Goal: Information Seeking & Learning: Learn about a topic

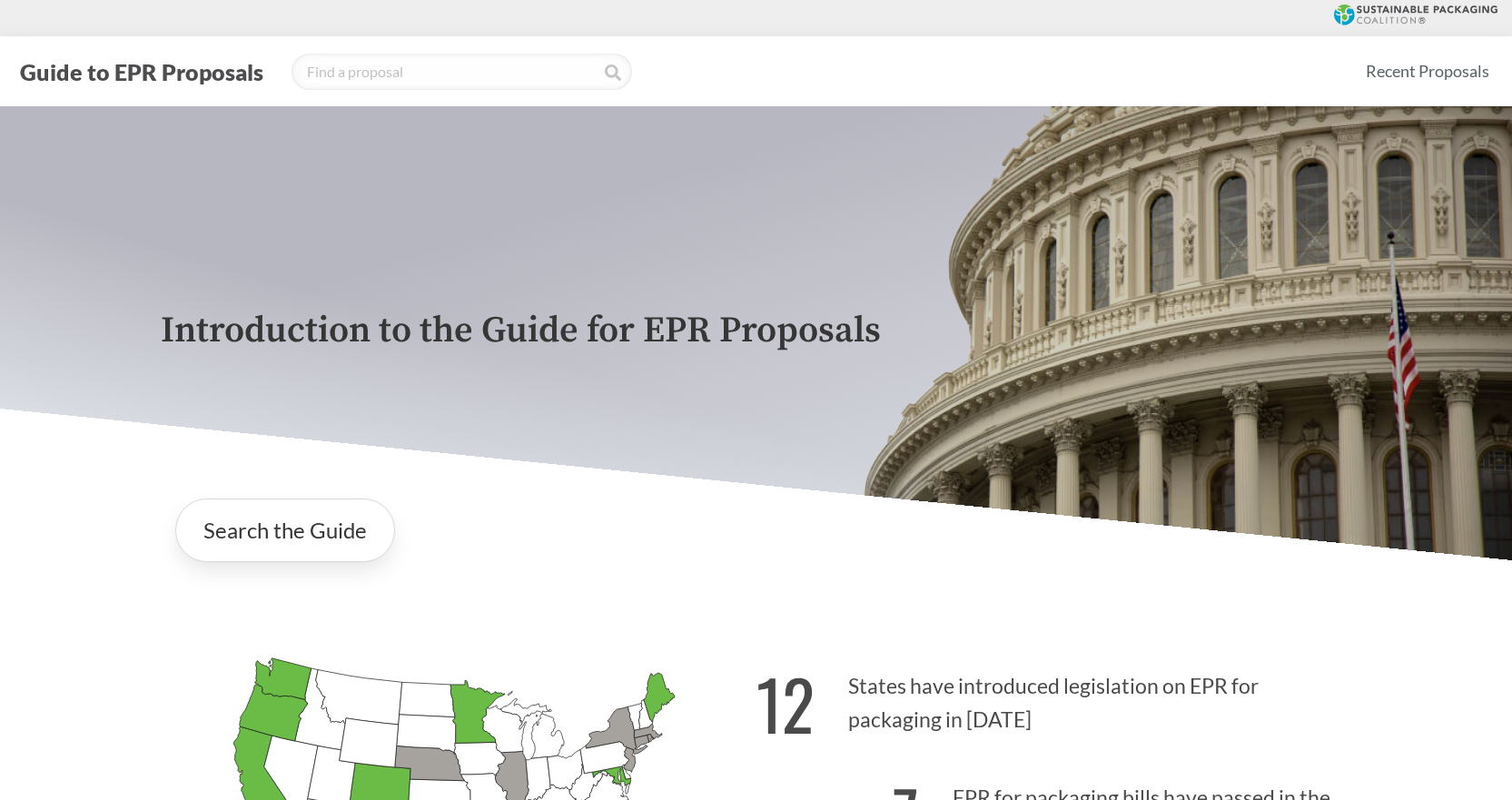
scroll to position [363, 0]
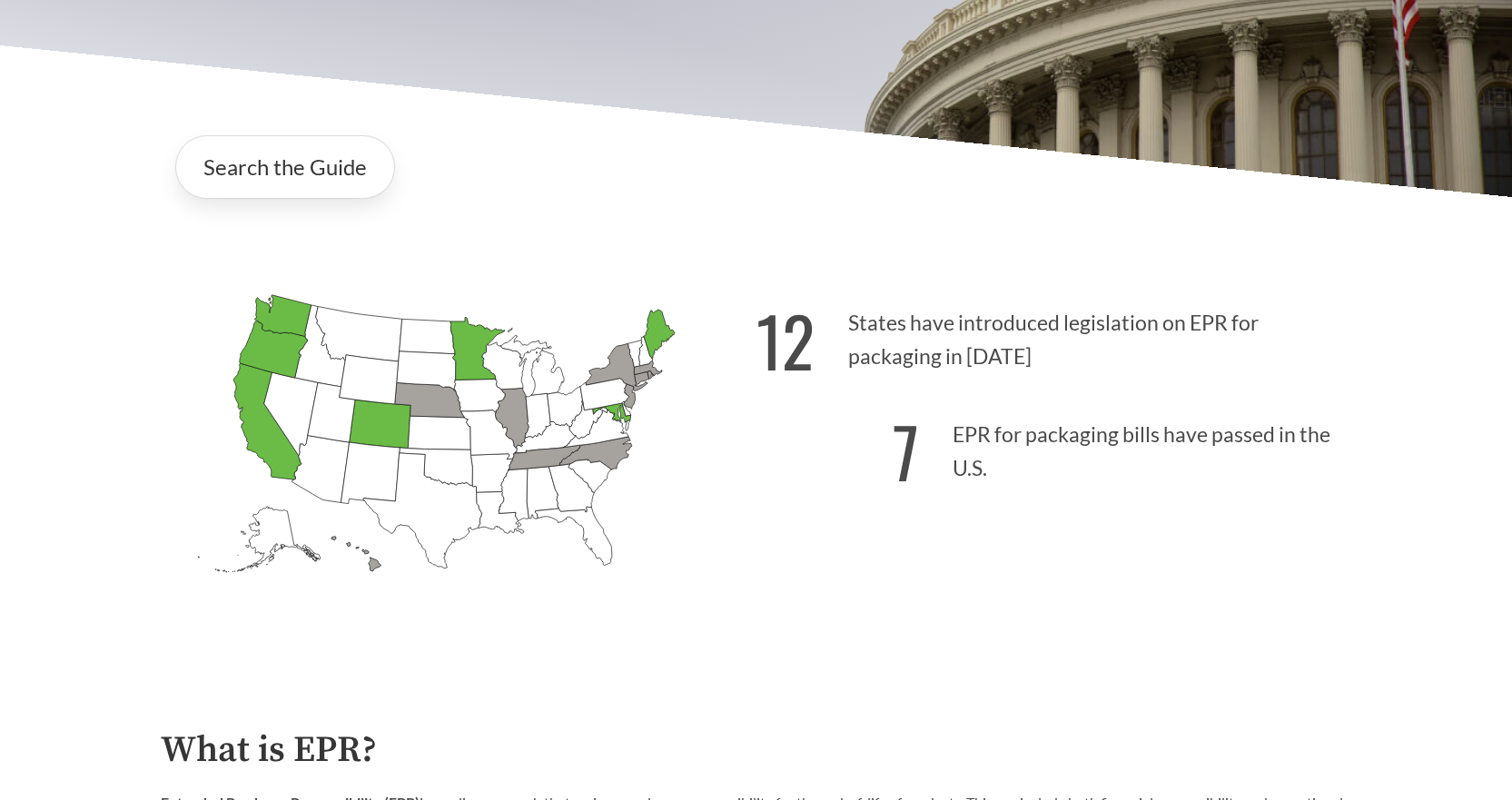
click at [253, 424] on icon "California Passed: 1" at bounding box center [267, 421] width 68 height 116
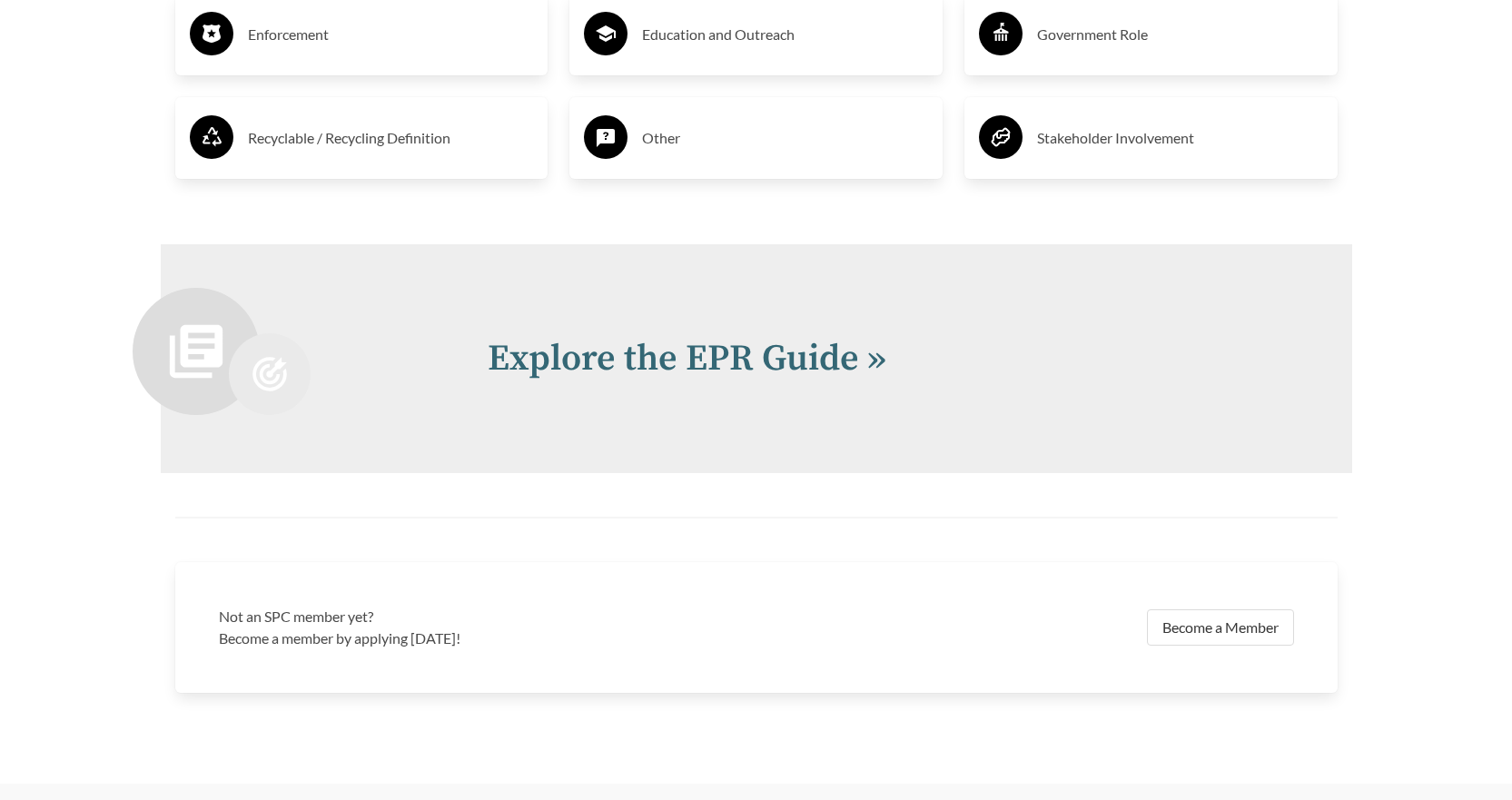
scroll to position [3815, 0]
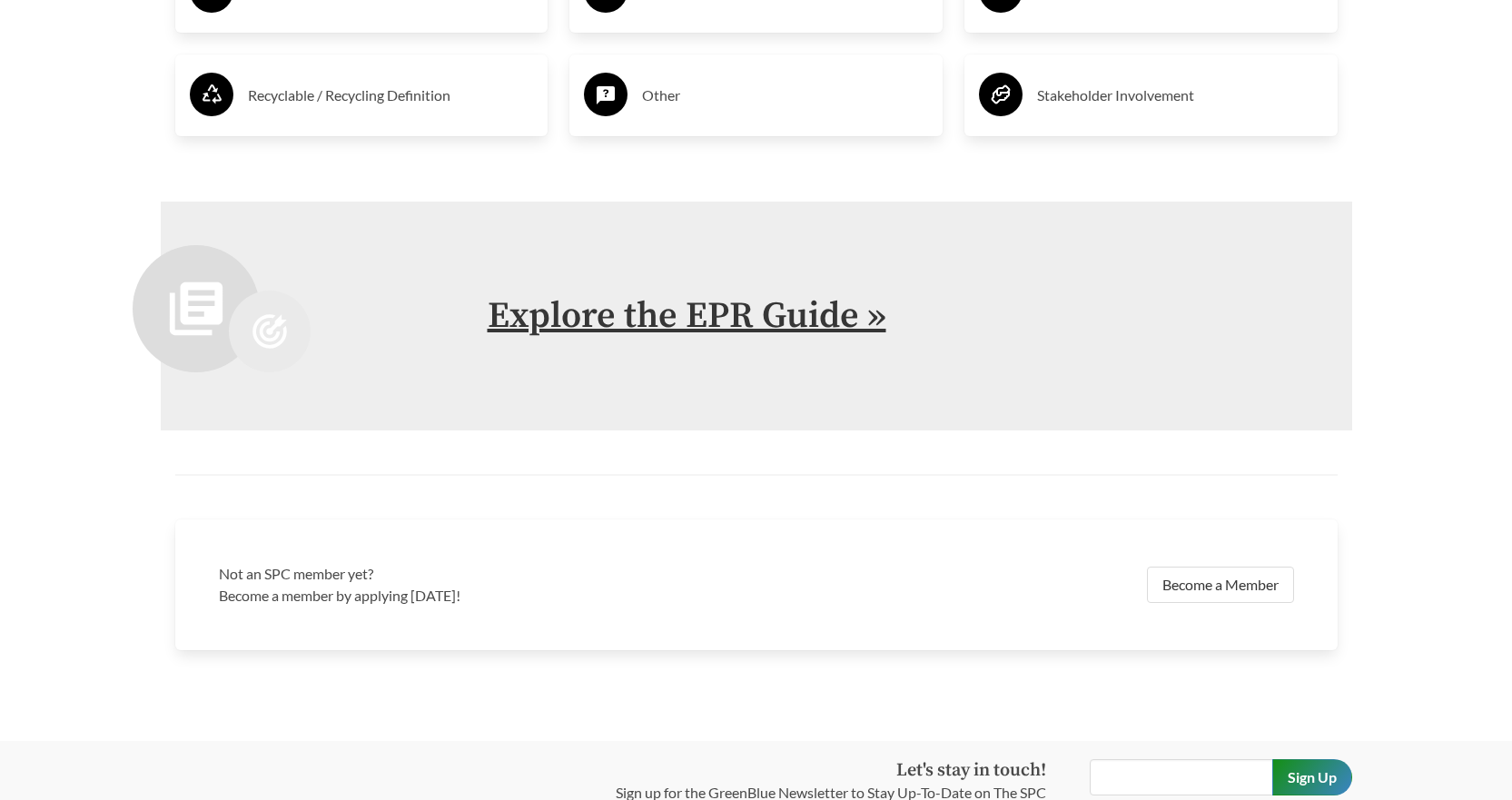
click at [726, 321] on link "Explore the EPR Guide »" at bounding box center [687, 316] width 398 height 45
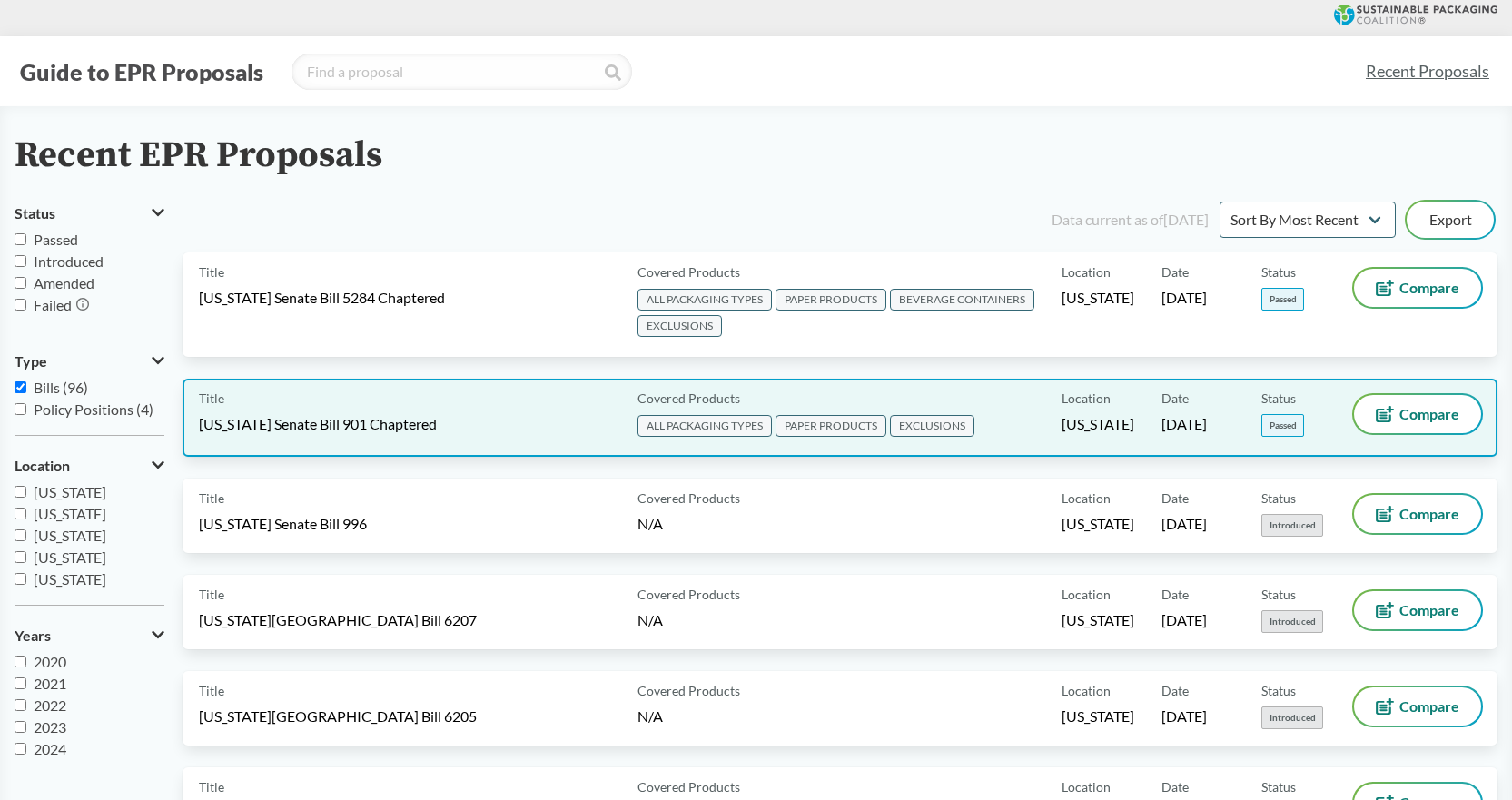
click at [725, 429] on span "ALL PACKAGING TYPES" at bounding box center [704, 426] width 134 height 22
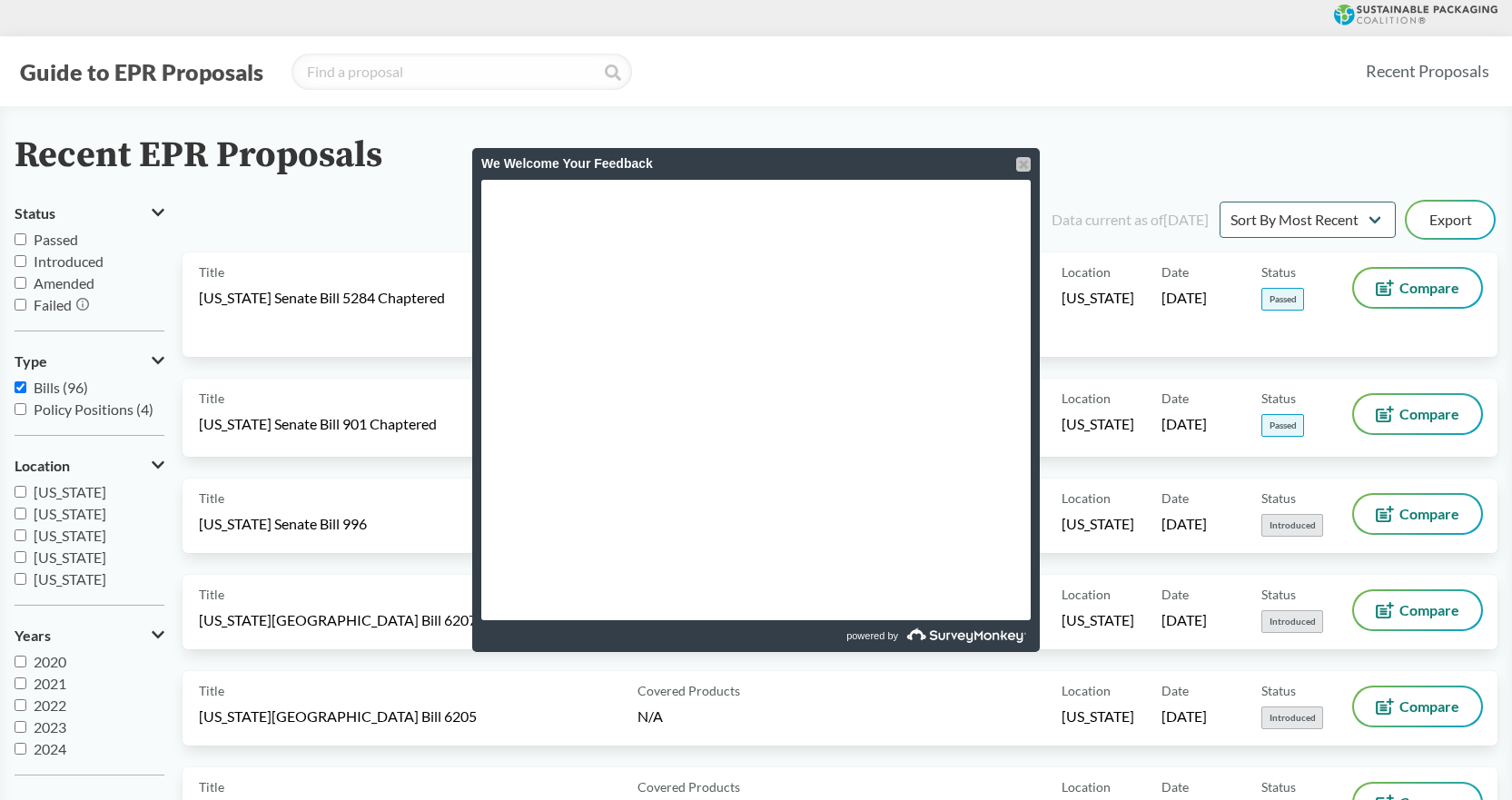
click at [1021, 165] on div at bounding box center [1023, 164] width 15 height 15
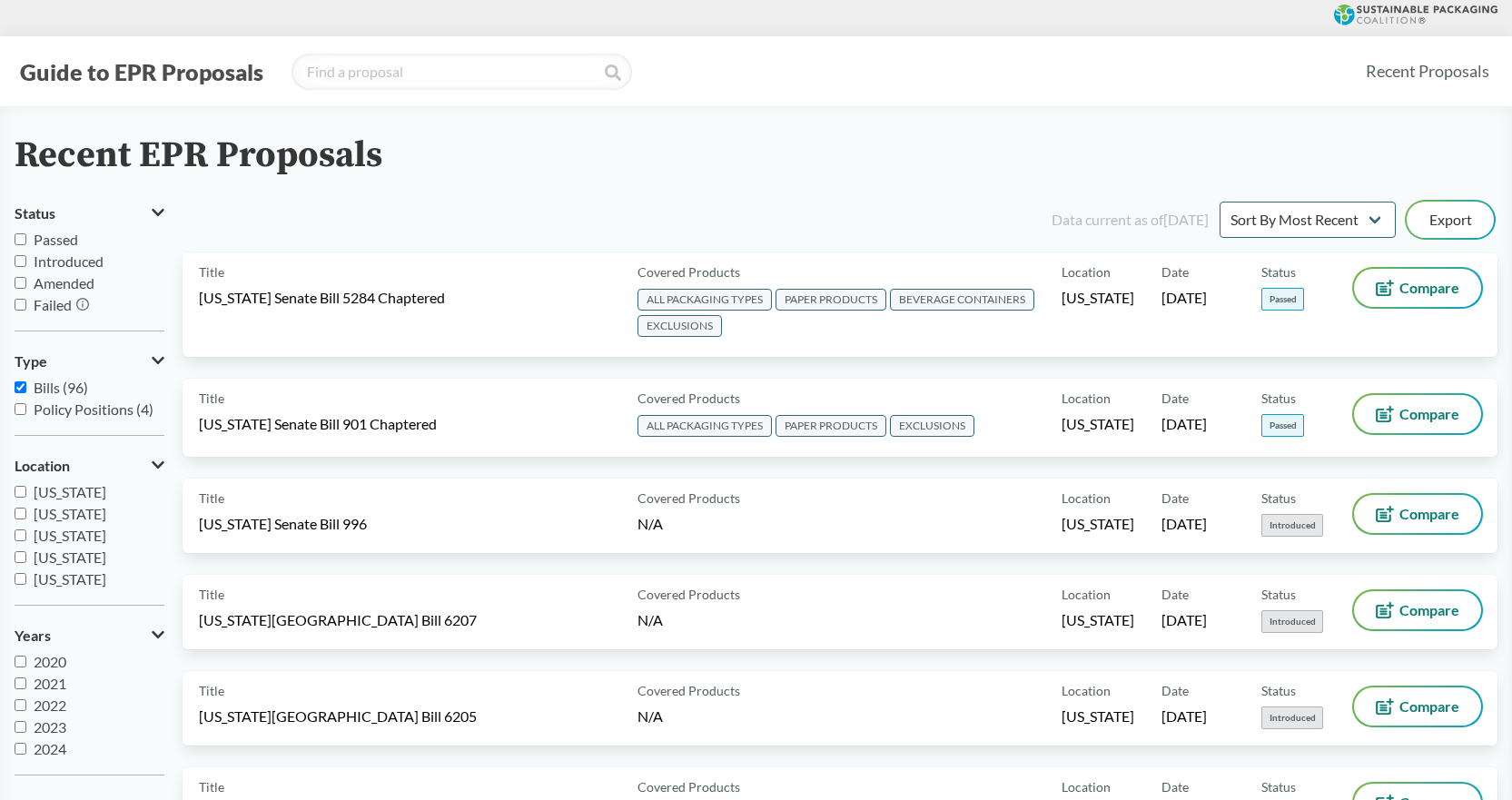
click at [23, 493] on input "[US_STATE]" at bounding box center [21, 492] width 12 height 12
checkbox input "true"
click at [19, 512] on input "[US_STATE]" at bounding box center [21, 513] width 12 height 12
checkbox input "true"
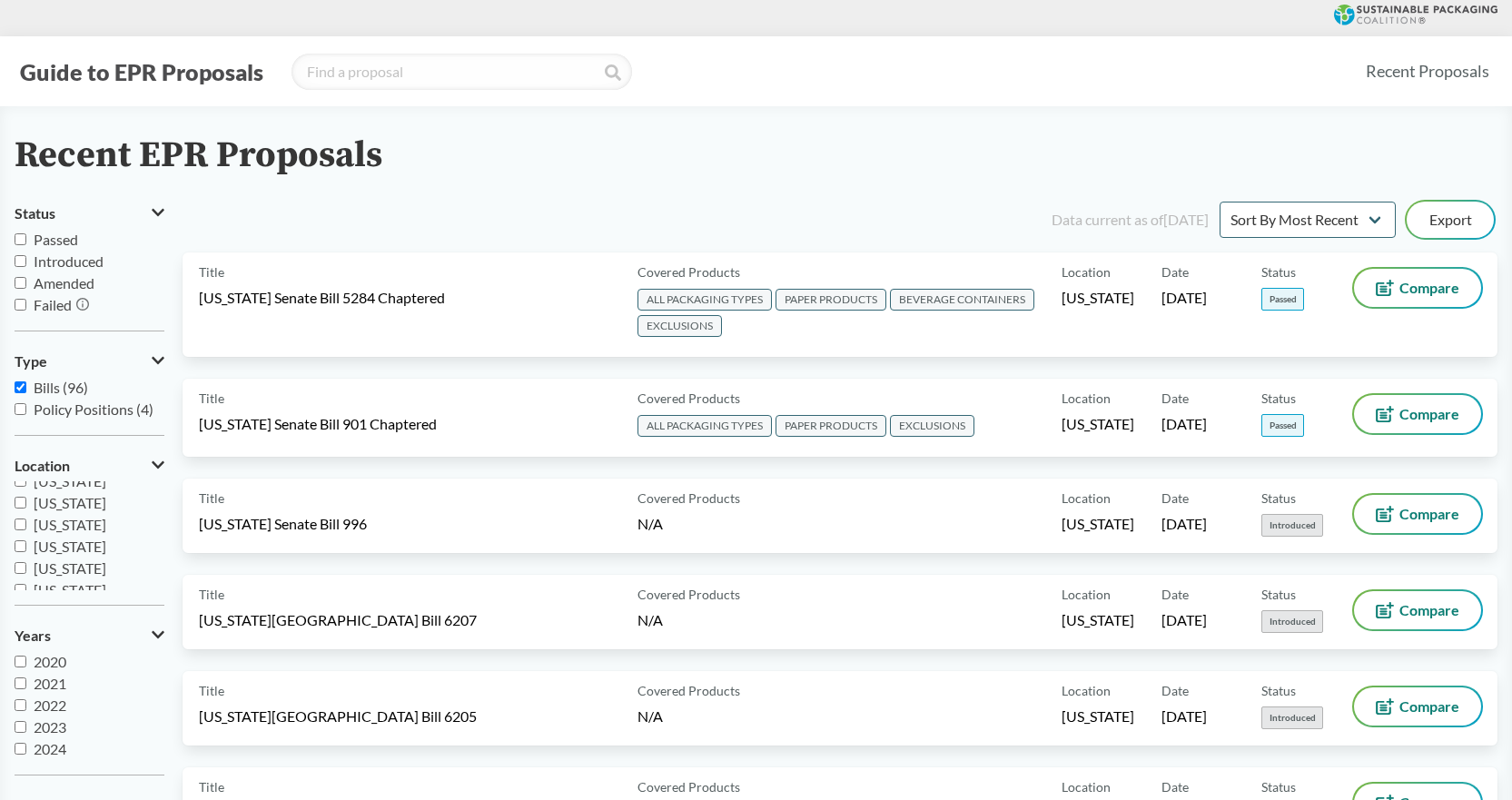
click at [21, 570] on input "[US_STATE]" at bounding box center [21, 568] width 12 height 12
click at [19, 567] on input "[US_STATE]" at bounding box center [21, 568] width 12 height 12
checkbox input "false"
click at [22, 545] on input "[US_STATE]" at bounding box center [21, 547] width 12 height 12
checkbox input "true"
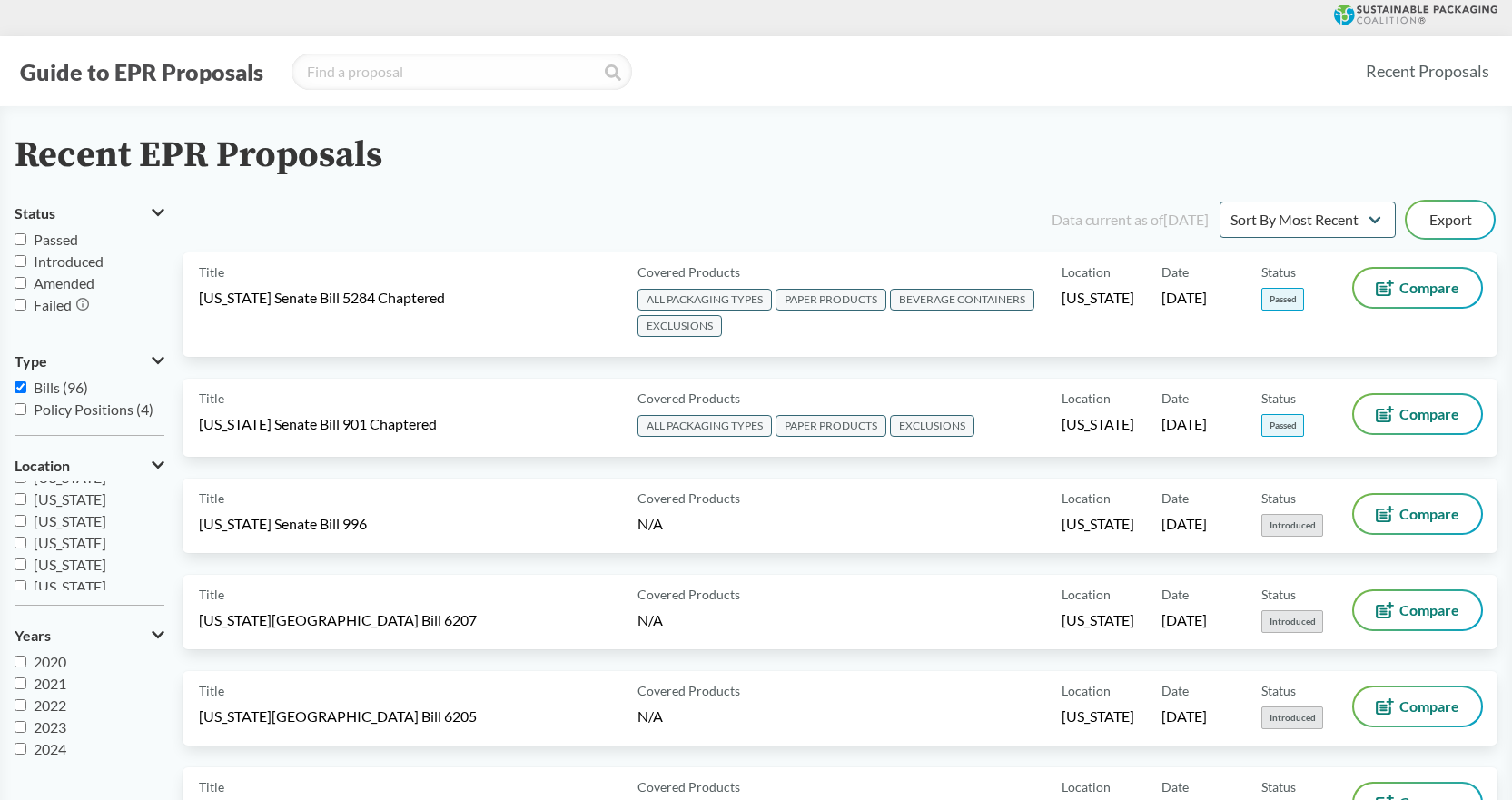
scroll to position [393, 0]
click at [19, 560] on input "[US_STATE]" at bounding box center [21, 558] width 12 height 12
checkbox input "true"
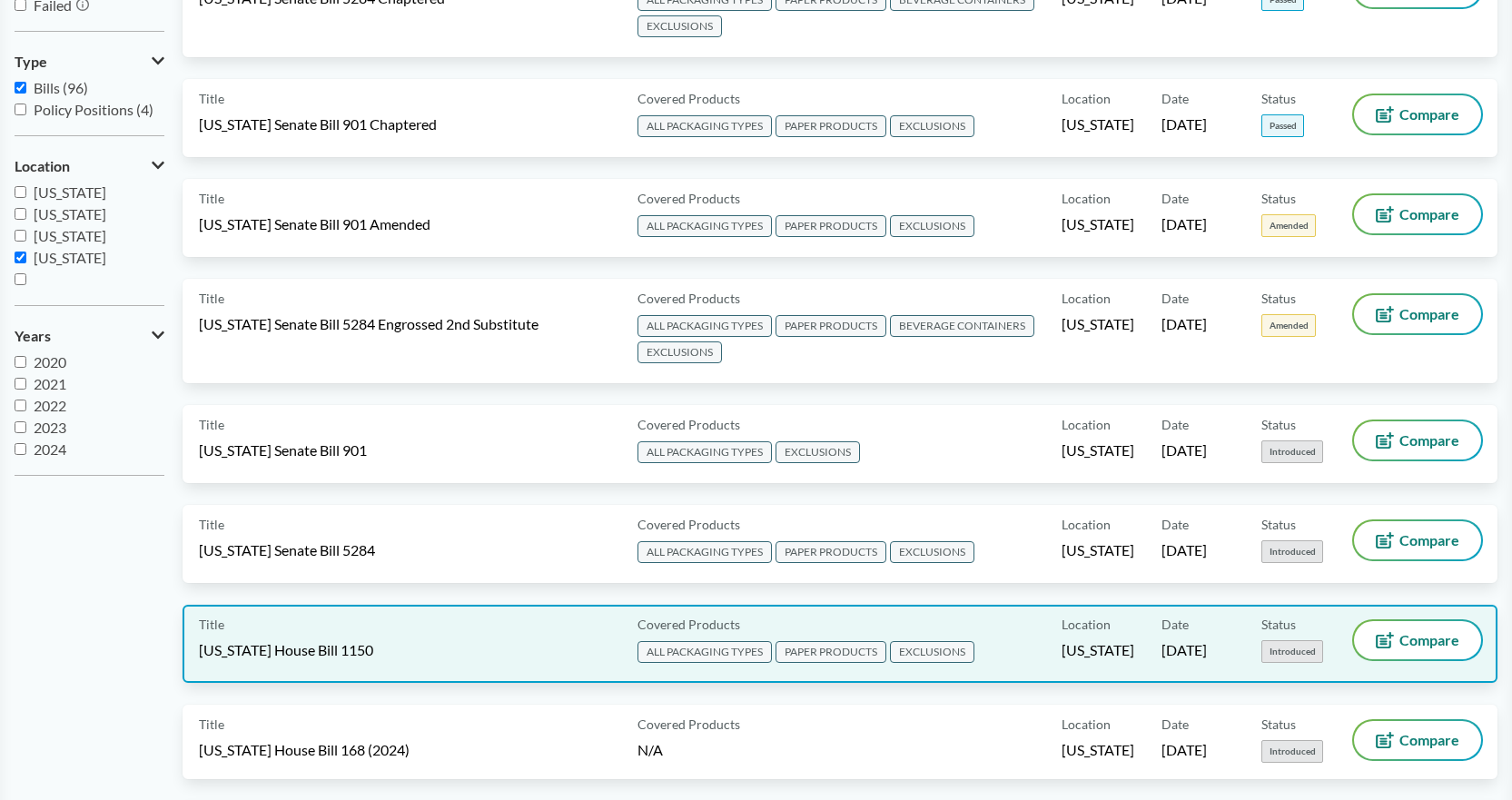
scroll to position [273, 0]
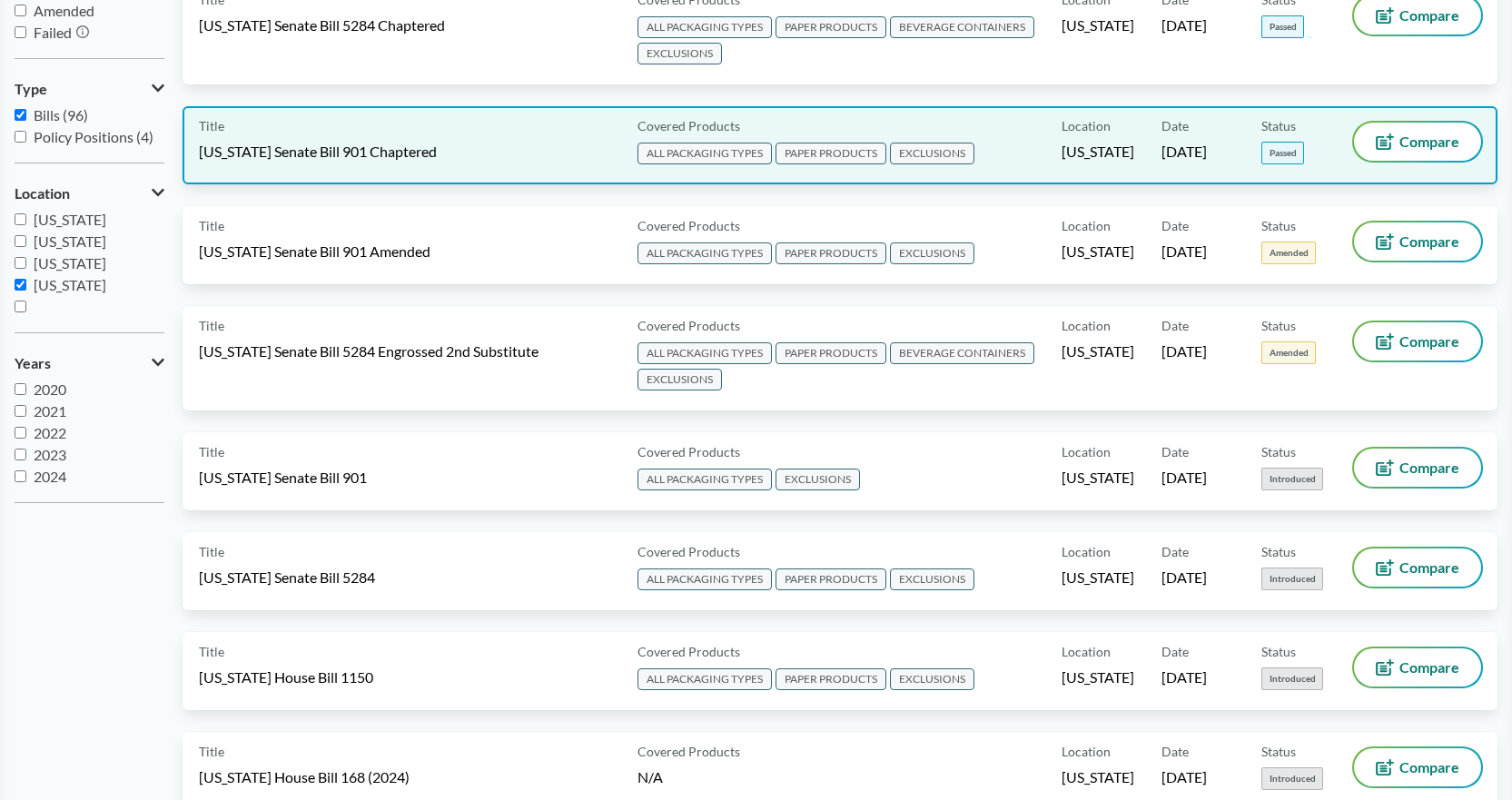
click at [952, 152] on span "EXCLUSIONS" at bounding box center [932, 153] width 84 height 22
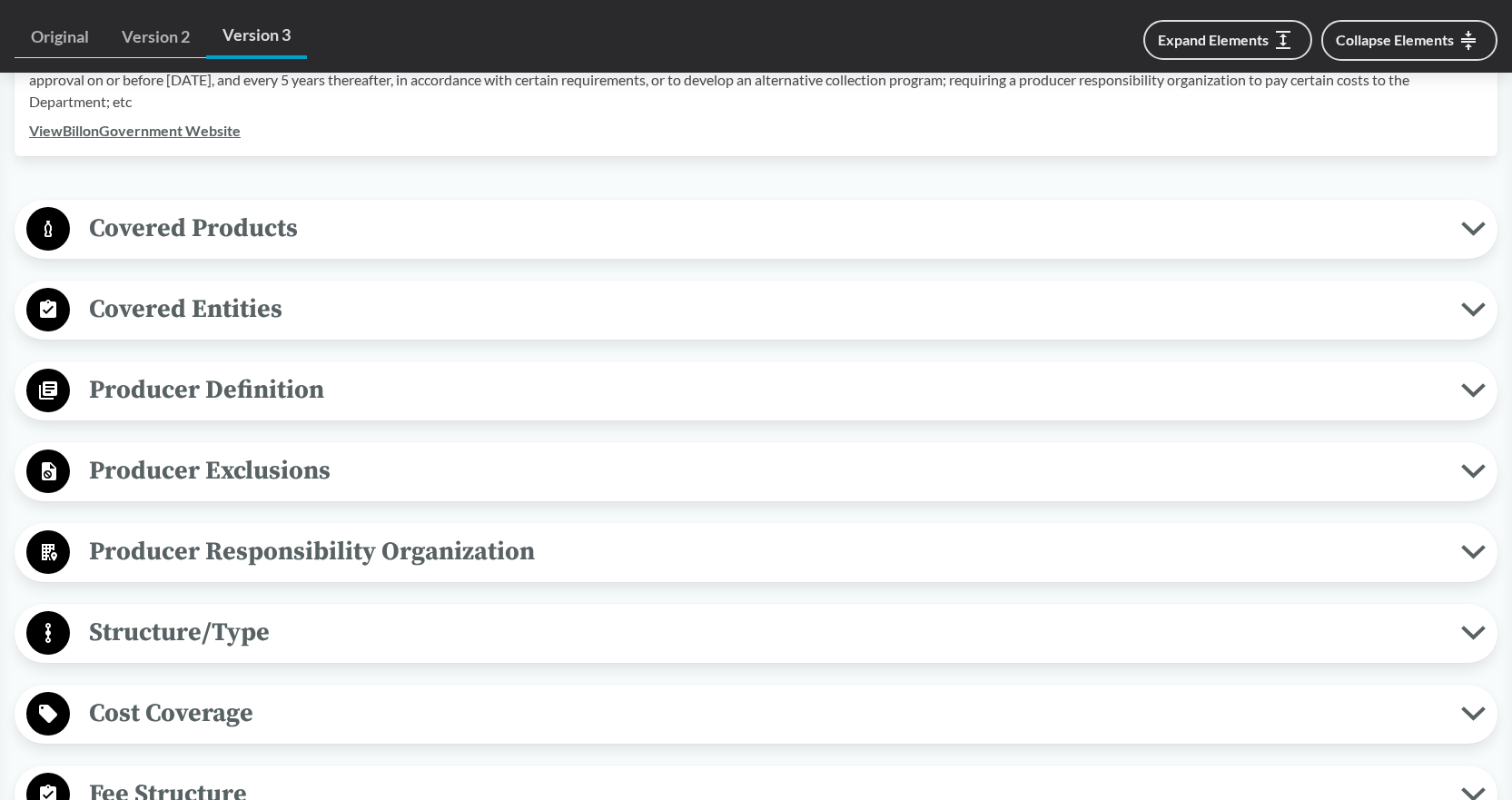
scroll to position [726, 0]
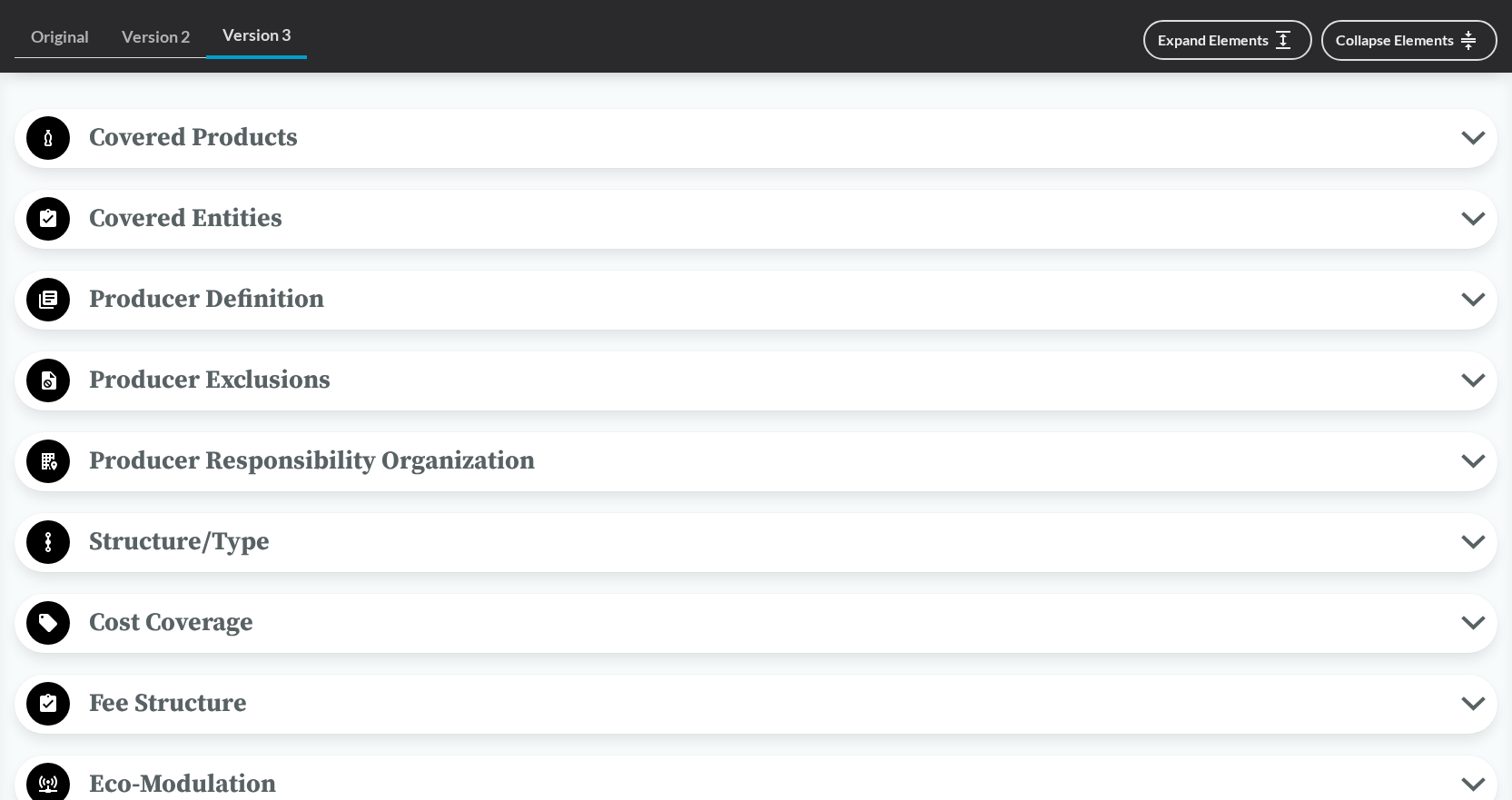
click at [155, 133] on span "Covered Products" at bounding box center [765, 137] width 1391 height 41
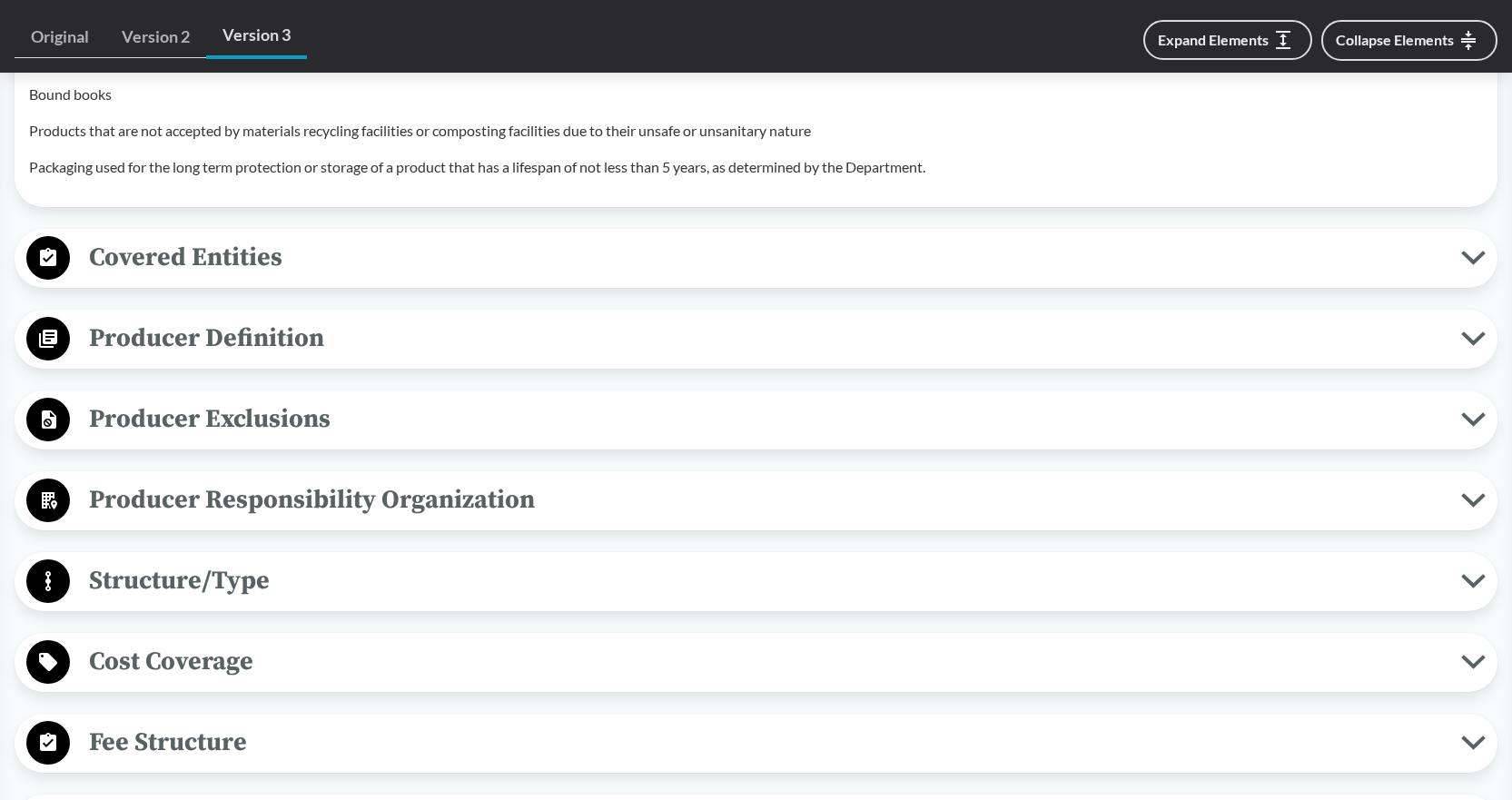
scroll to position [1908, 0]
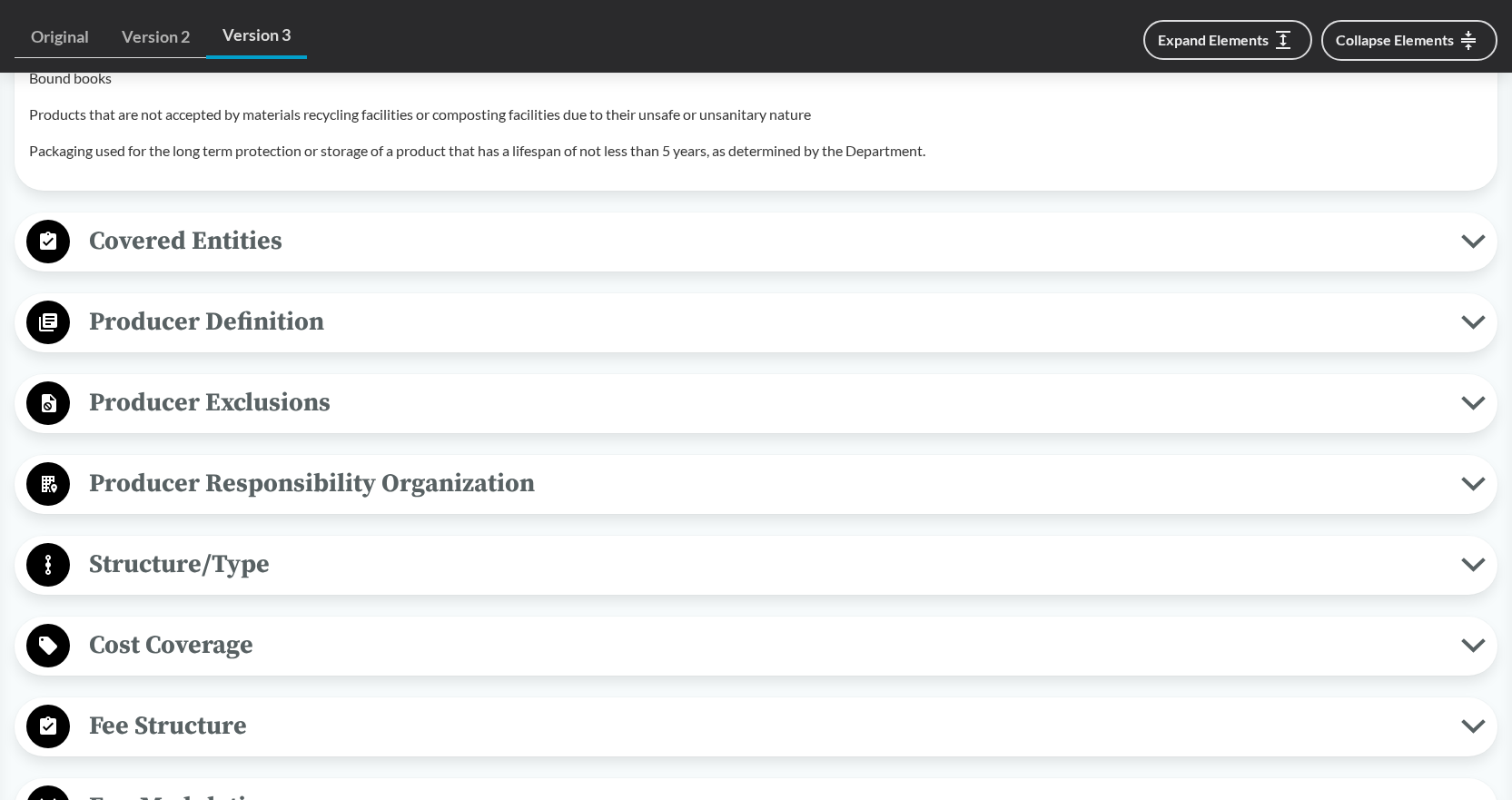
click at [63, 263] on circle at bounding box center [48, 241] width 43 height 43
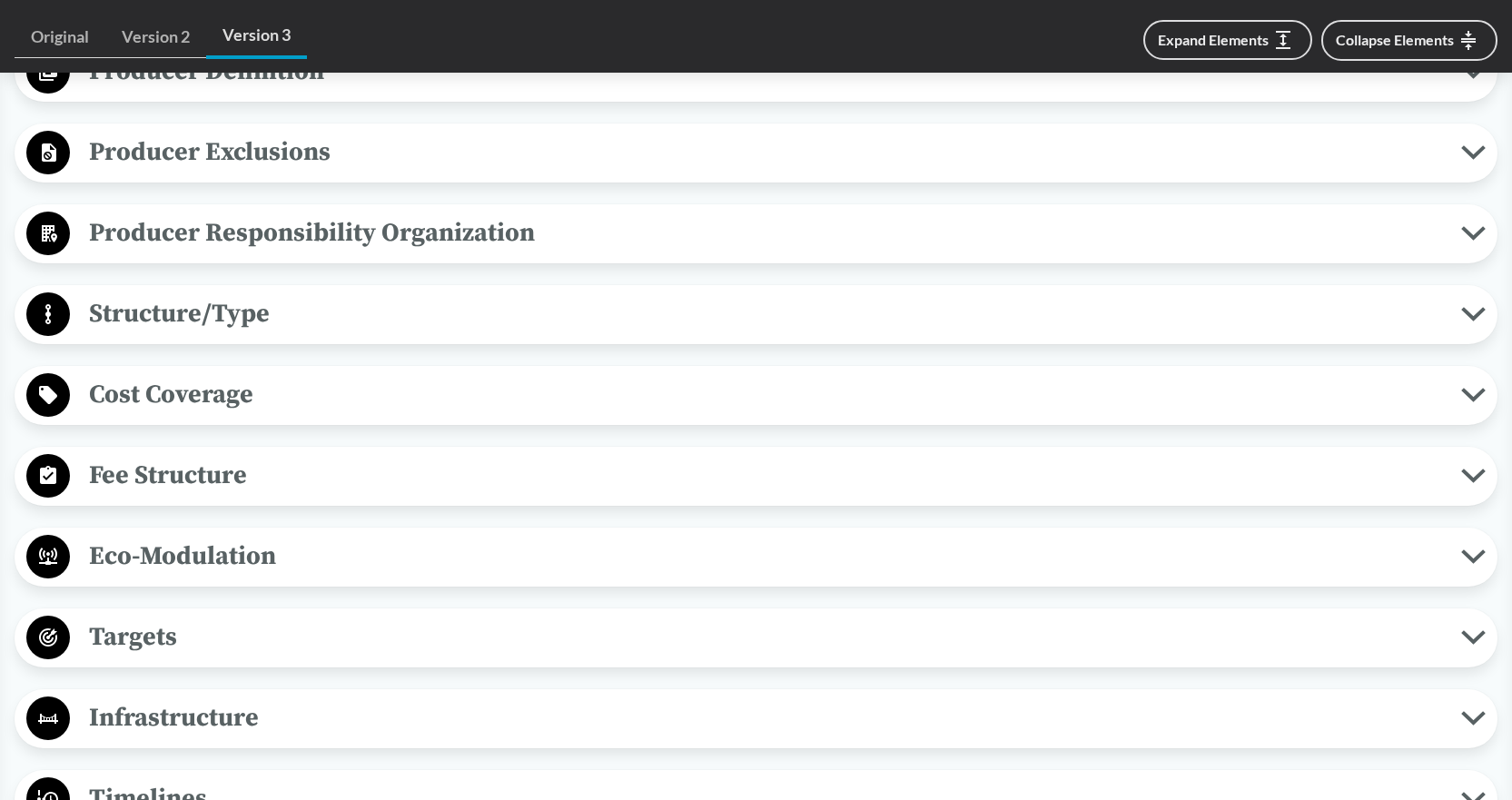
scroll to position [2362, 0]
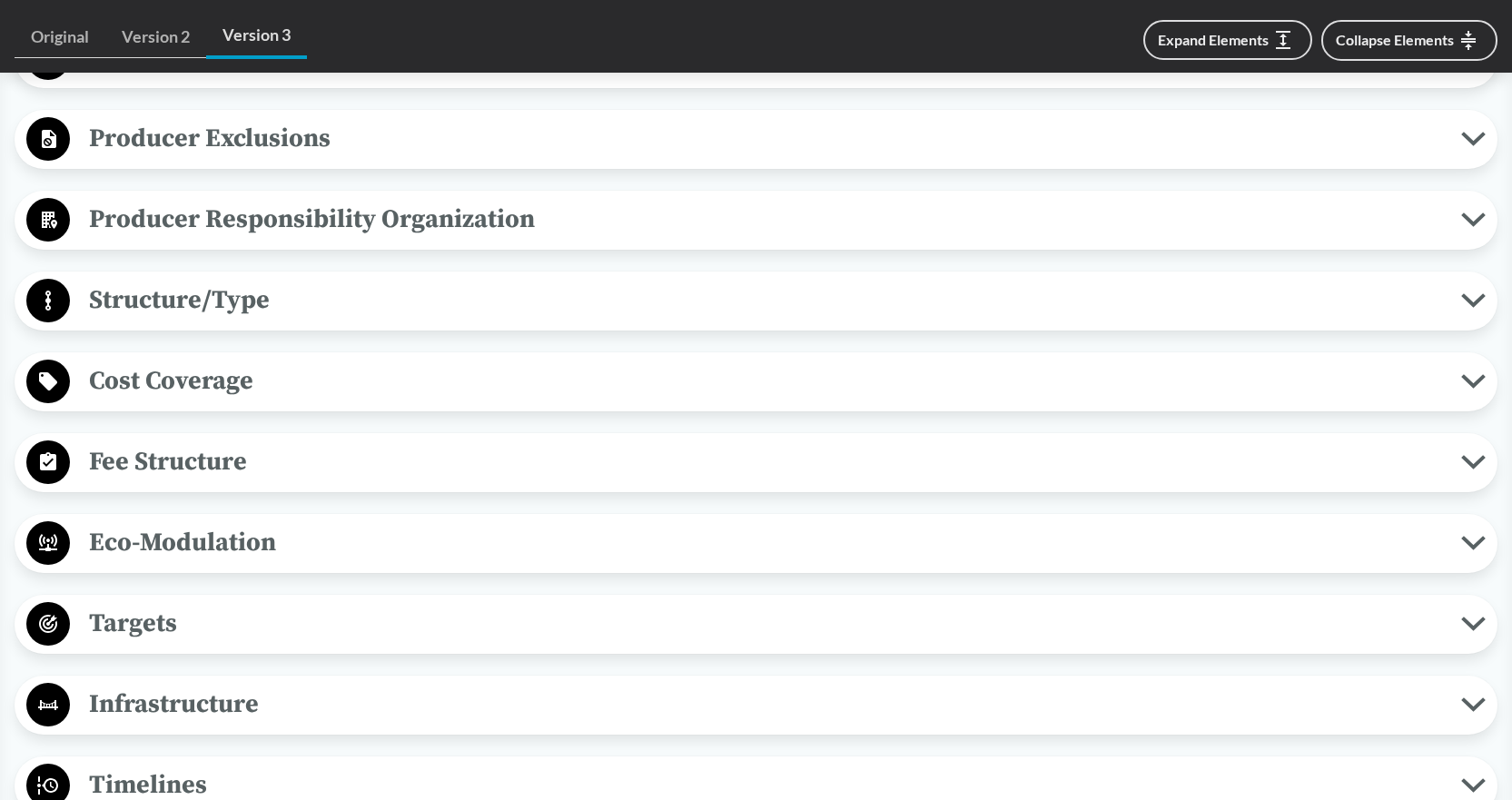
click at [33, 161] on circle at bounding box center [48, 138] width 43 height 43
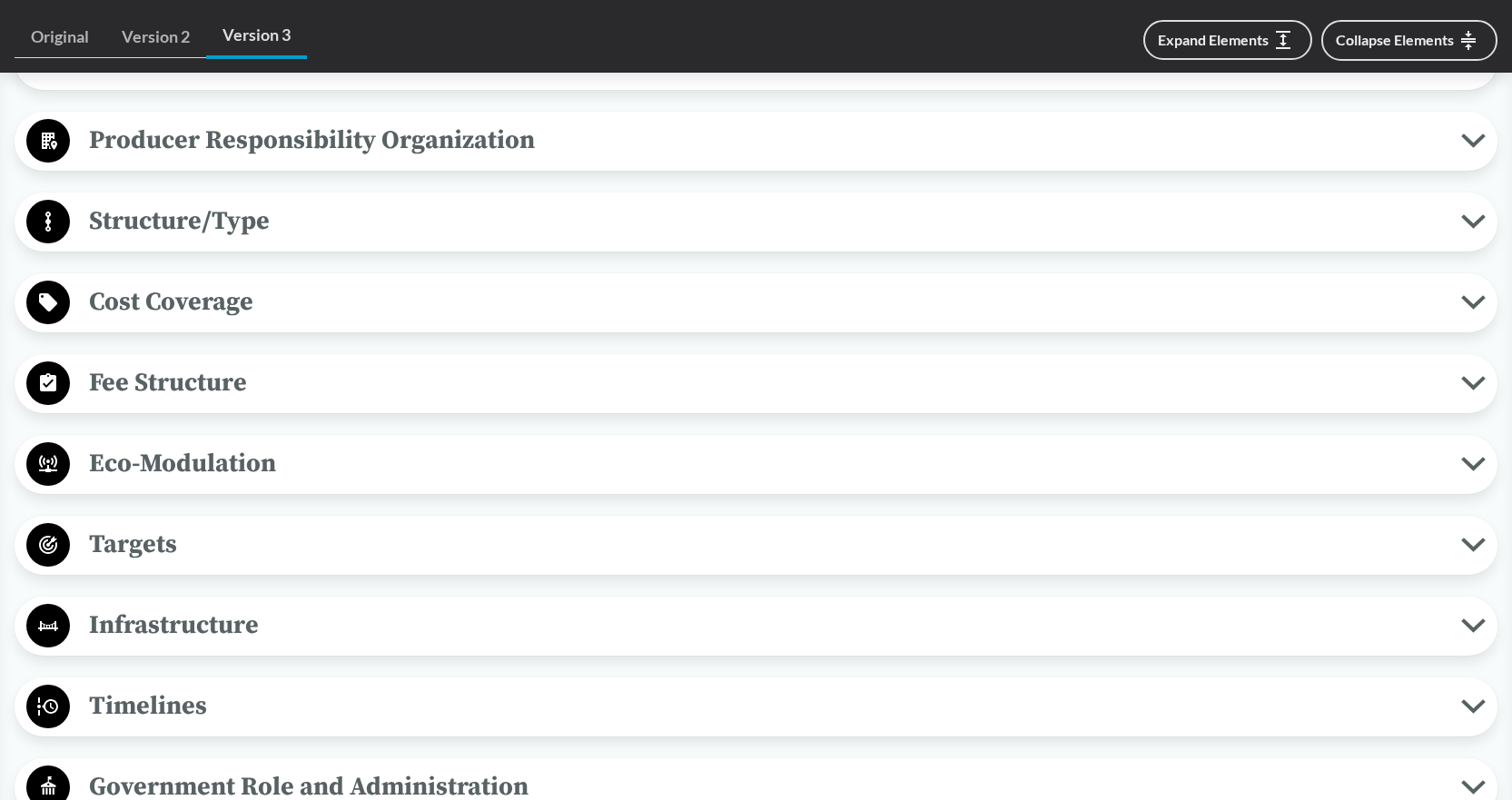
scroll to position [2907, 0]
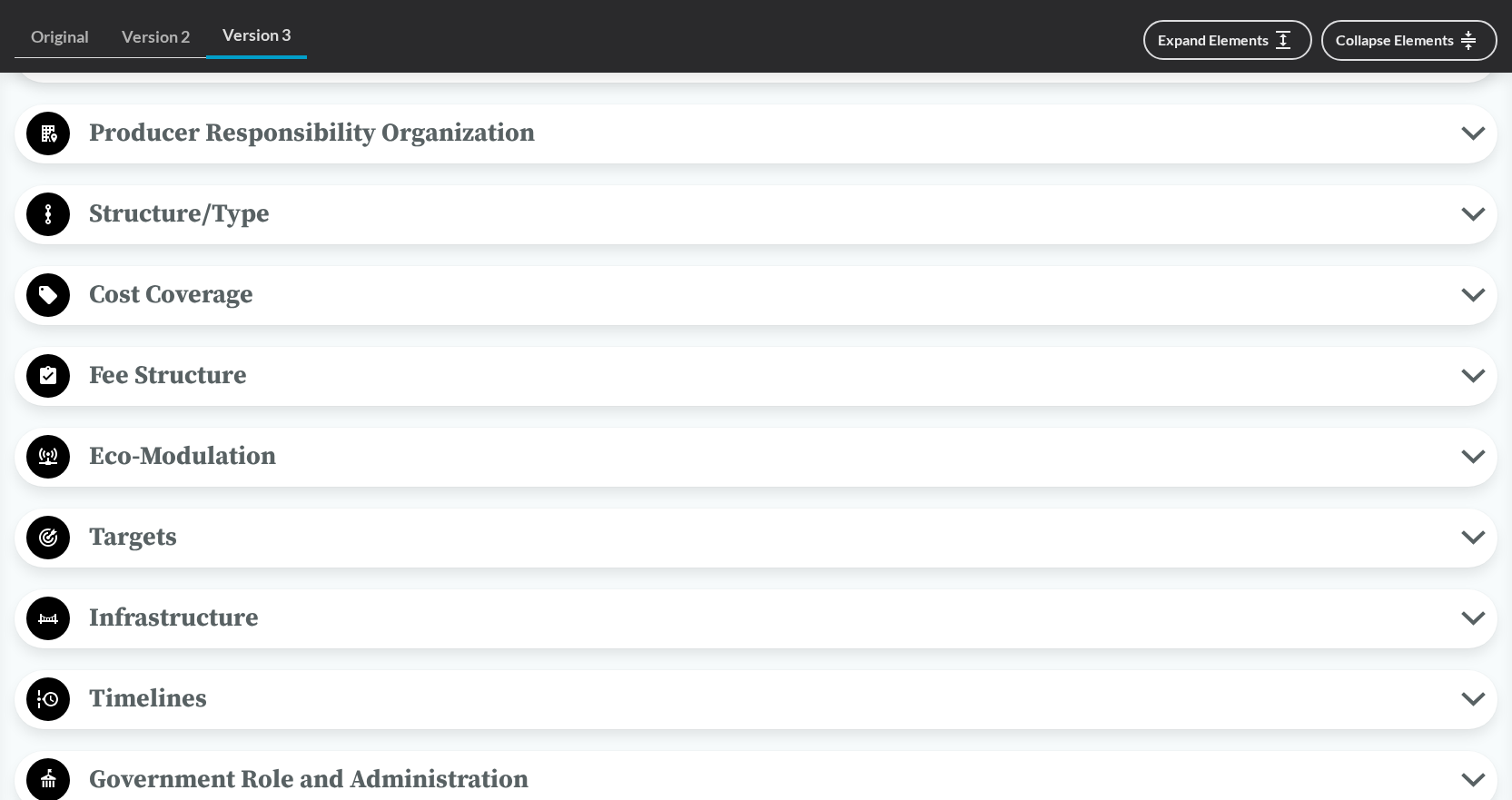
click at [64, 155] on circle at bounding box center [48, 133] width 43 height 43
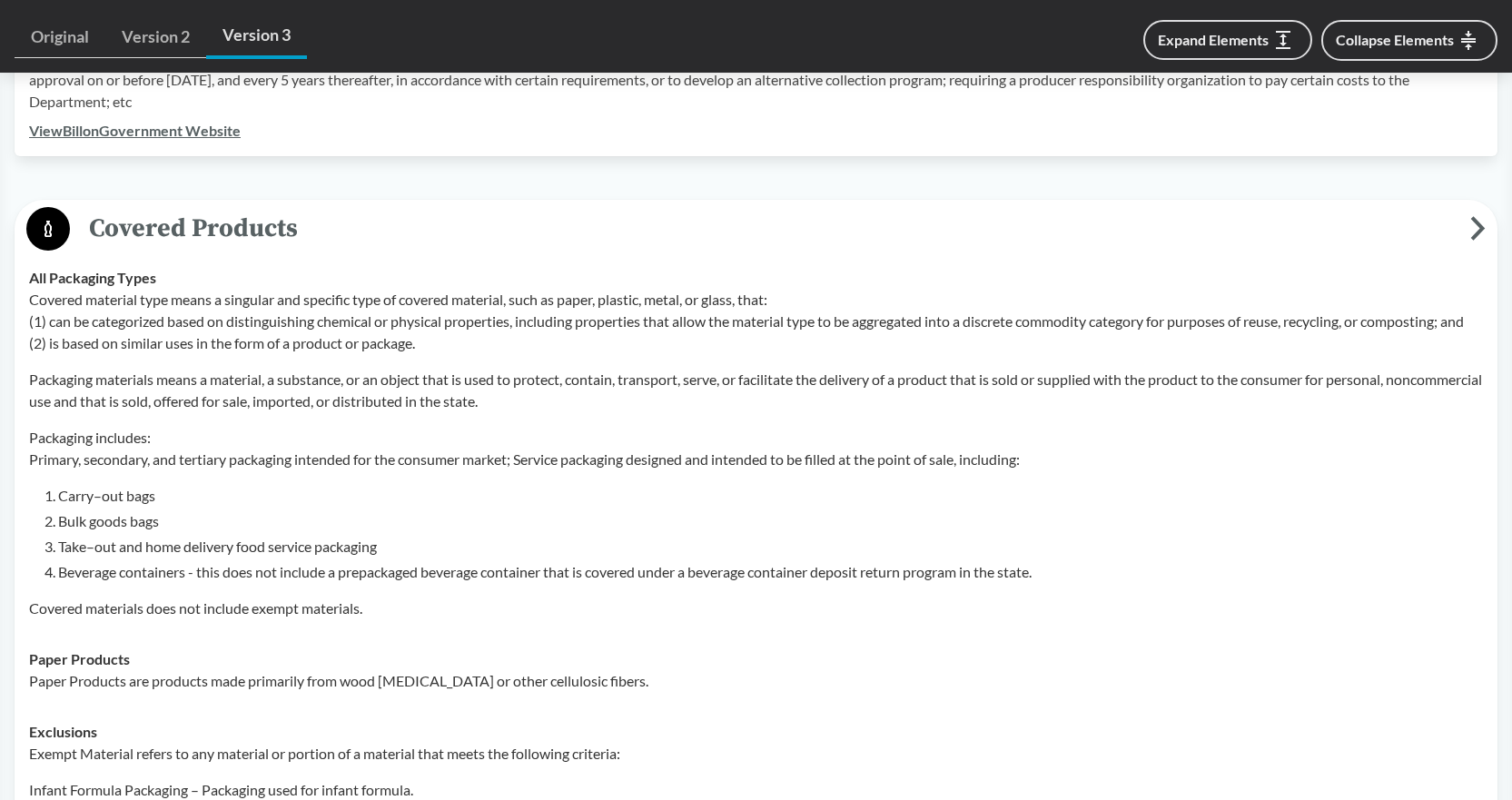
scroll to position [726, 0]
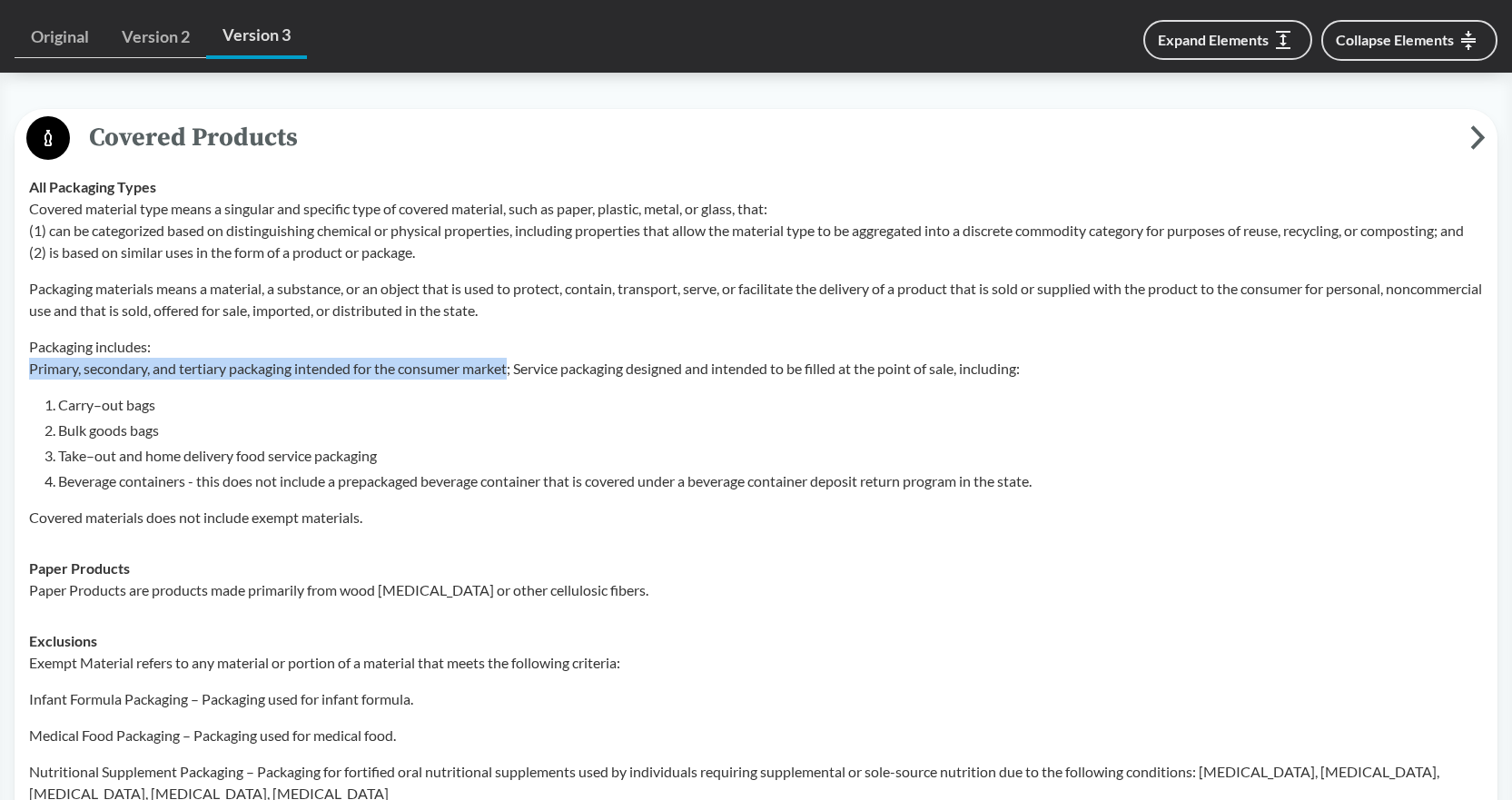
drag, startPoint x: 515, startPoint y: 388, endPoint x: 26, endPoint y: 396, distance: 489.1
click at [26, 396] on td "All Packaging Types Covered material type means a singular and specific type of…" at bounding box center [756, 352] width 1470 height 382
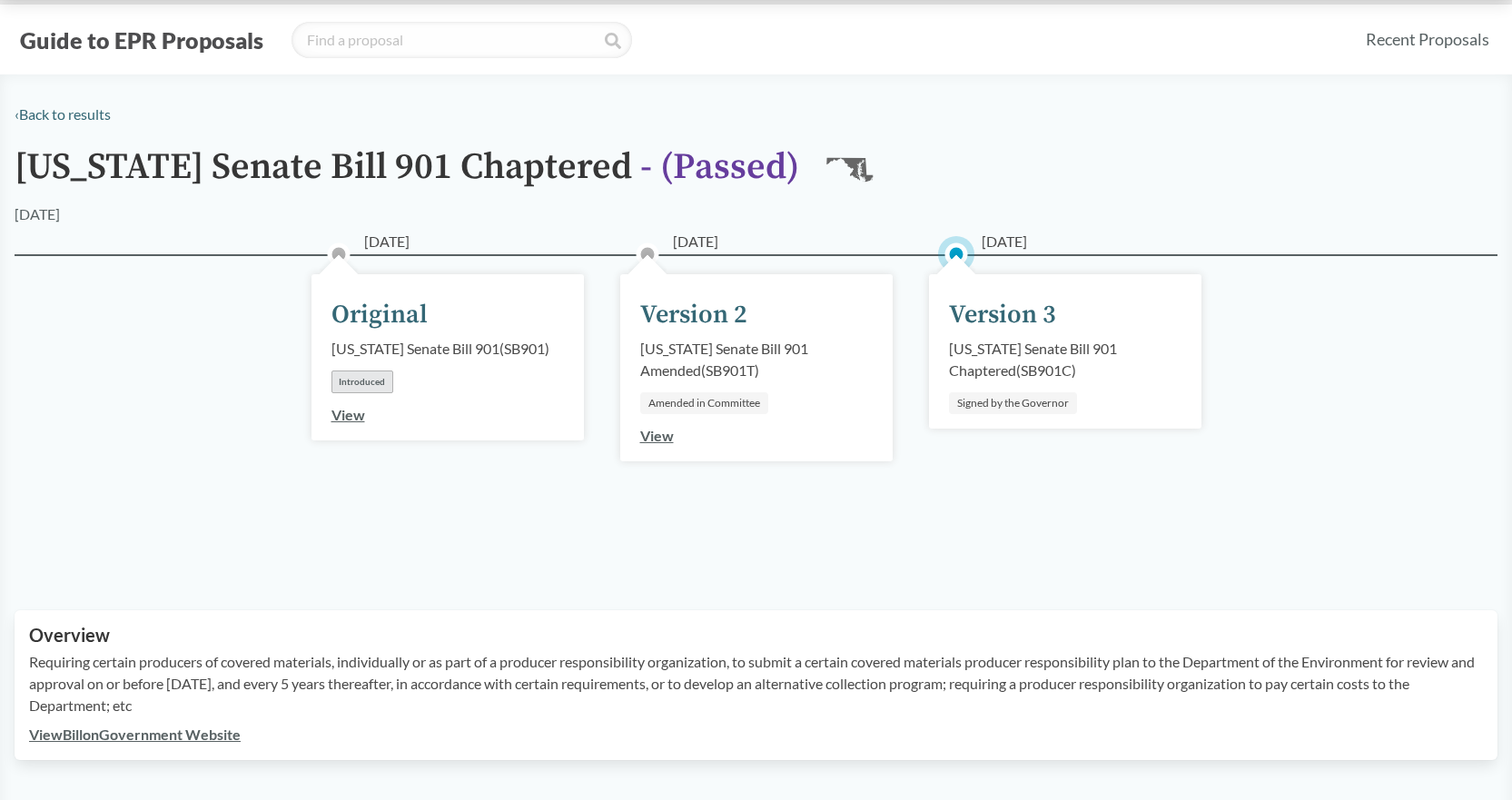
scroll to position [0, 0]
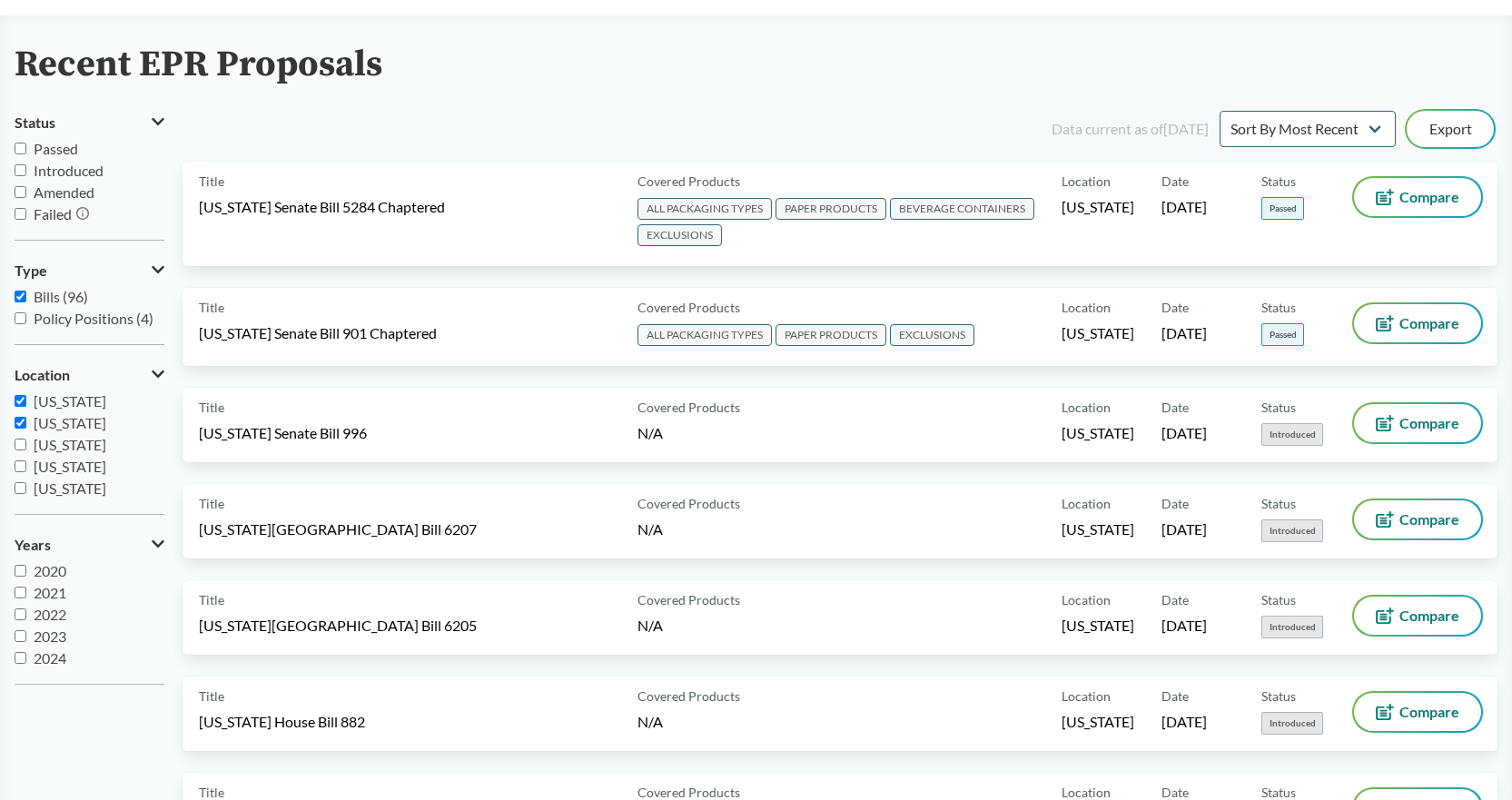
click at [26, 400] on label "[US_STATE]" at bounding box center [89, 401] width 150 height 22
click at [26, 400] on input "[US_STATE]" at bounding box center [21, 401] width 12 height 12
checkbox input "false"
click at [23, 424] on input "[US_STATE]" at bounding box center [21, 423] width 12 height 12
checkbox input "false"
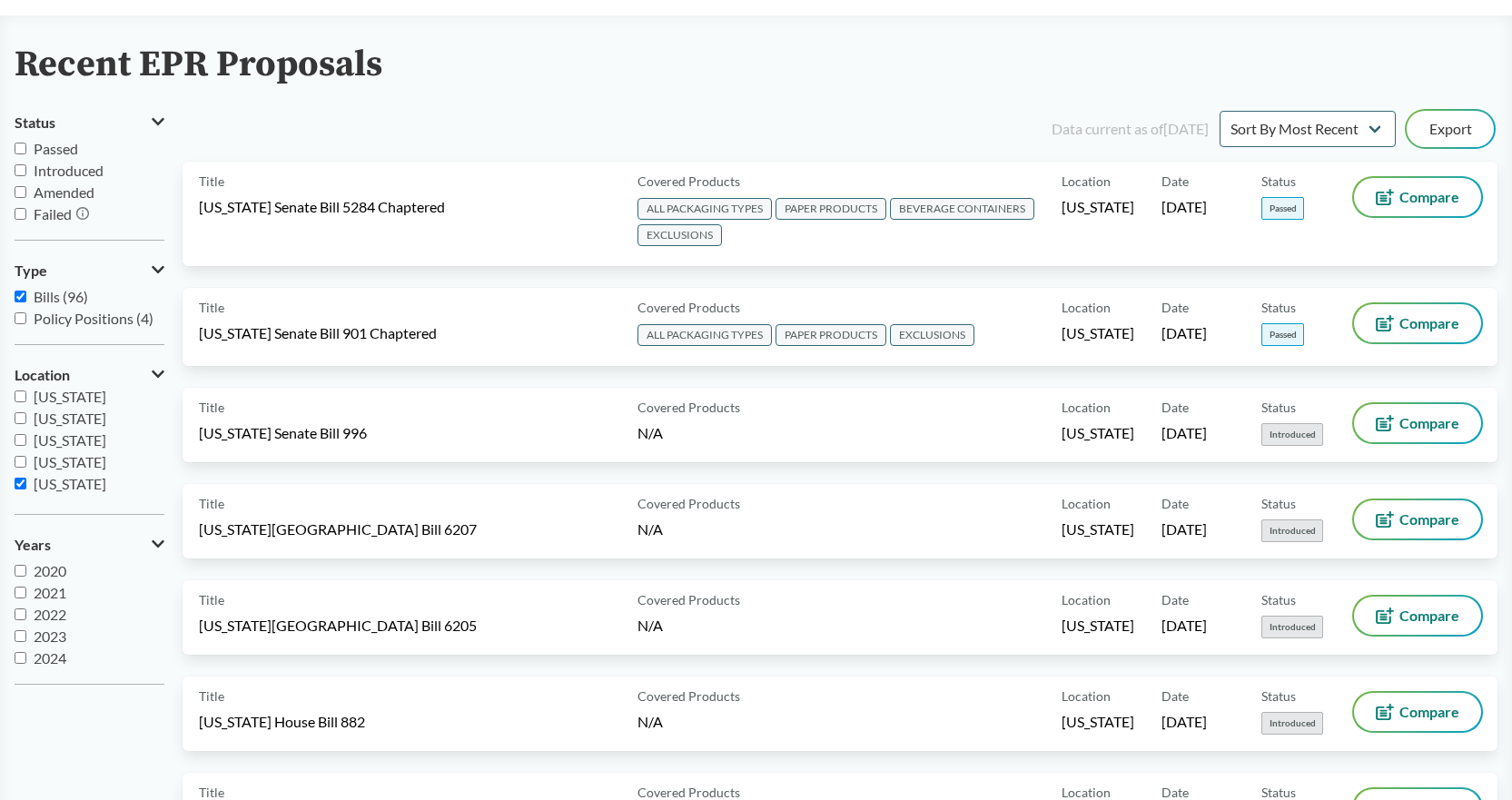
scroll to position [273, 0]
click at [21, 407] on input "[US_STATE]" at bounding box center [21, 412] width 12 height 12
checkbox input "true"
click at [19, 457] on input "[US_STATE]" at bounding box center [21, 455] width 12 height 12
checkbox input "false"
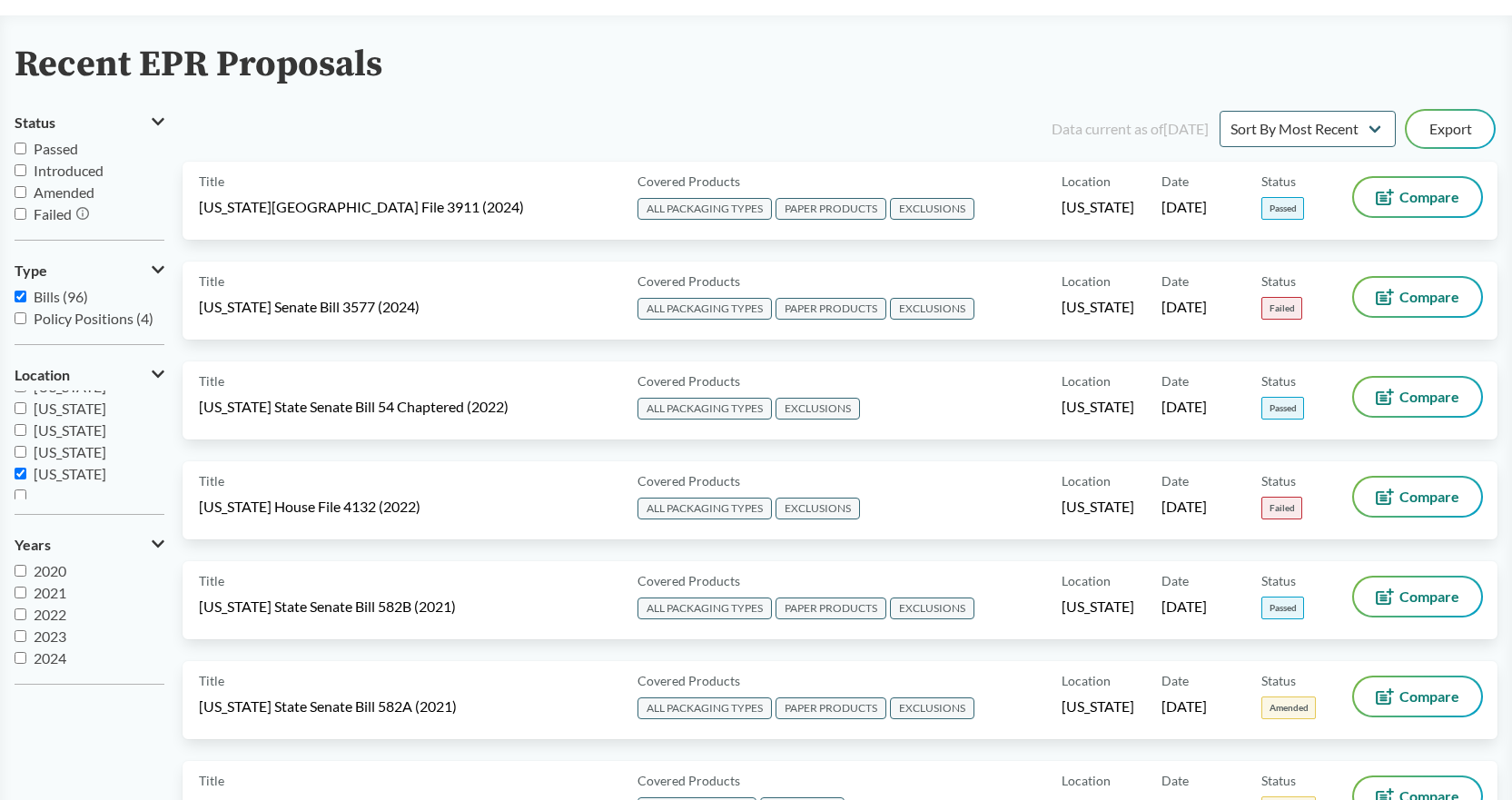
scroll to position [393, 0]
click at [19, 467] on input "[US_STATE]" at bounding box center [21, 466] width 12 height 12
checkbox input "false"
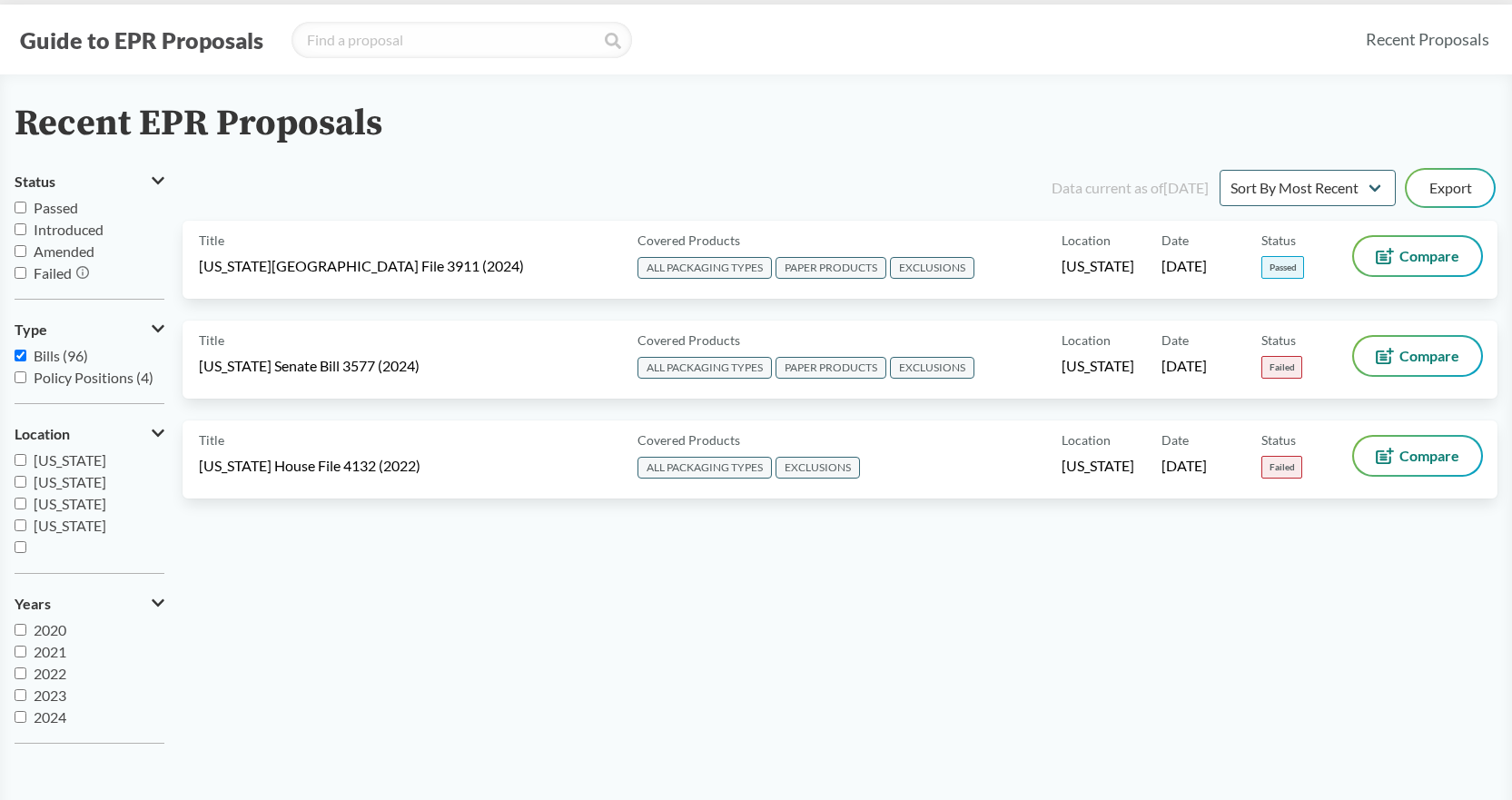
scroll to position [0, 0]
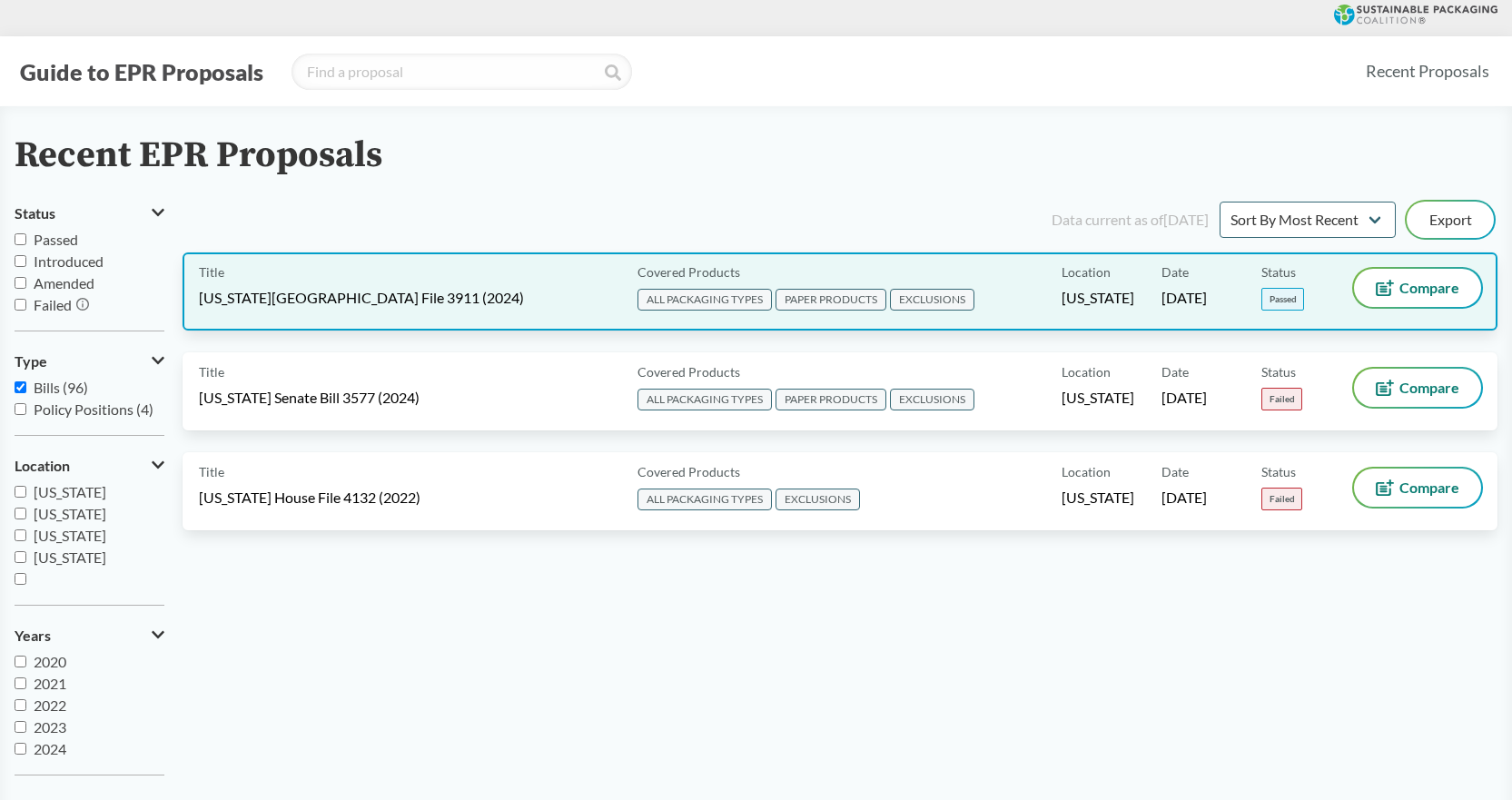
click at [933, 297] on span "EXCLUSIONS" at bounding box center [932, 299] width 84 height 22
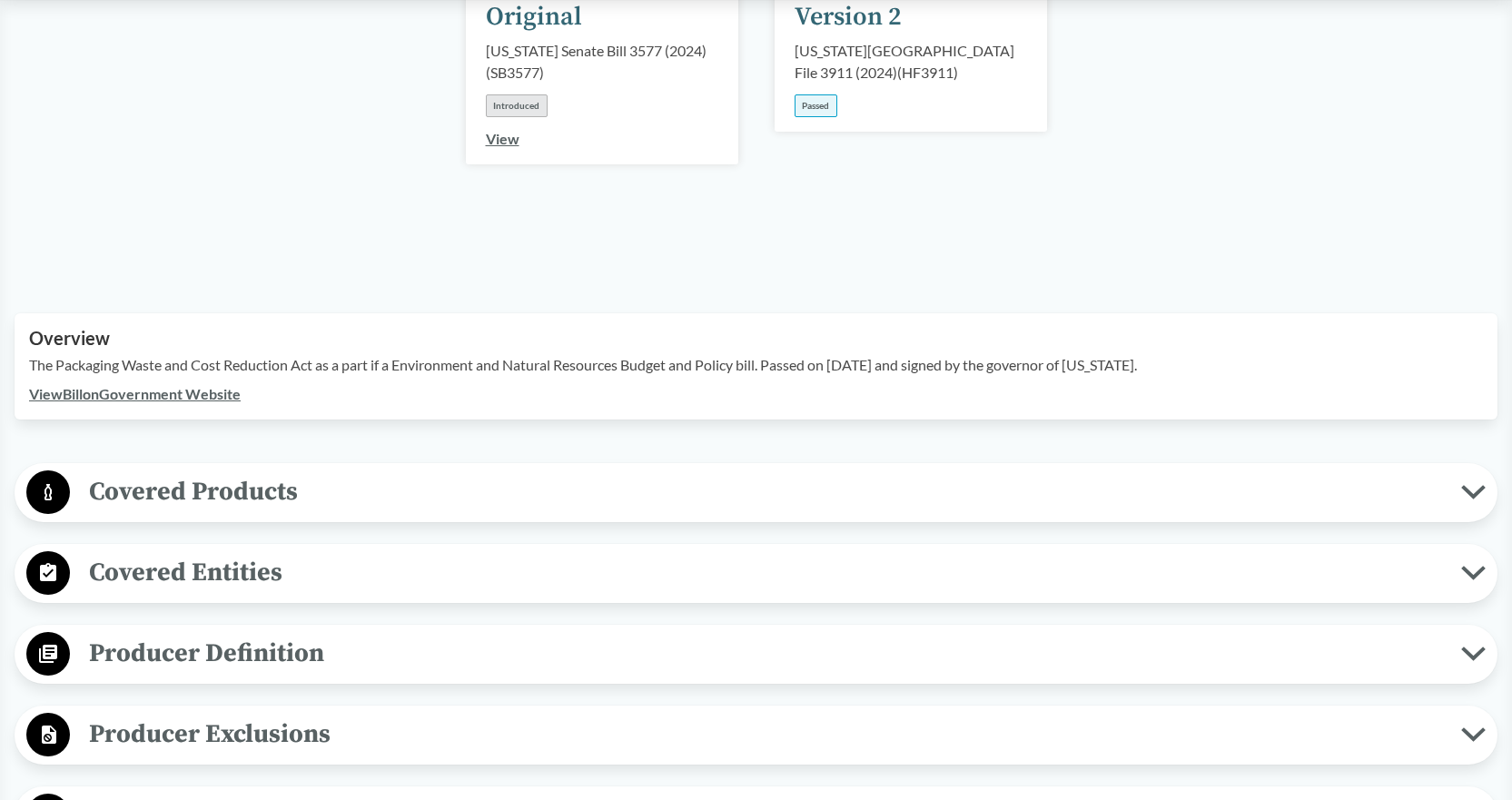
scroll to position [454, 0]
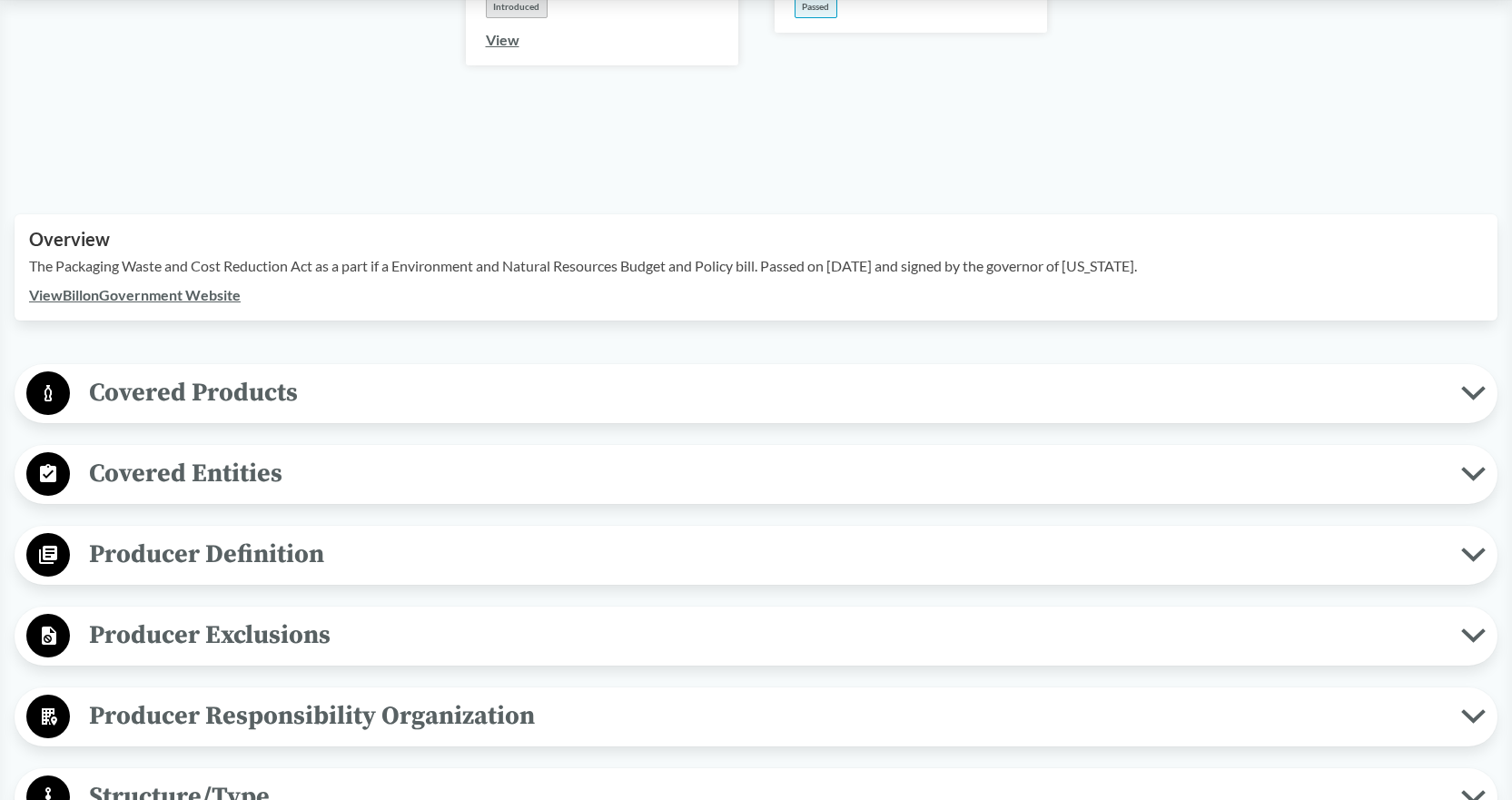
click at [200, 372] on span "Covered Products" at bounding box center [765, 393] width 1391 height 41
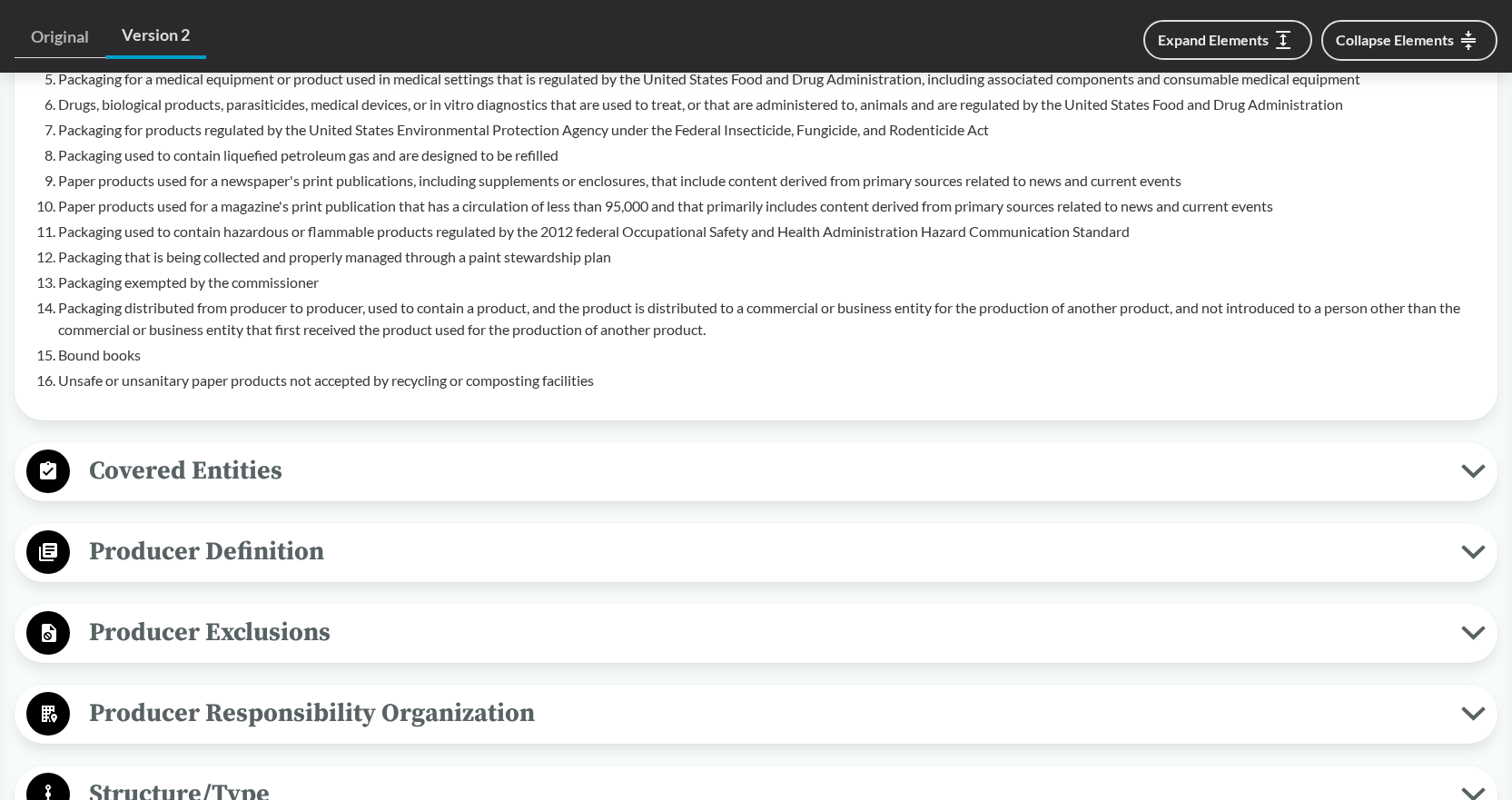
scroll to position [1272, 0]
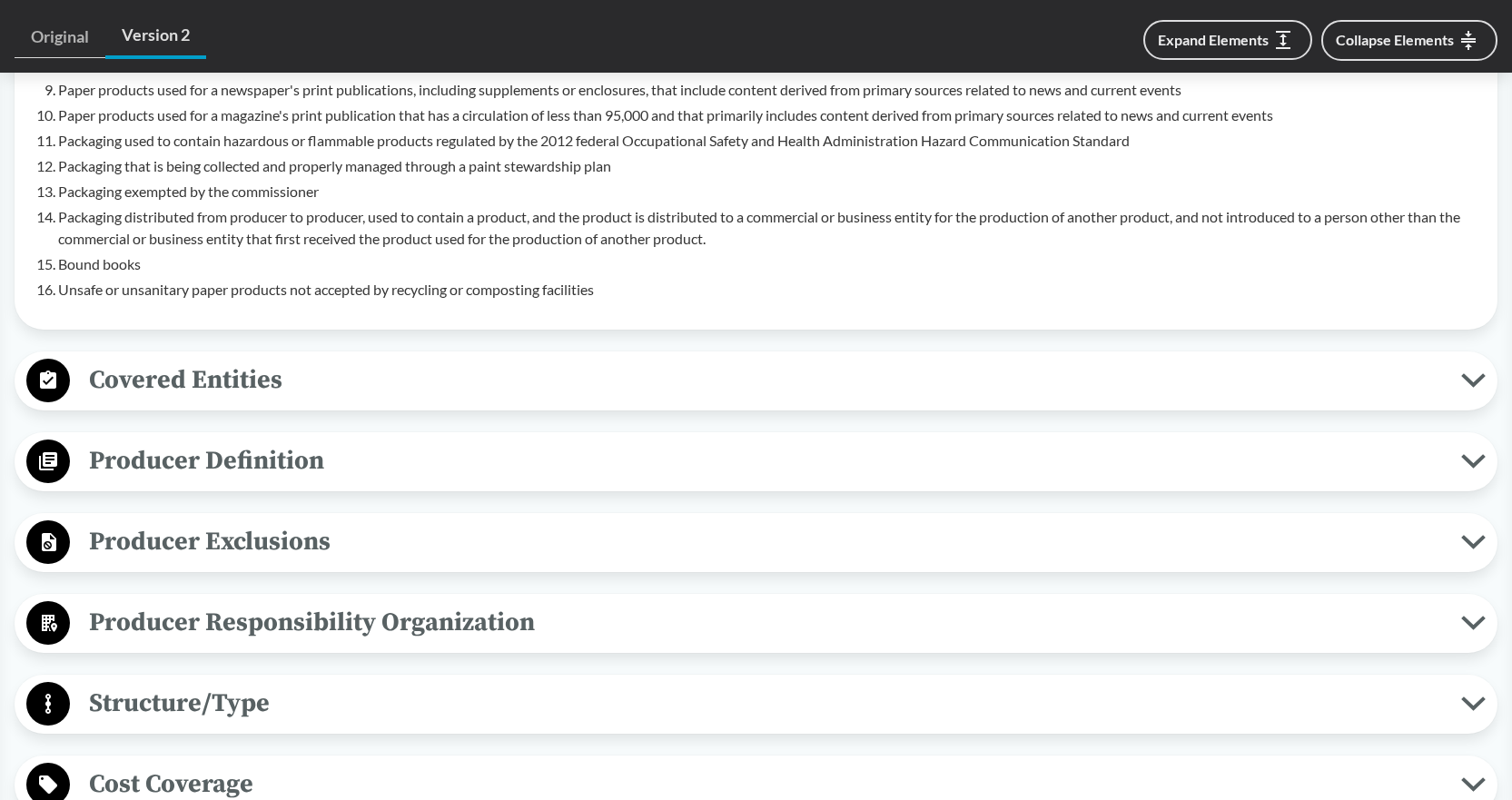
click at [195, 360] on span "Covered Entities" at bounding box center [765, 381] width 1391 height 41
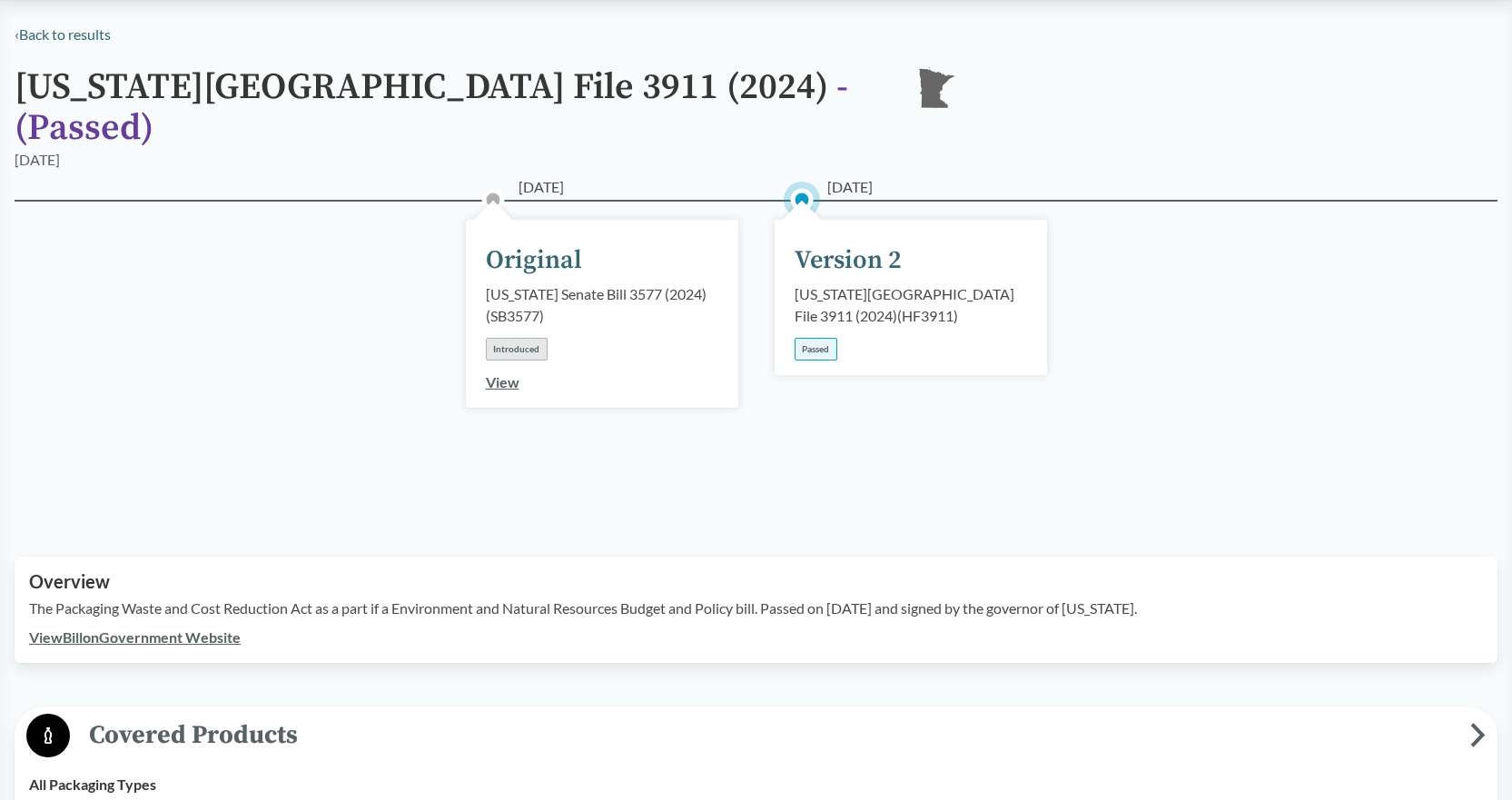
scroll to position [0, 0]
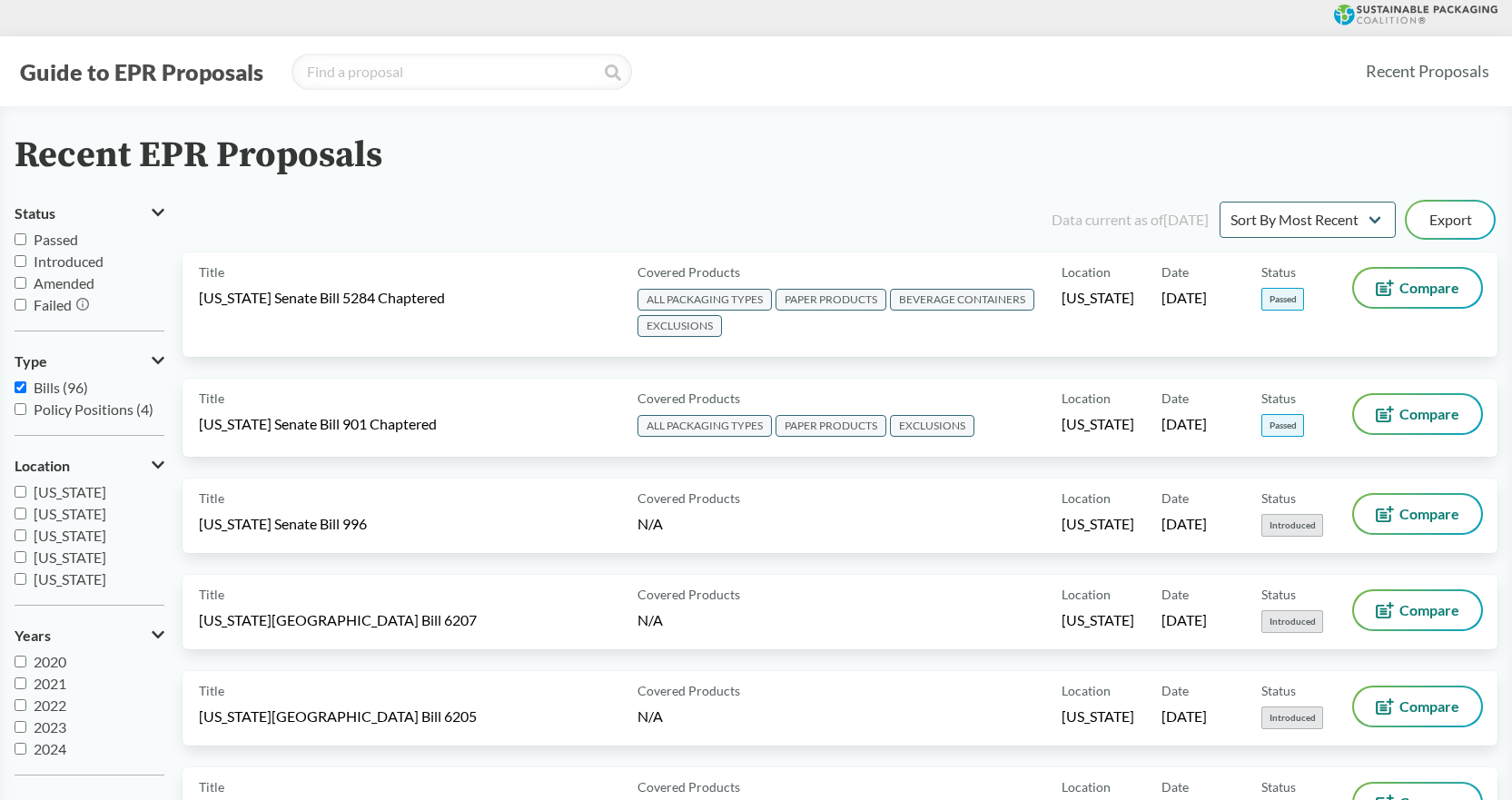
click at [21, 492] on input "[US_STATE]" at bounding box center [21, 492] width 12 height 12
checkbox input "true"
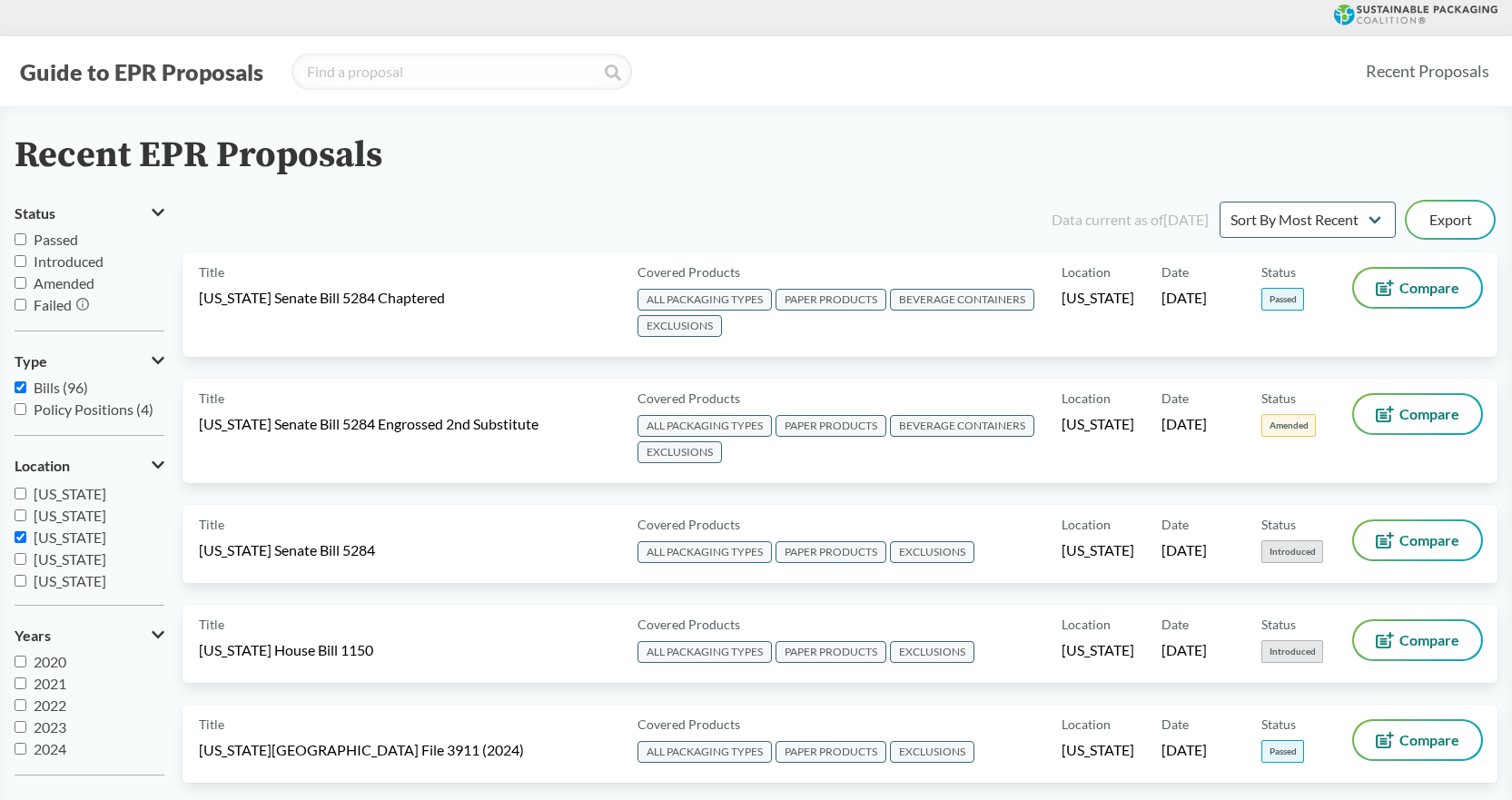
scroll to position [292, 0]
click at [30, 487] on label "[US_STATE]" at bounding box center [89, 484] width 150 height 22
click at [26, 487] on input "[US_STATE]" at bounding box center [21, 484] width 12 height 12
checkbox input "false"
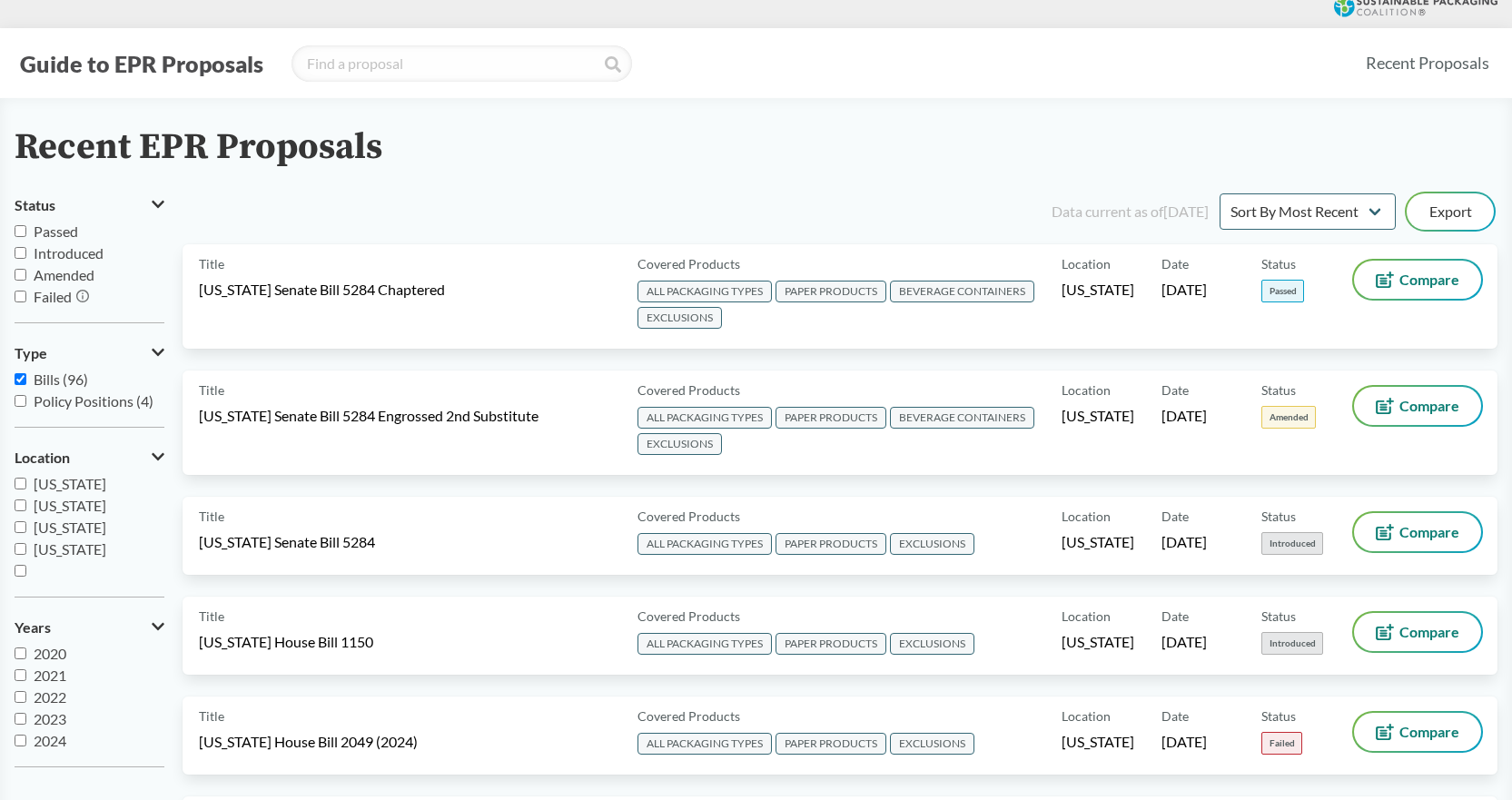
scroll to position [0, 0]
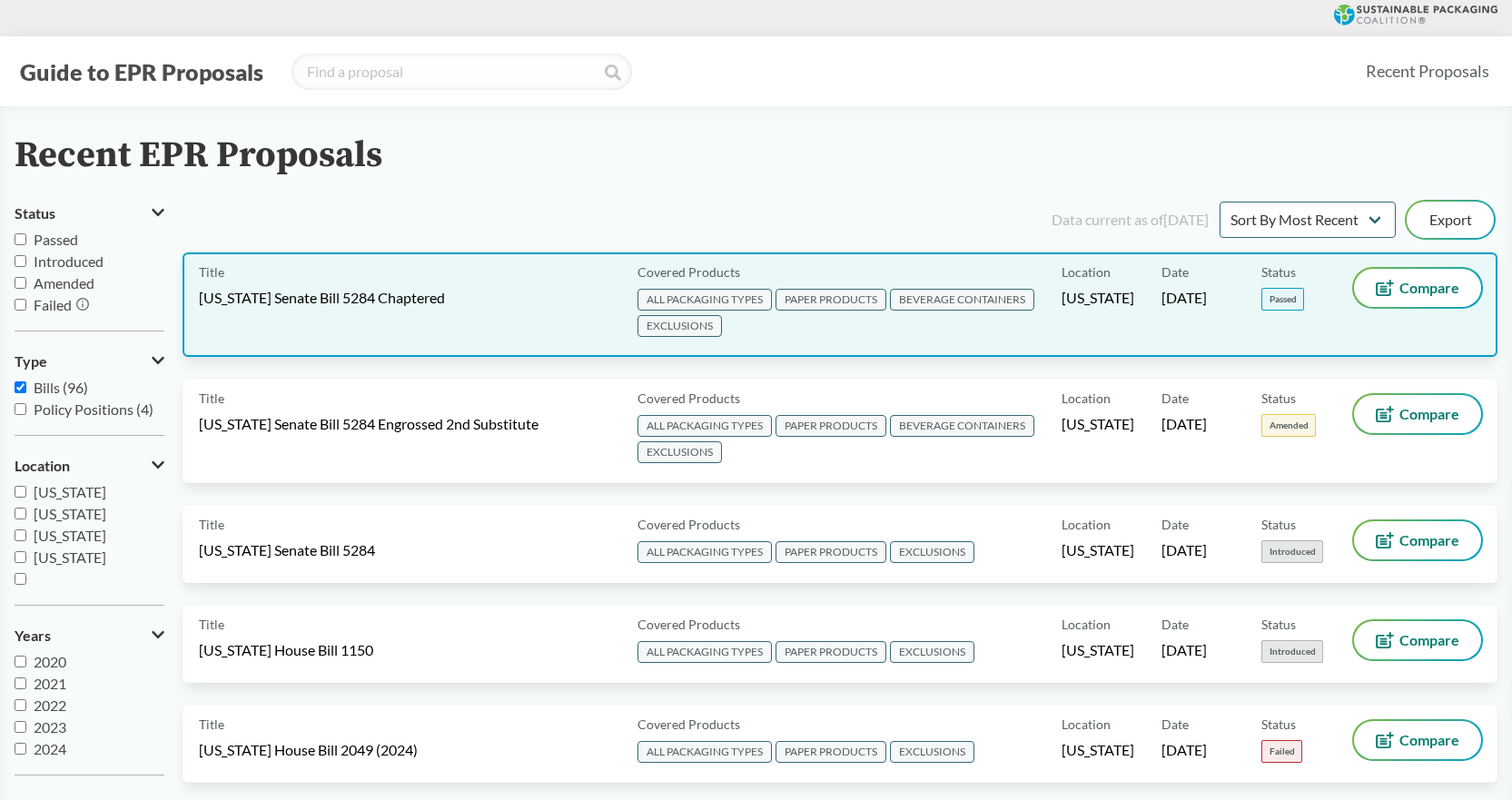
click at [678, 330] on span "EXCLUSIONS" at bounding box center [680, 326] width 84 height 22
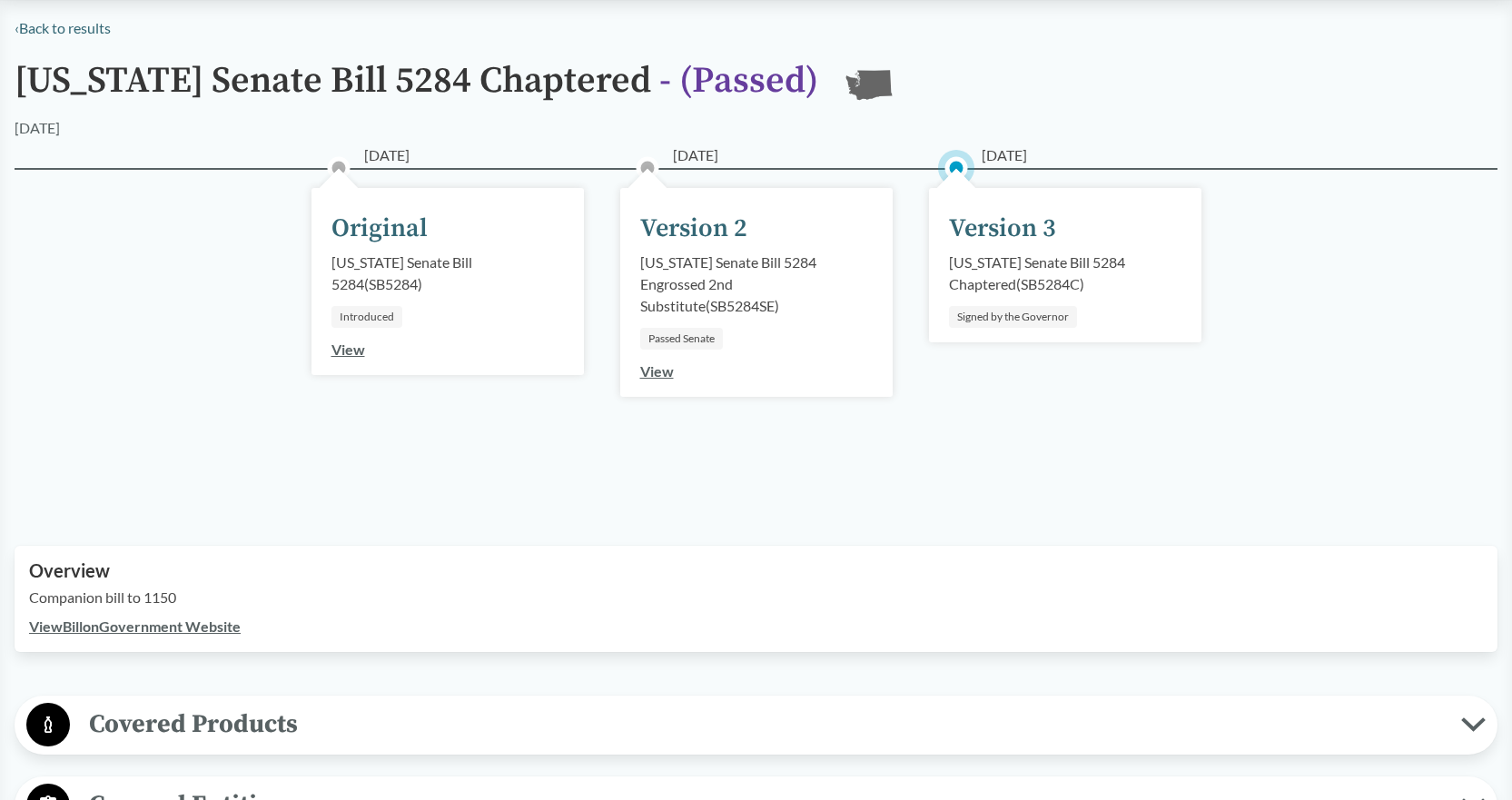
scroll to position [273, 0]
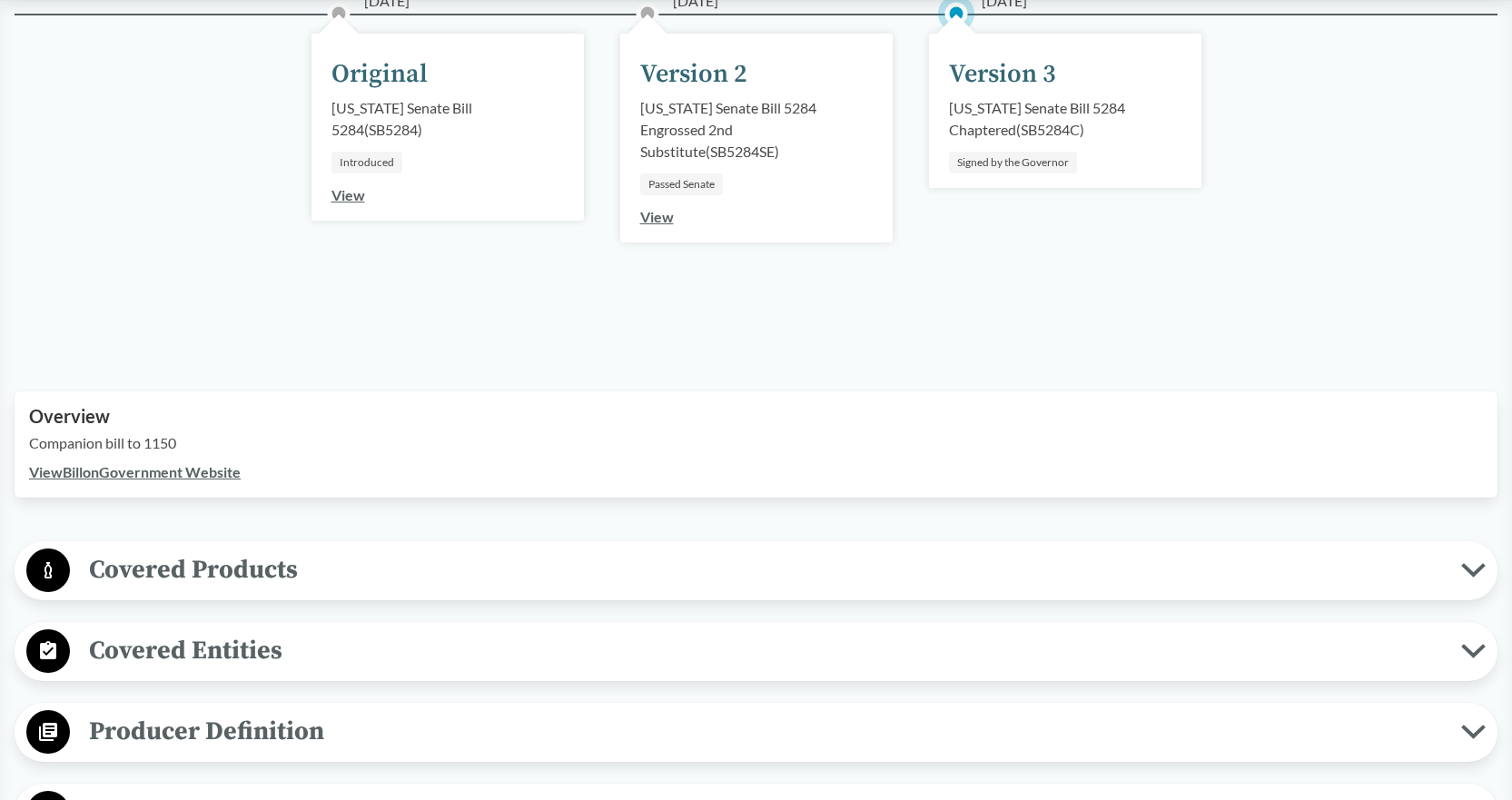
click at [126, 565] on span "Covered Products" at bounding box center [765, 570] width 1391 height 41
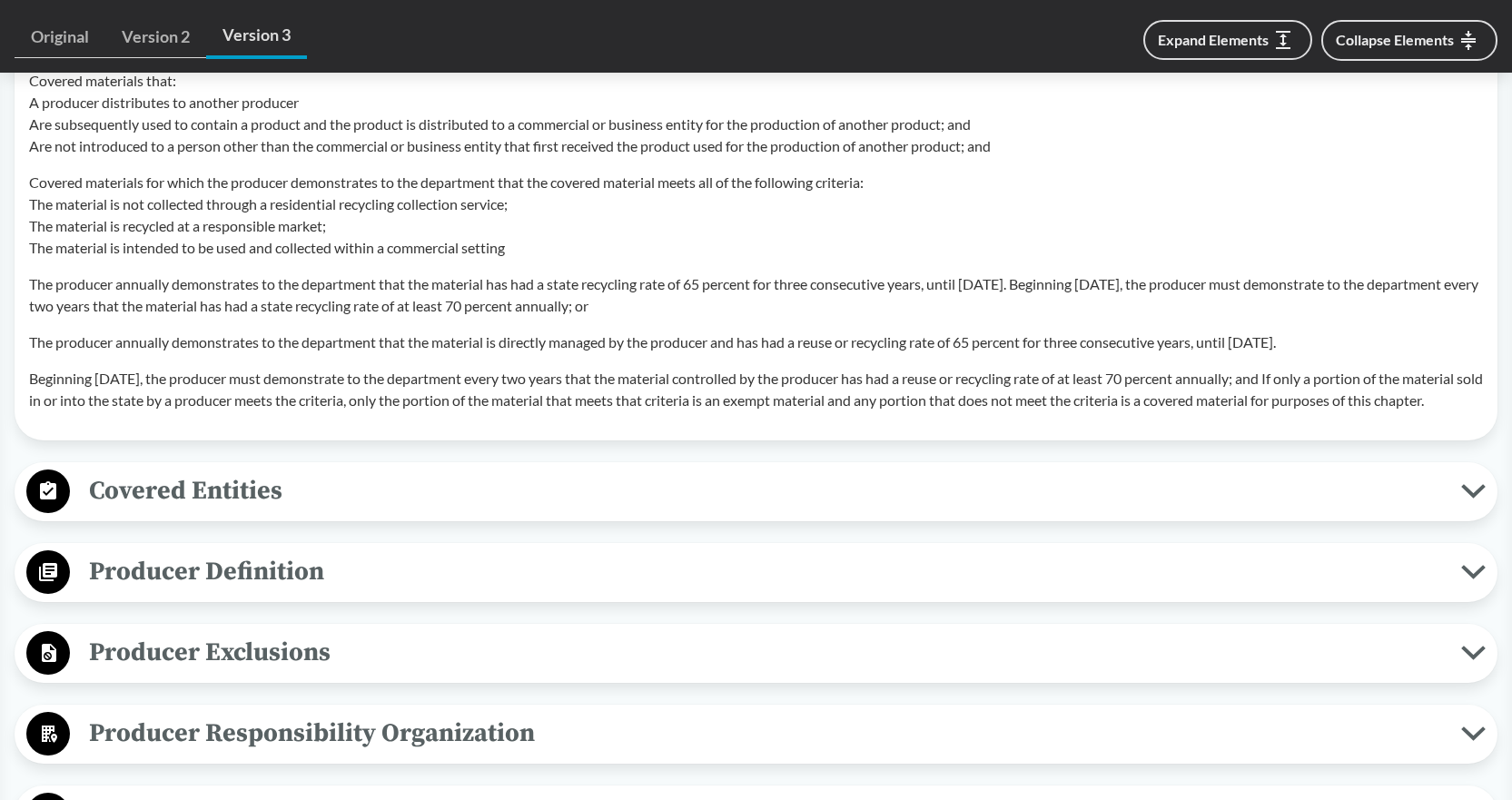
scroll to position [1908, 0]
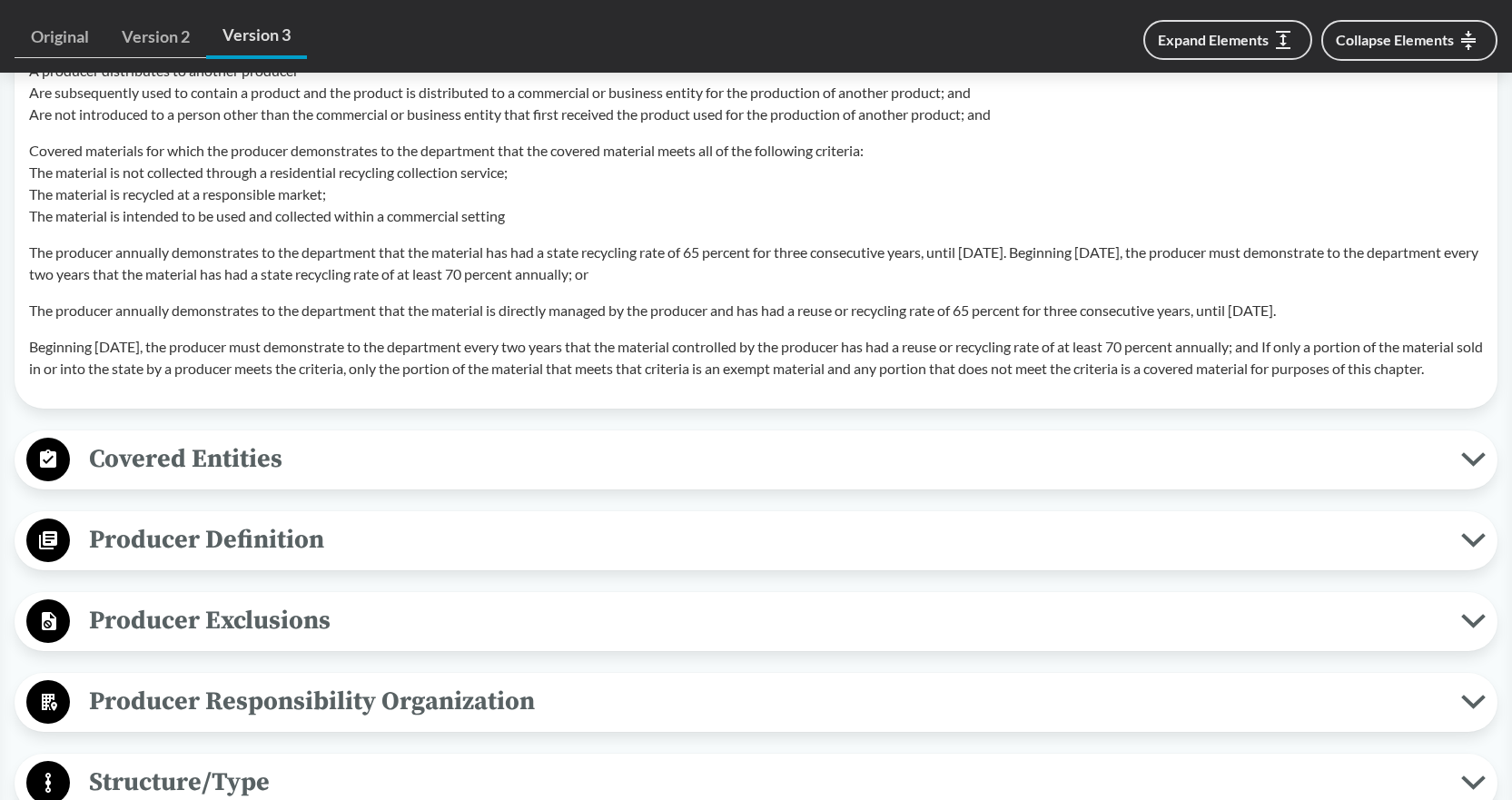
click at [63, 482] on circle at bounding box center [48, 459] width 43 height 43
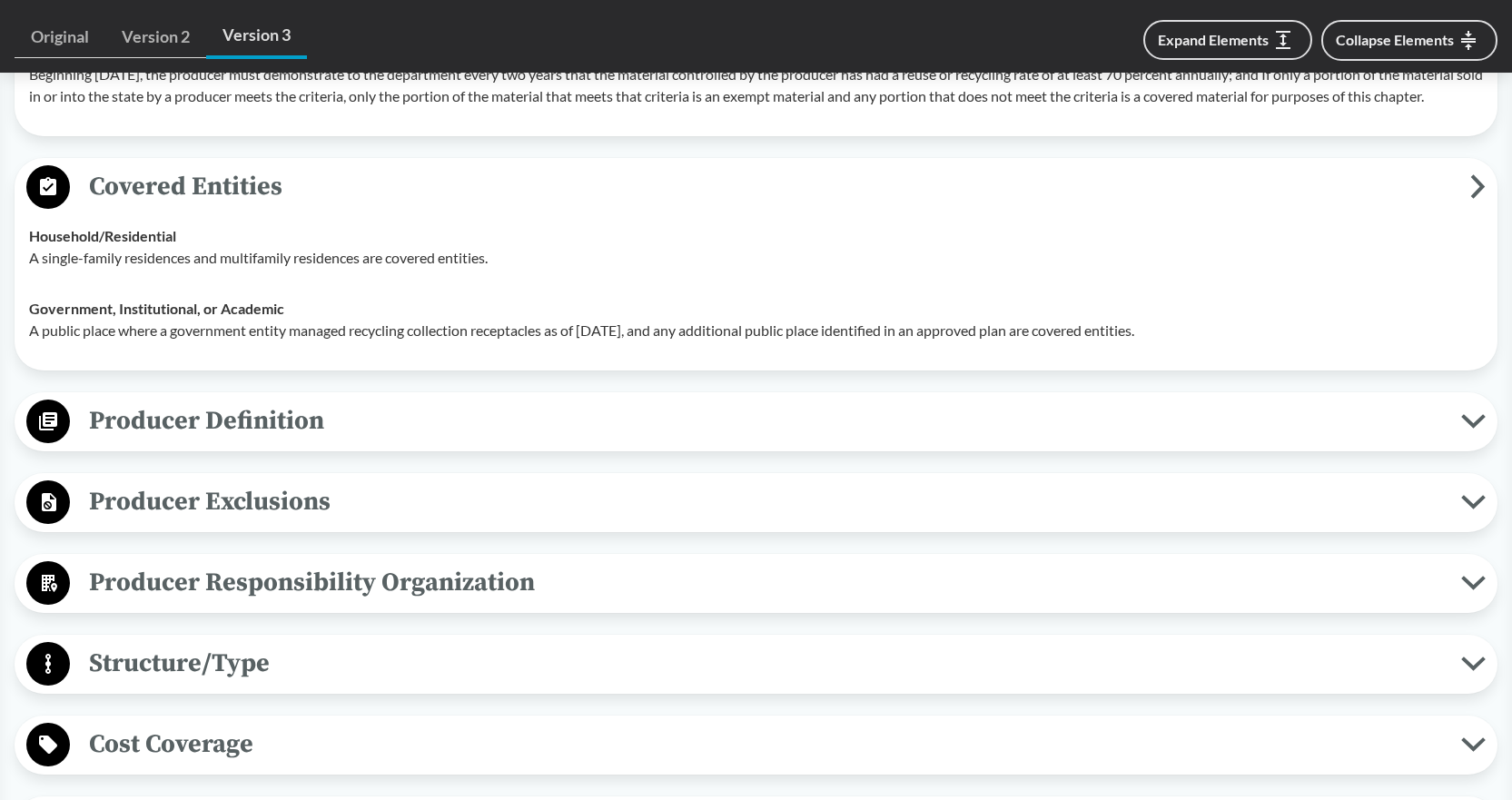
scroll to position [2271, 0]
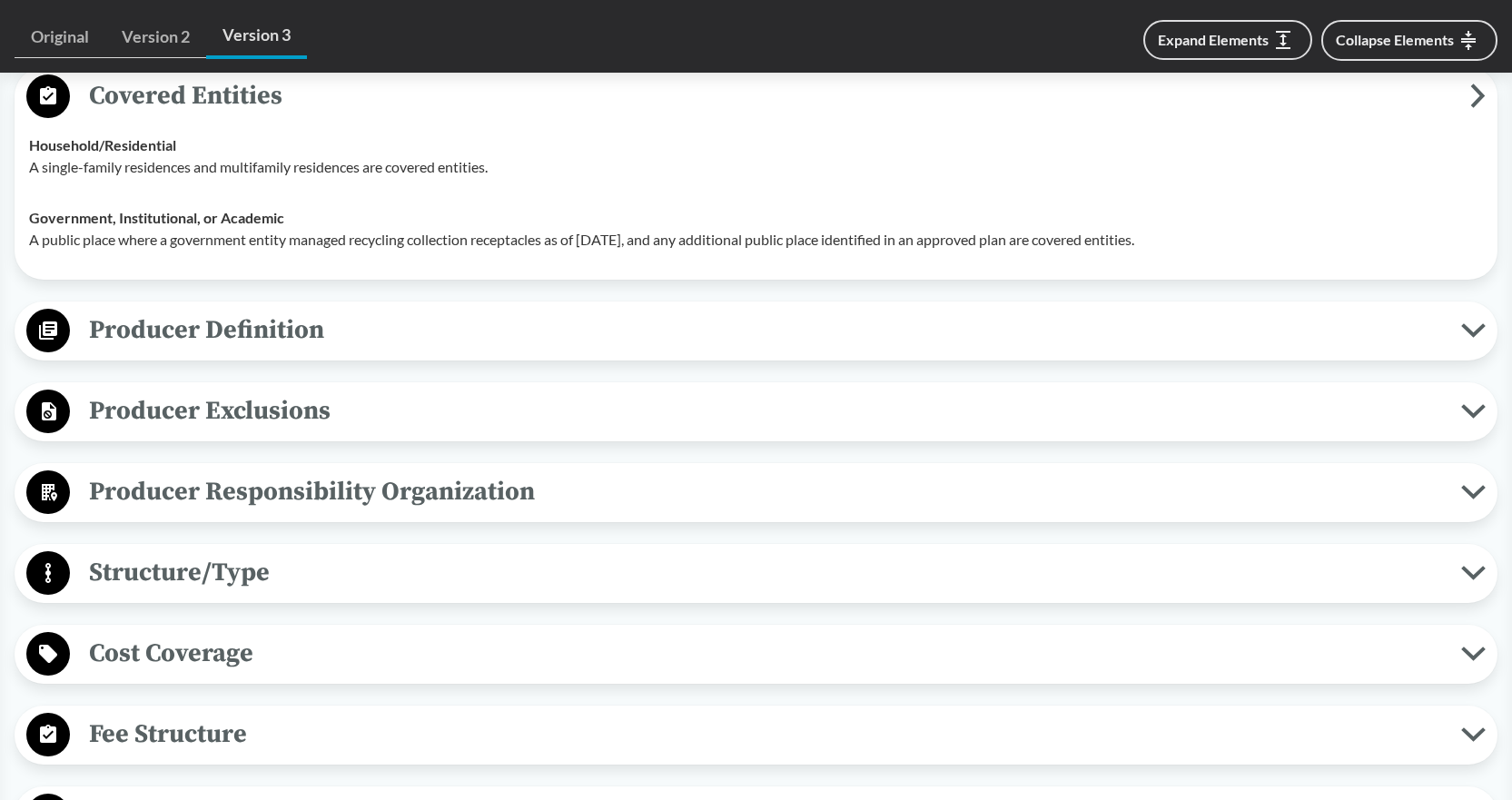
click at [52, 347] on circle at bounding box center [48, 331] width 43 height 43
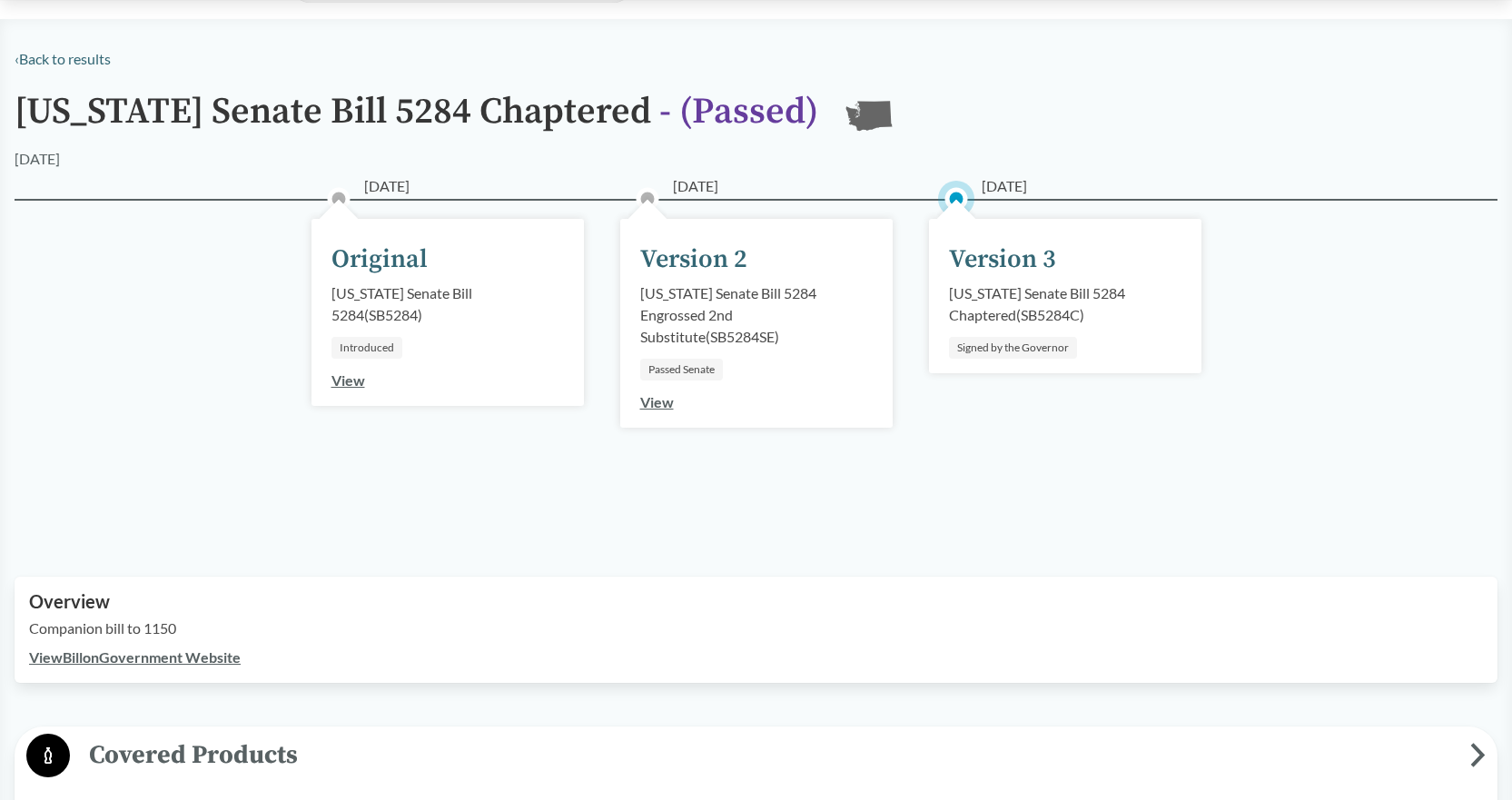
scroll to position [0, 0]
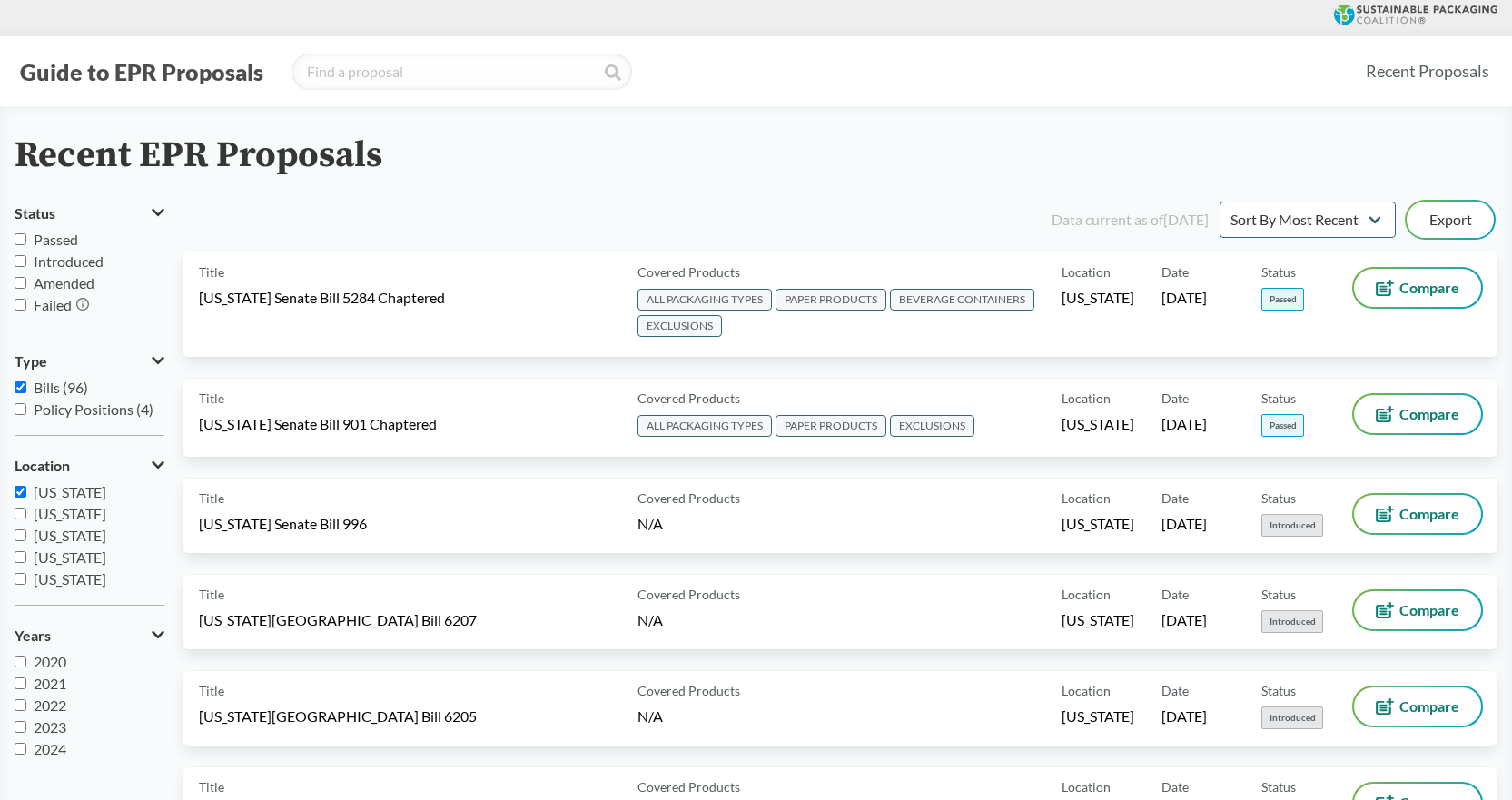
click at [19, 490] on input "[US_STATE]" at bounding box center [21, 492] width 12 height 12
checkbox input "false"
click at [24, 505] on input "[US_STATE]" at bounding box center [21, 503] width 12 height 12
checkbox input "true"
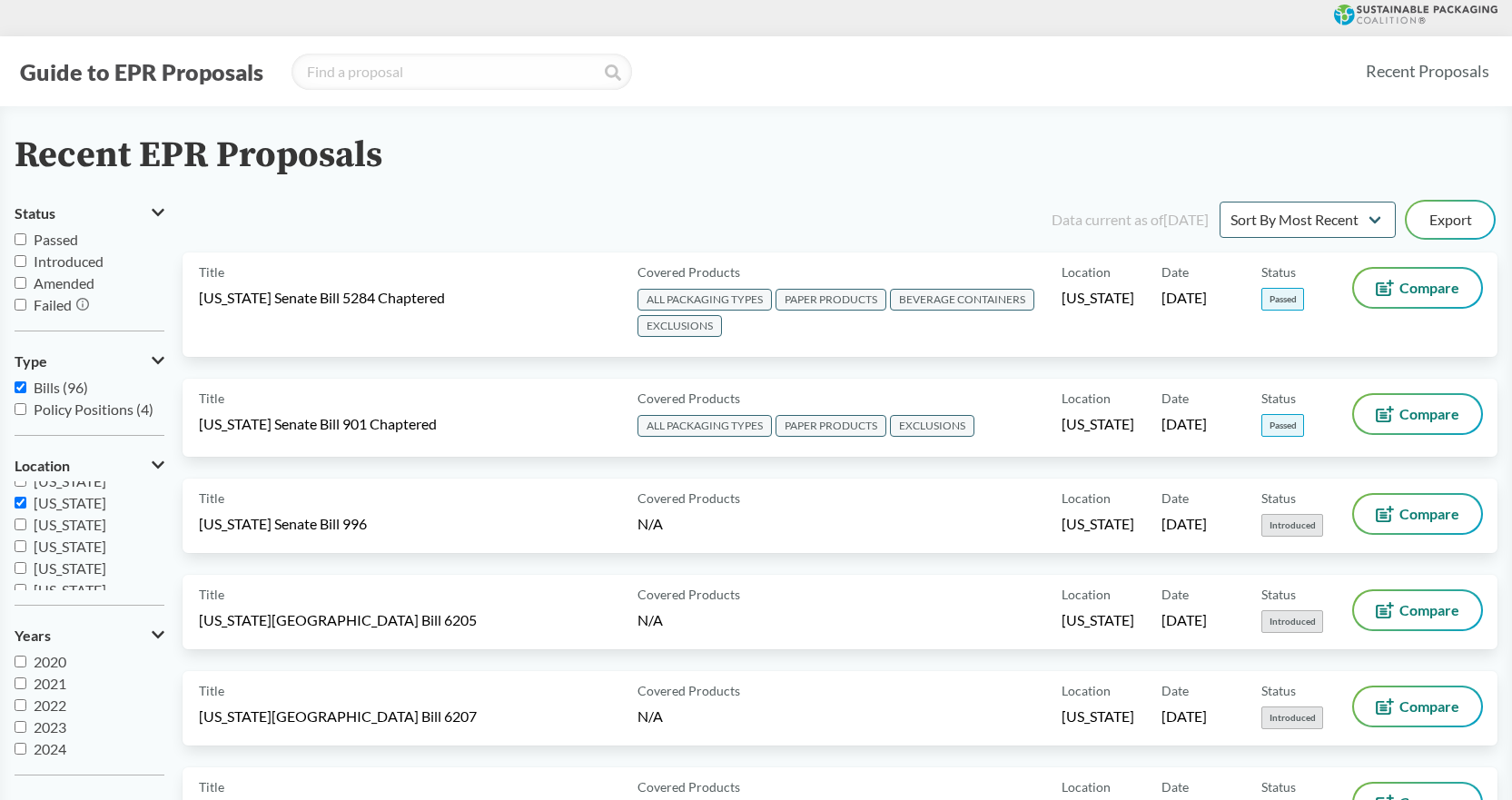
click at [20, 238] on input "Passed" at bounding box center [21, 240] width 12 height 12
checkbox input "true"
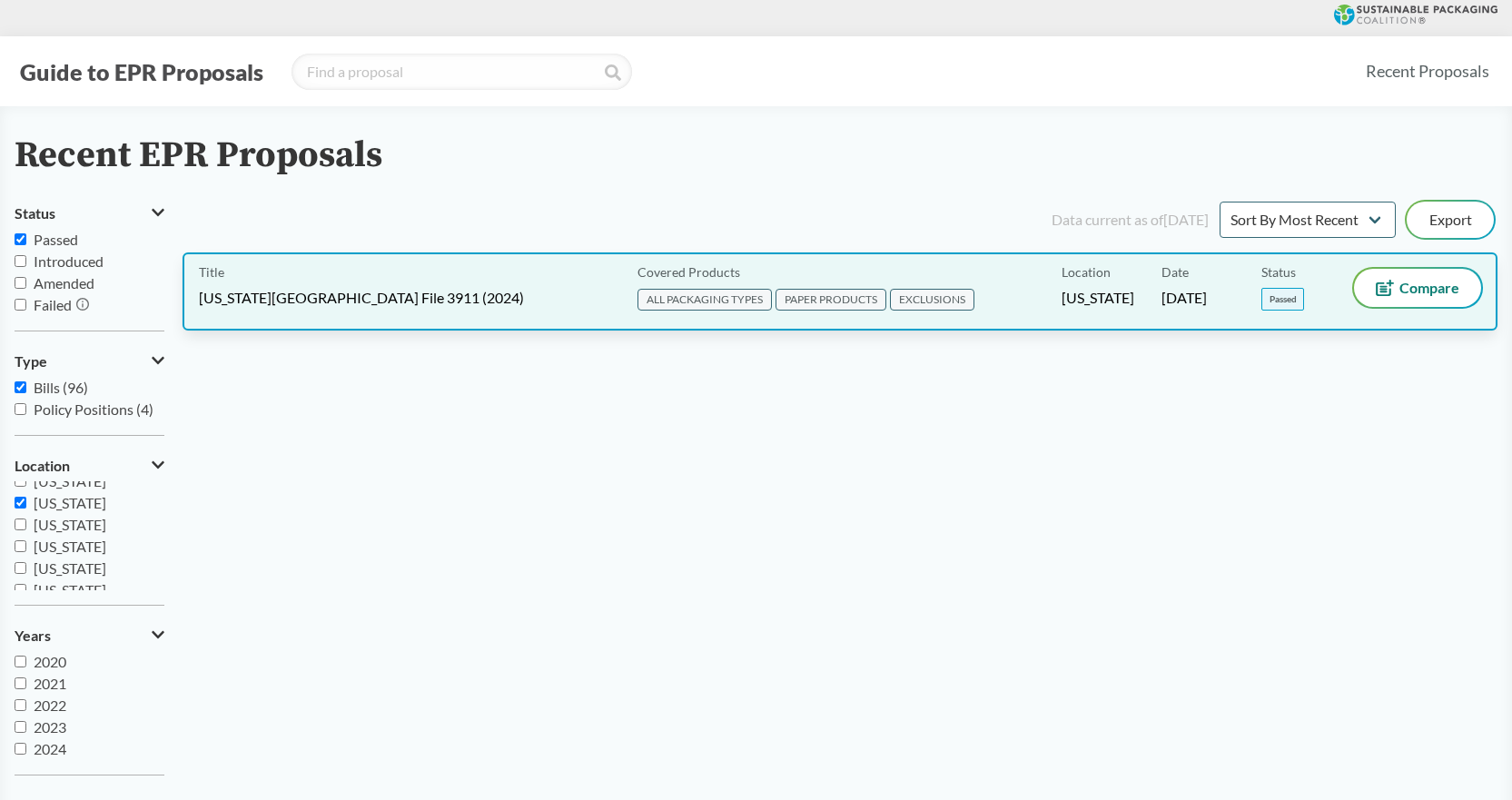
click at [921, 298] on span "EXCLUSIONS" at bounding box center [932, 299] width 84 height 22
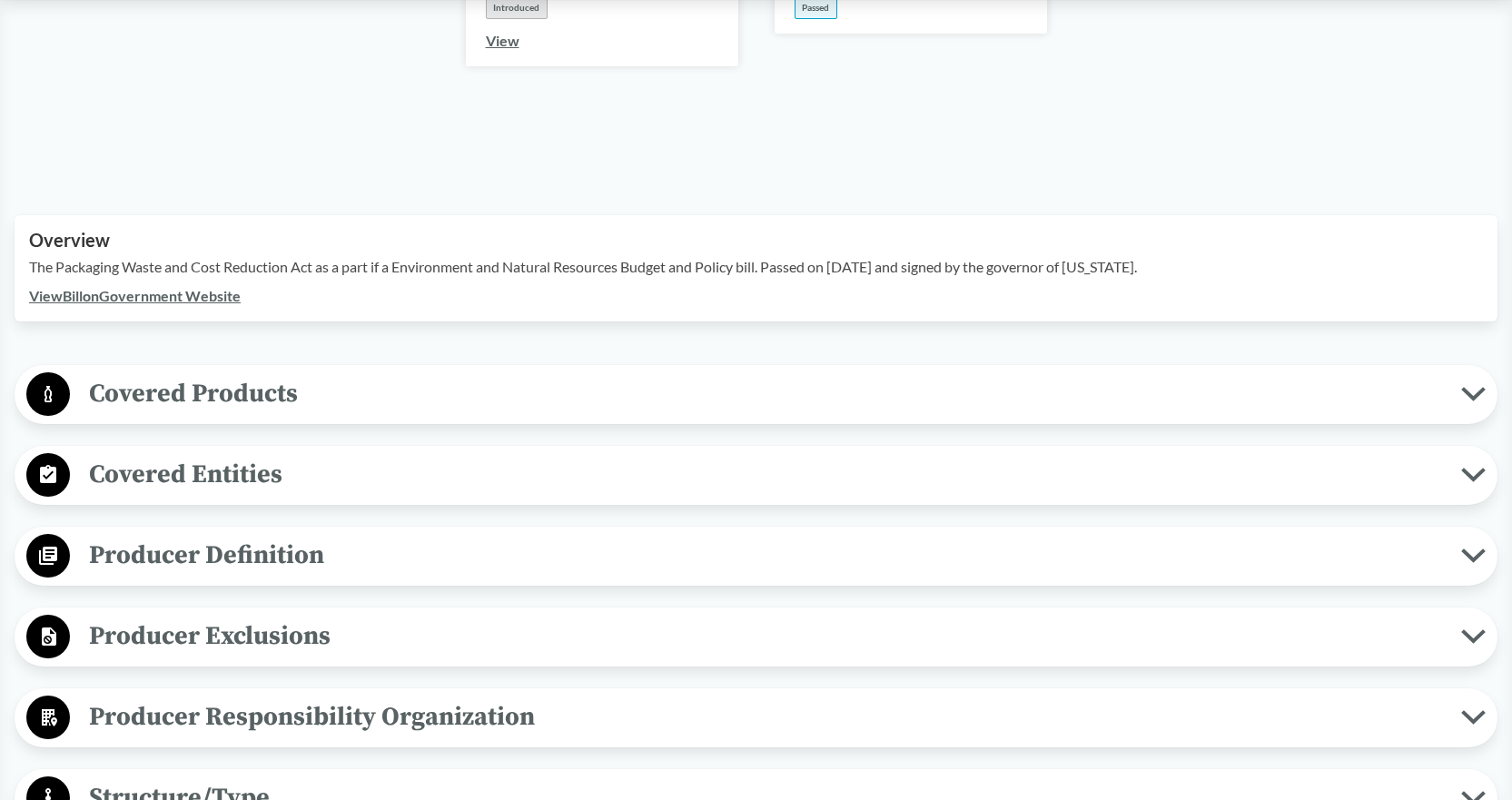
scroll to position [454, 0]
click at [223, 372] on span "Covered Products" at bounding box center [765, 393] width 1391 height 41
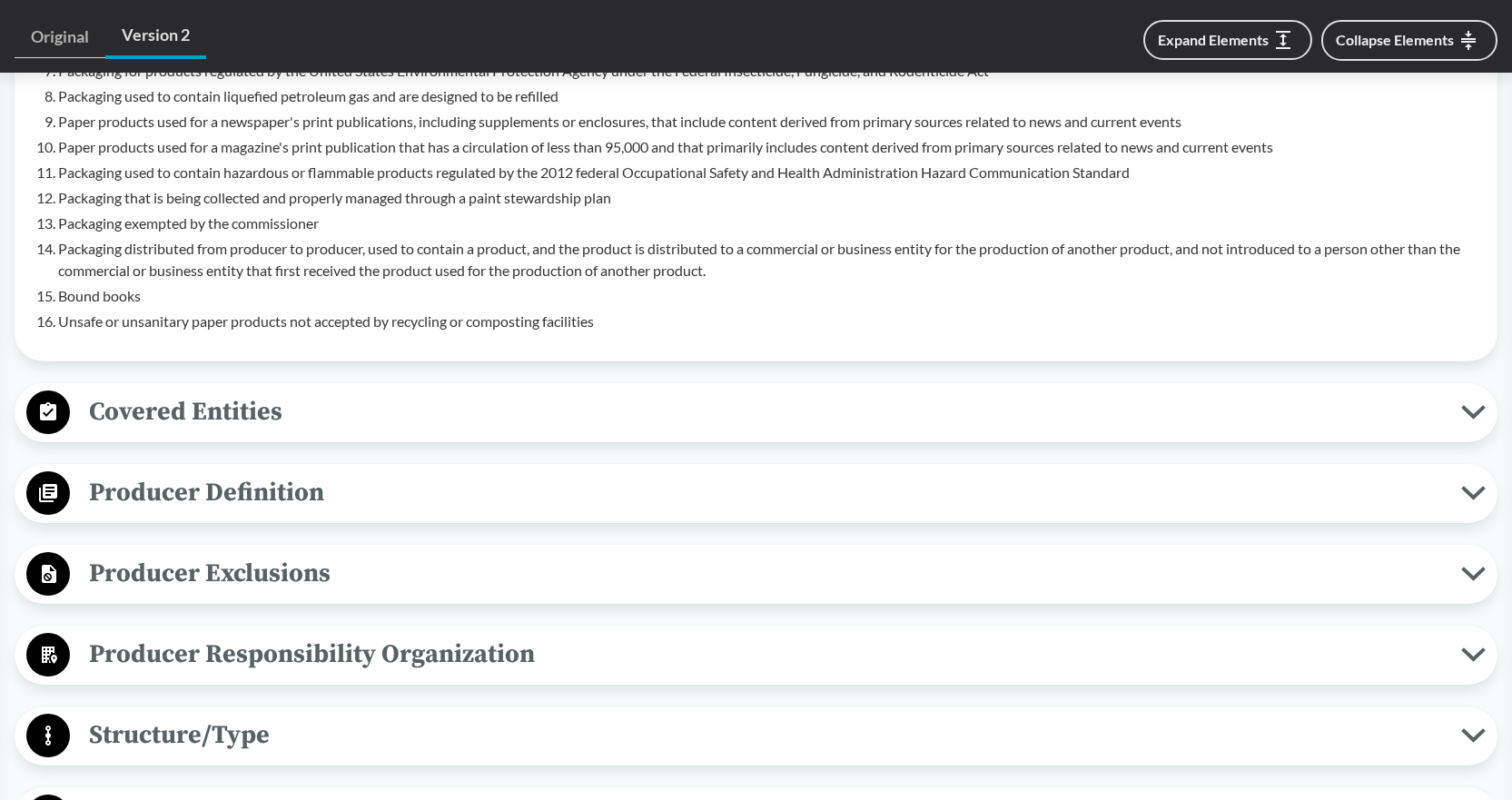
scroll to position [1272, 0]
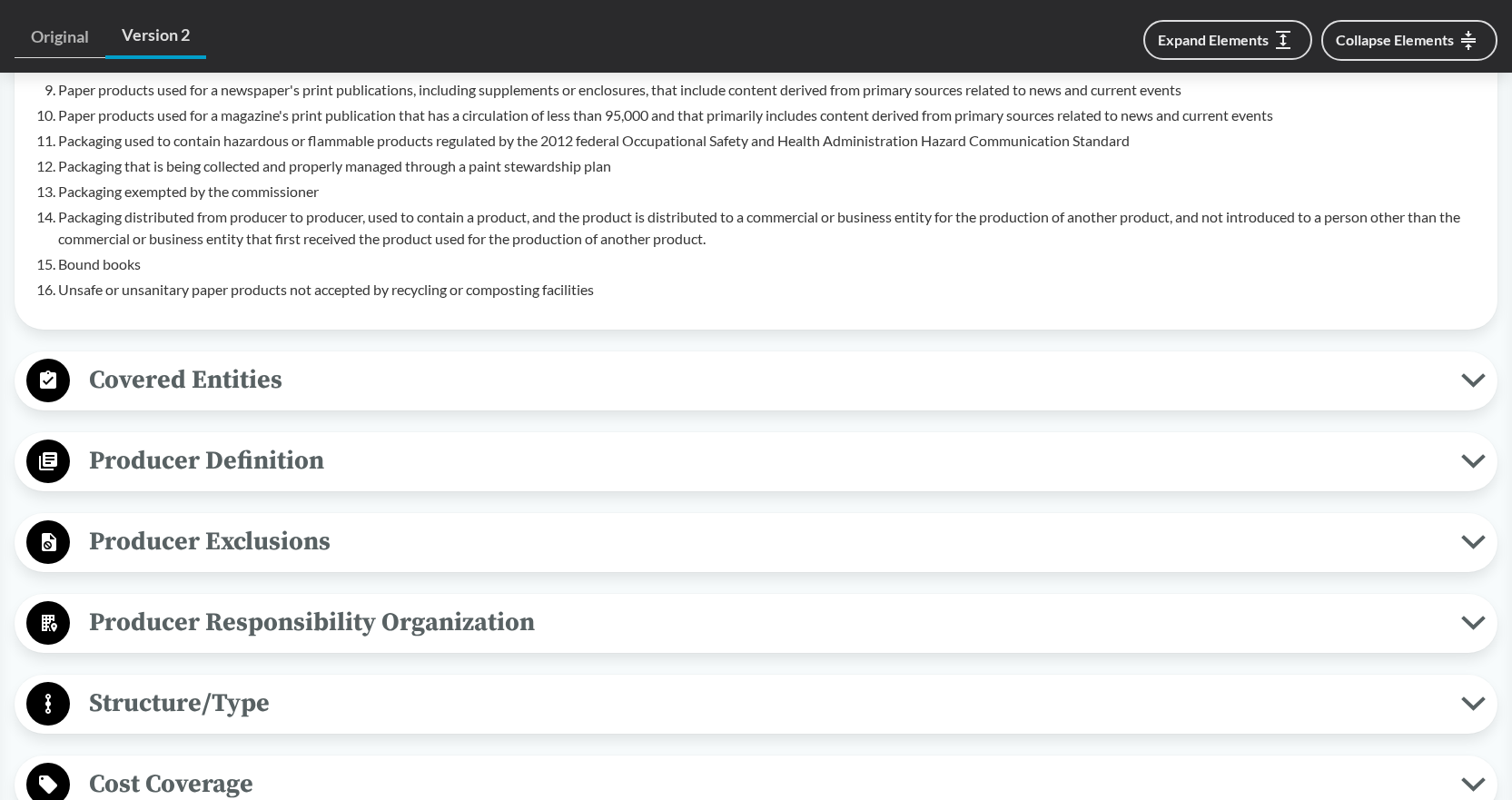
click at [43, 371] on icon at bounding box center [48, 380] width 17 height 19
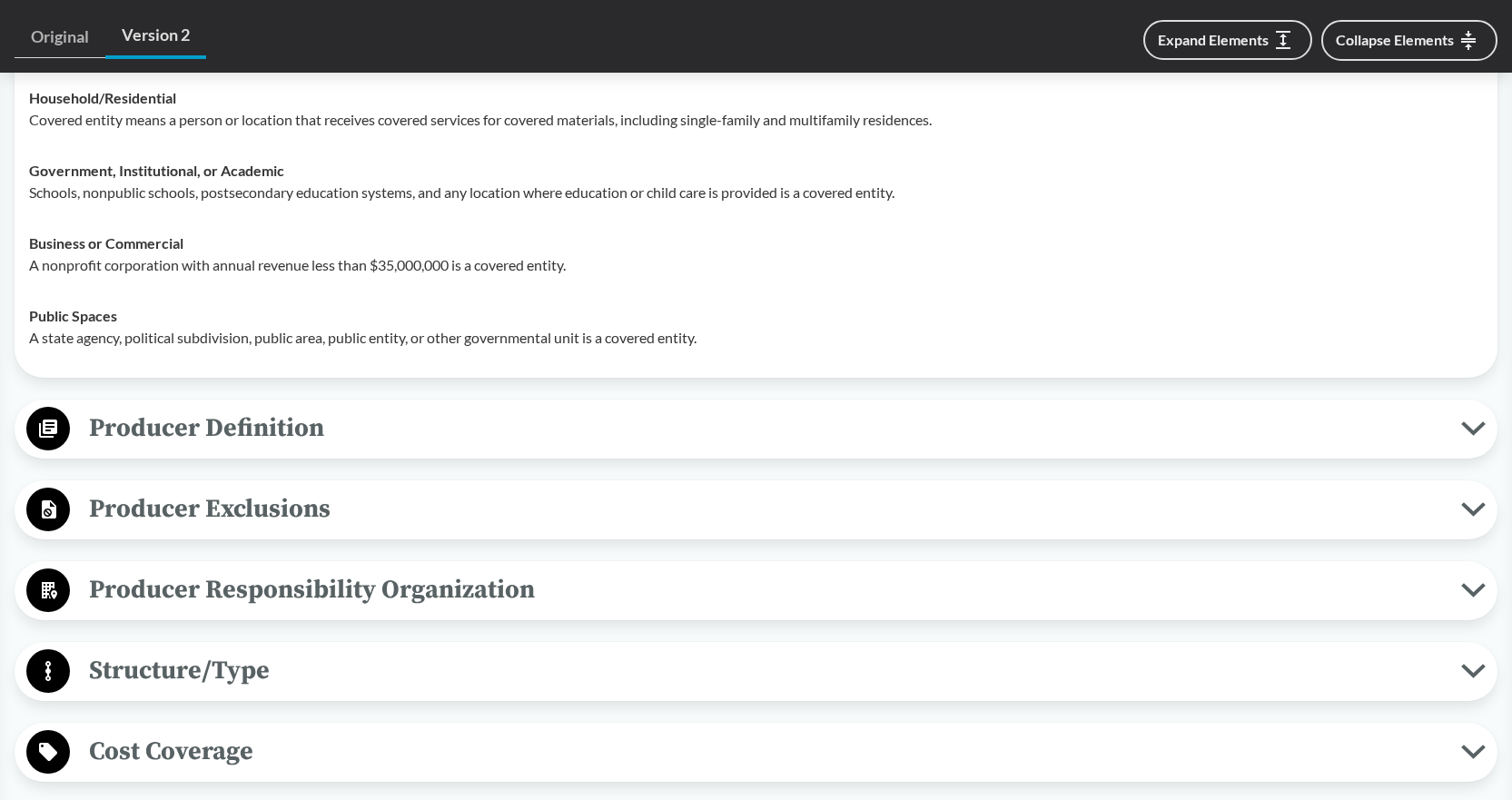
scroll to position [1635, 0]
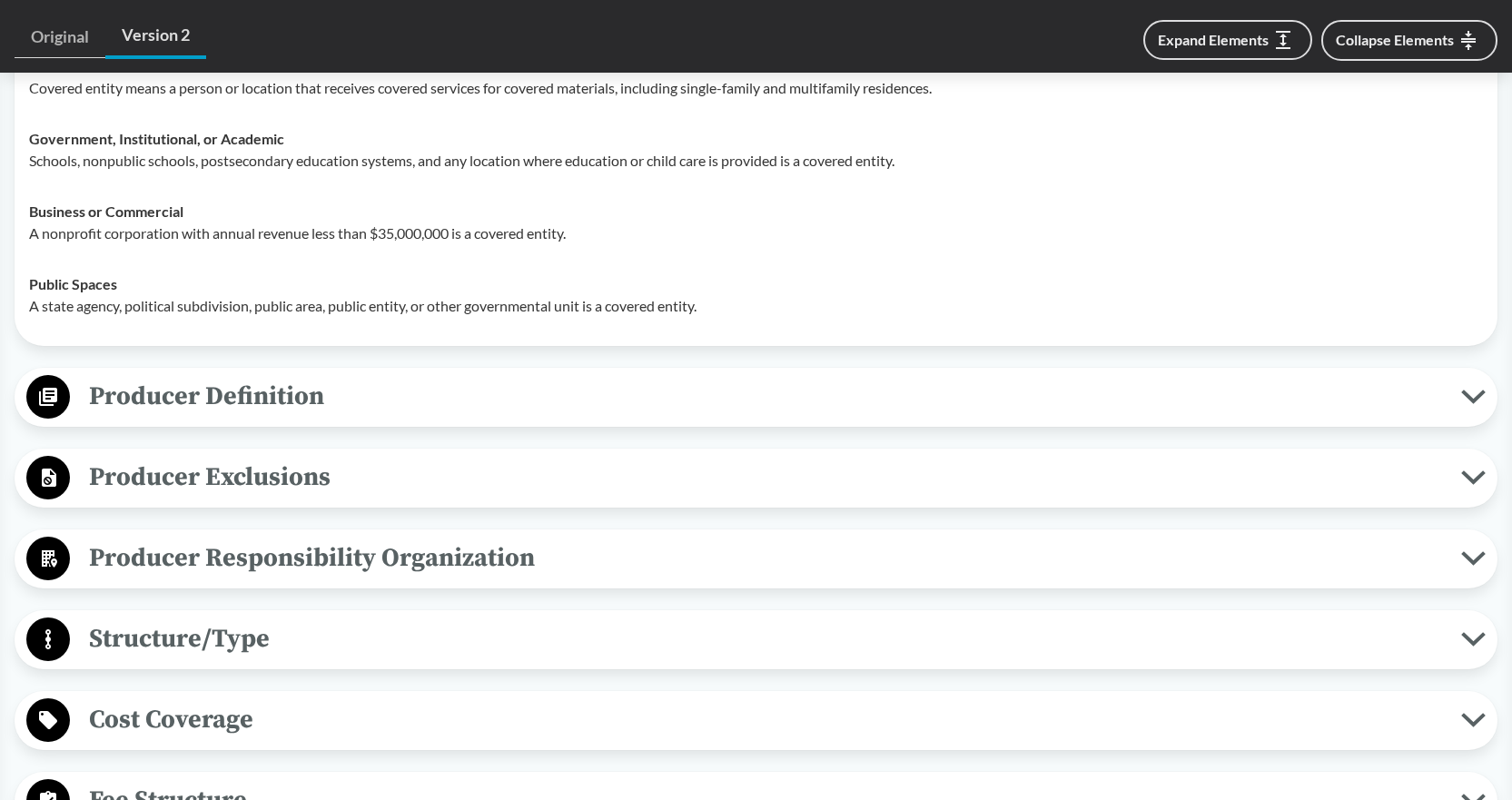
click at [61, 456] on circle at bounding box center [48, 478] width 43 height 43
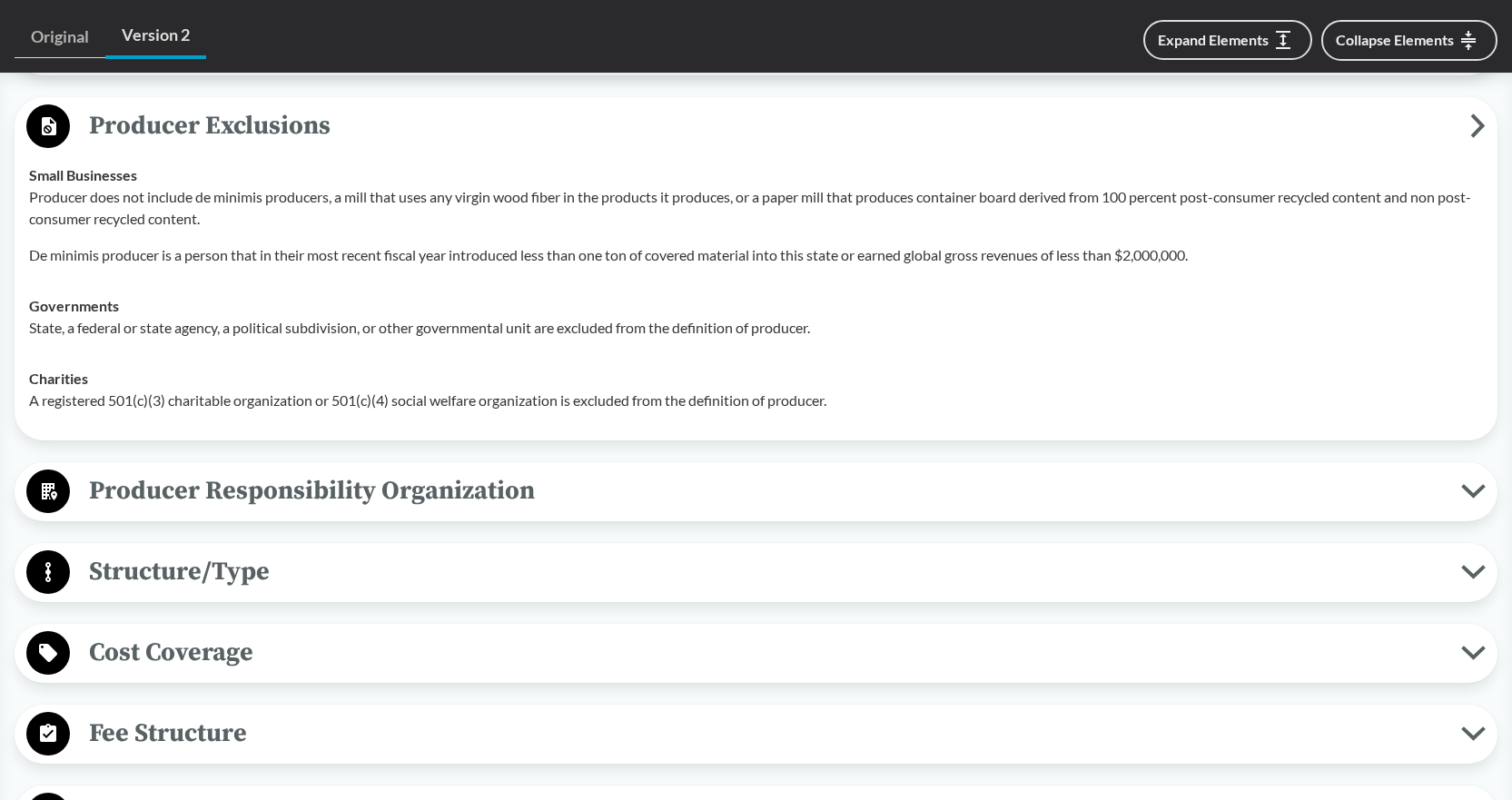
scroll to position [1999, 0]
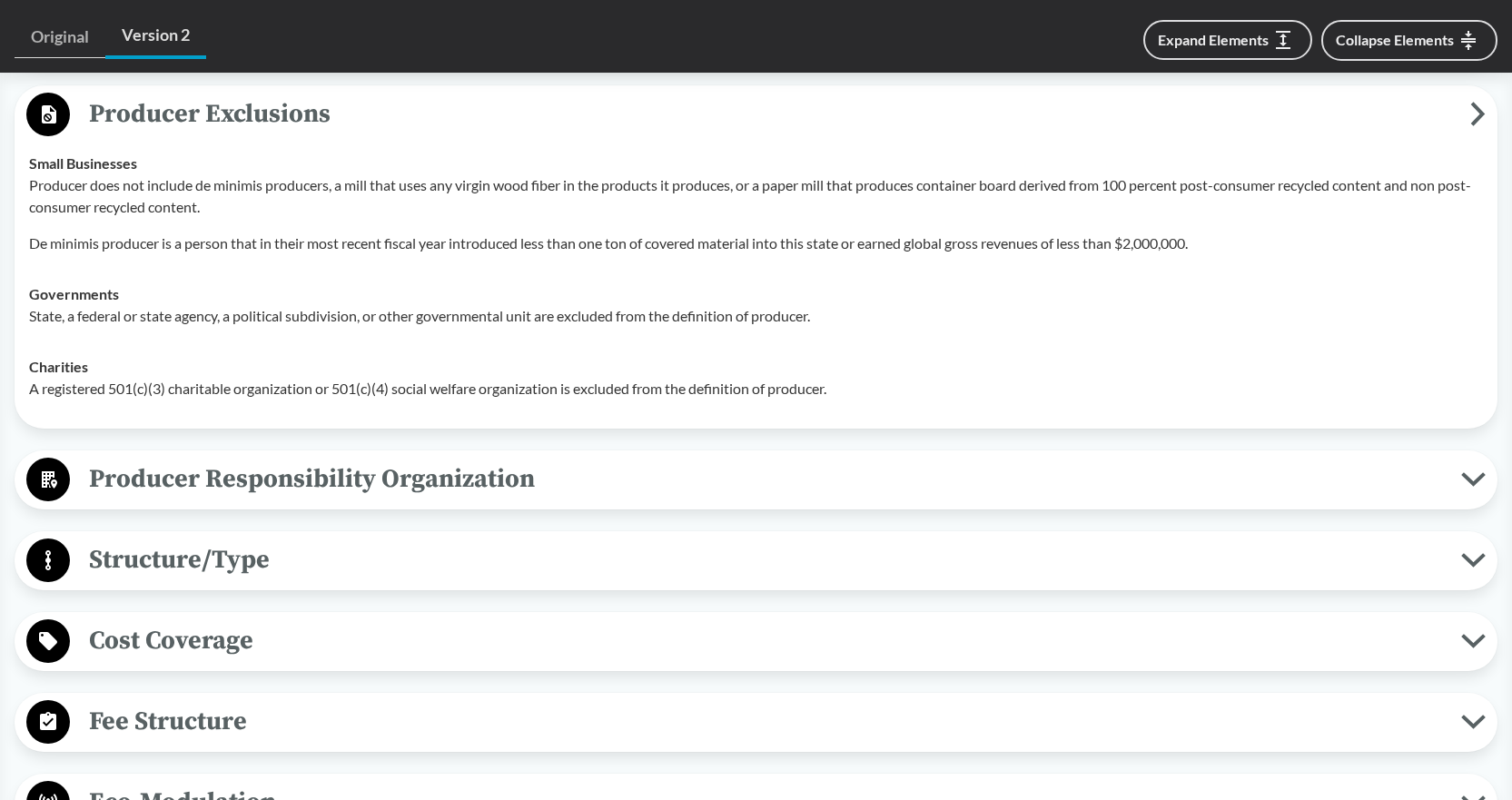
click at [191, 458] on span "Producer Responsibility Organization" at bounding box center [765, 479] width 1391 height 41
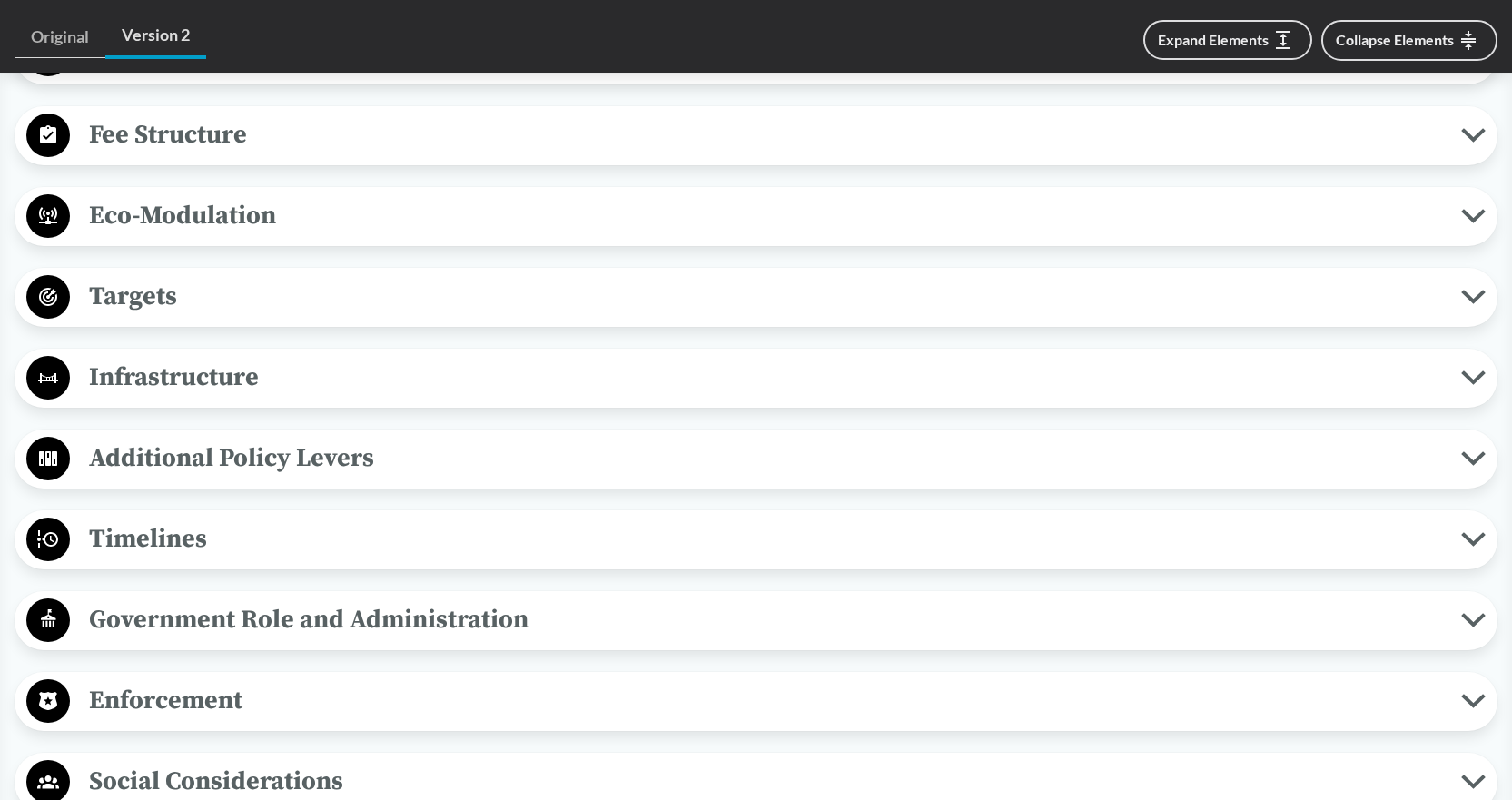
scroll to position [2712, 0]
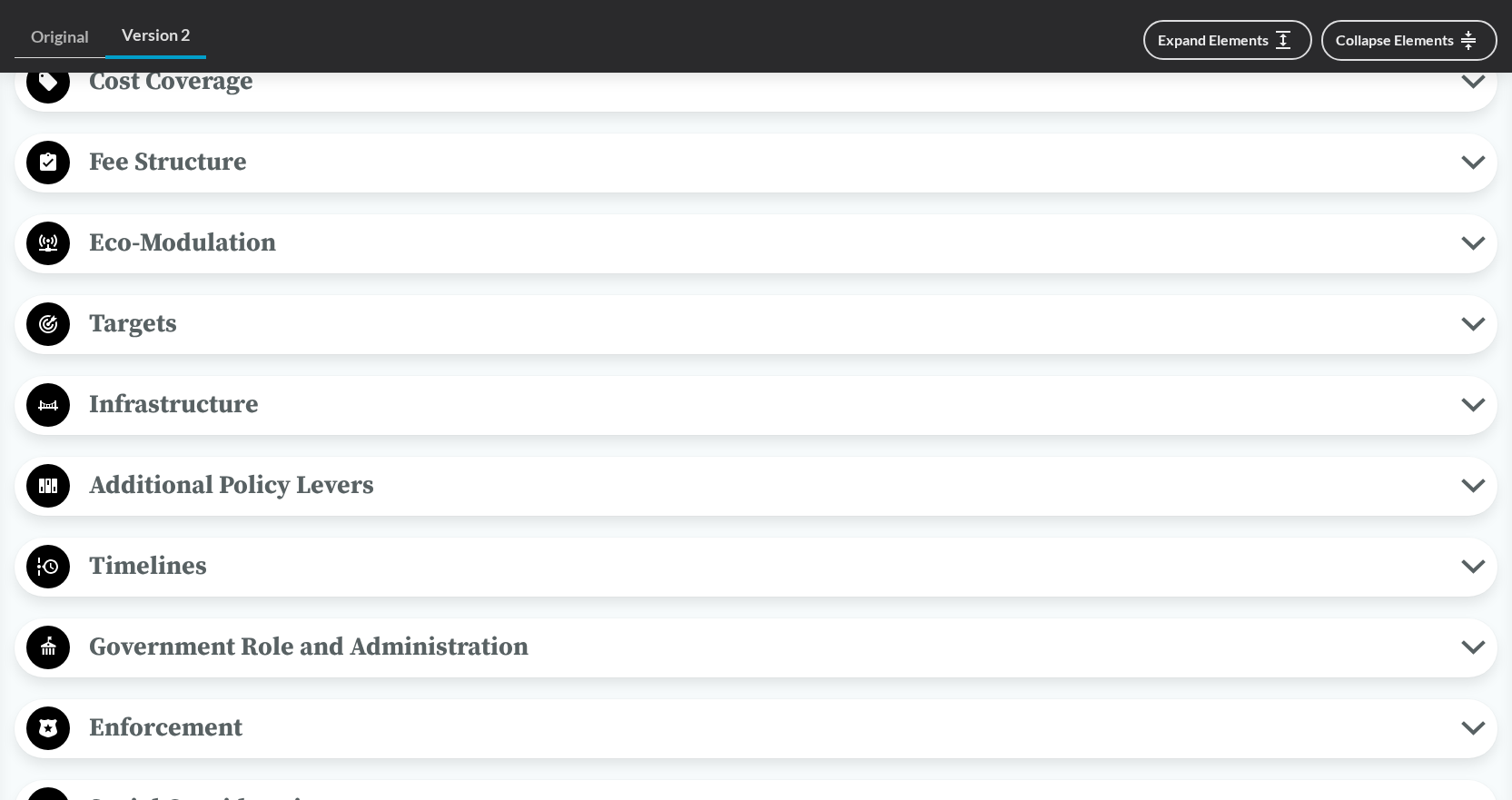
click at [176, 546] on span "Timelines" at bounding box center [765, 566] width 1391 height 41
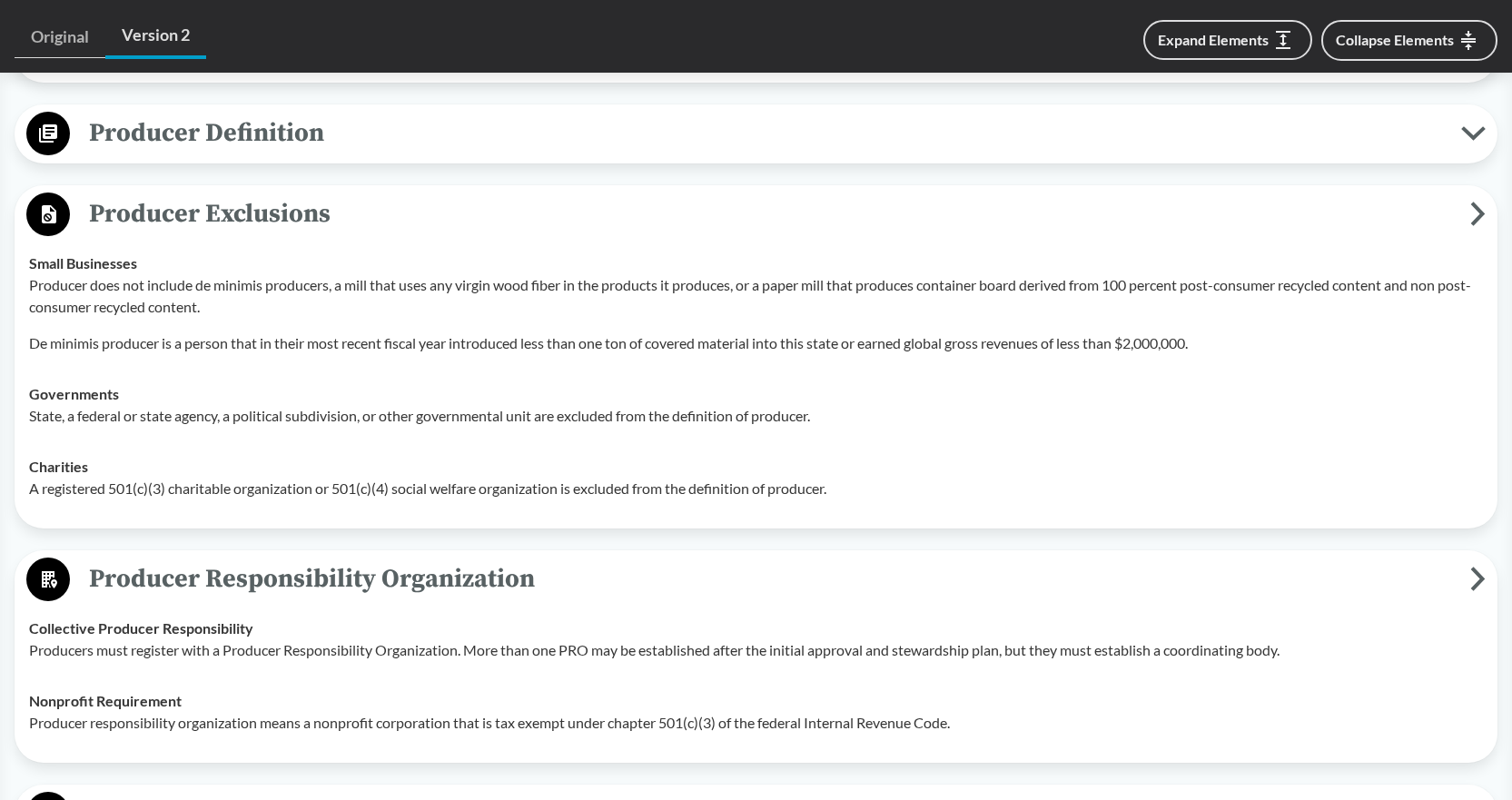
scroll to position [1894, 0]
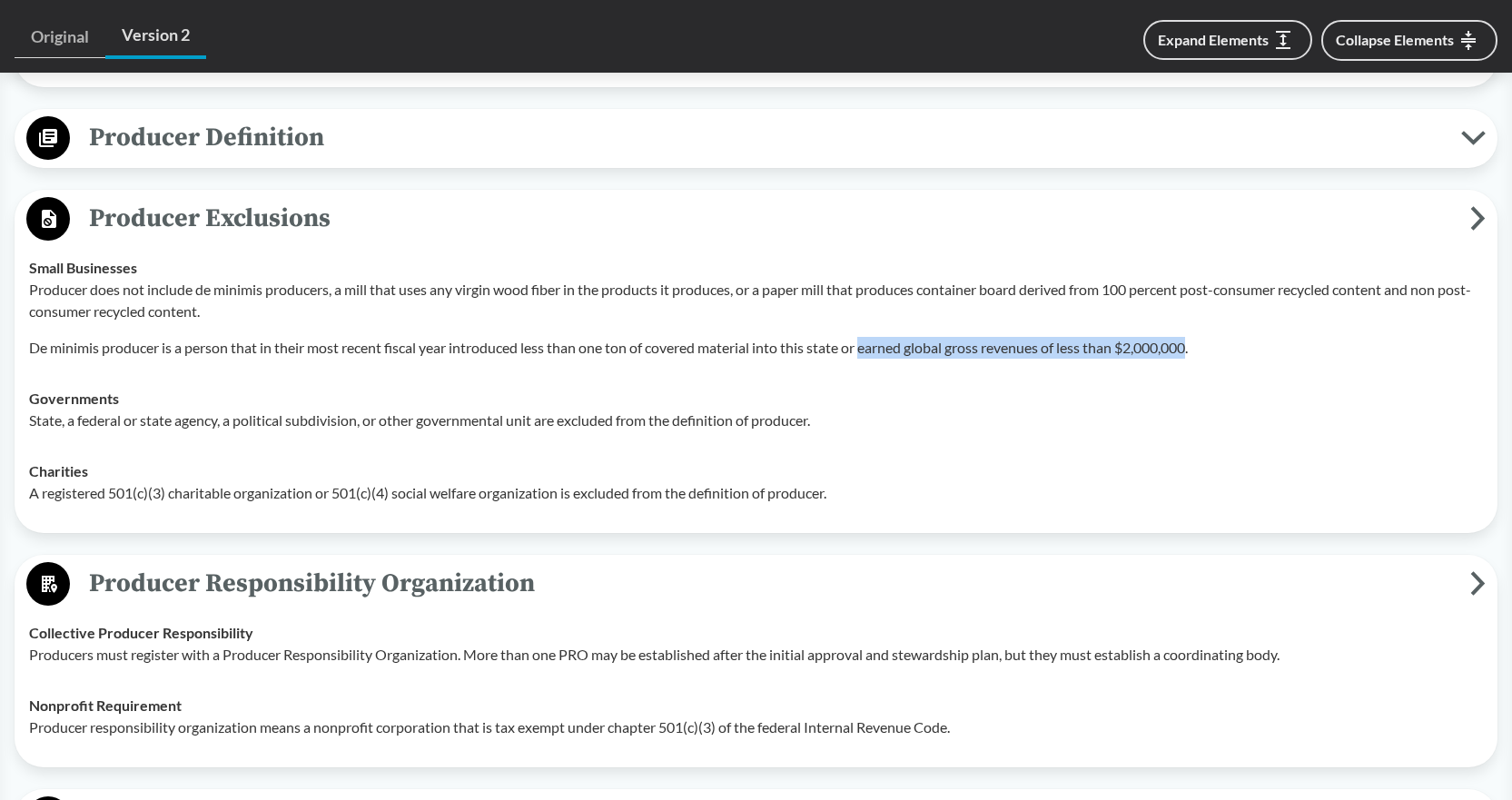
drag, startPoint x: 1202, startPoint y: 322, endPoint x: 872, endPoint y: 336, distance: 330.3
click at [872, 336] on td "Small Businesses Producer does not include de minimis producers, a mill that us…" at bounding box center [756, 307] width 1470 height 131
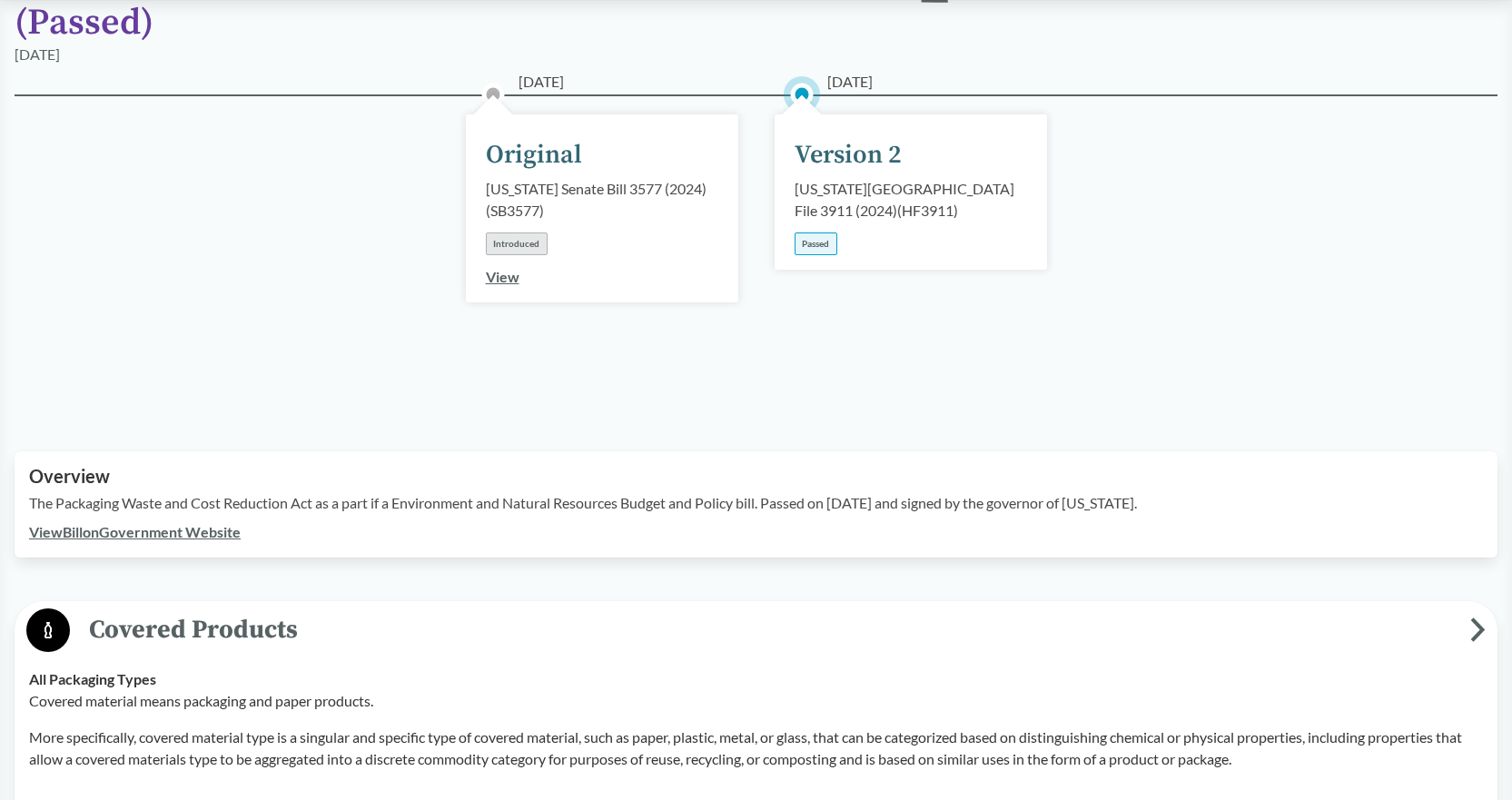
scroll to position [0, 0]
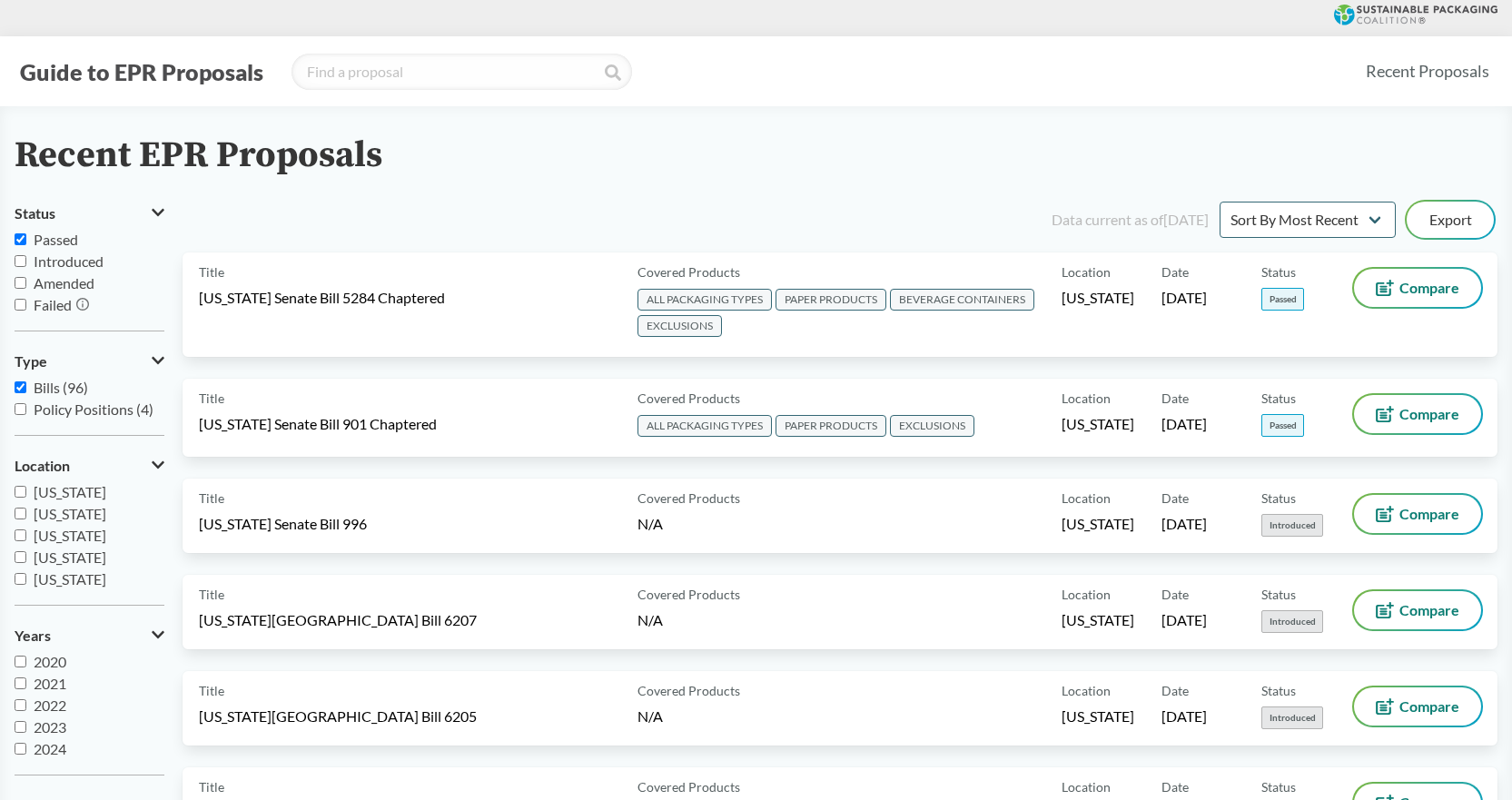
click at [20, 236] on input "Passed" at bounding box center [21, 240] width 12 height 12
checkbox input "false"
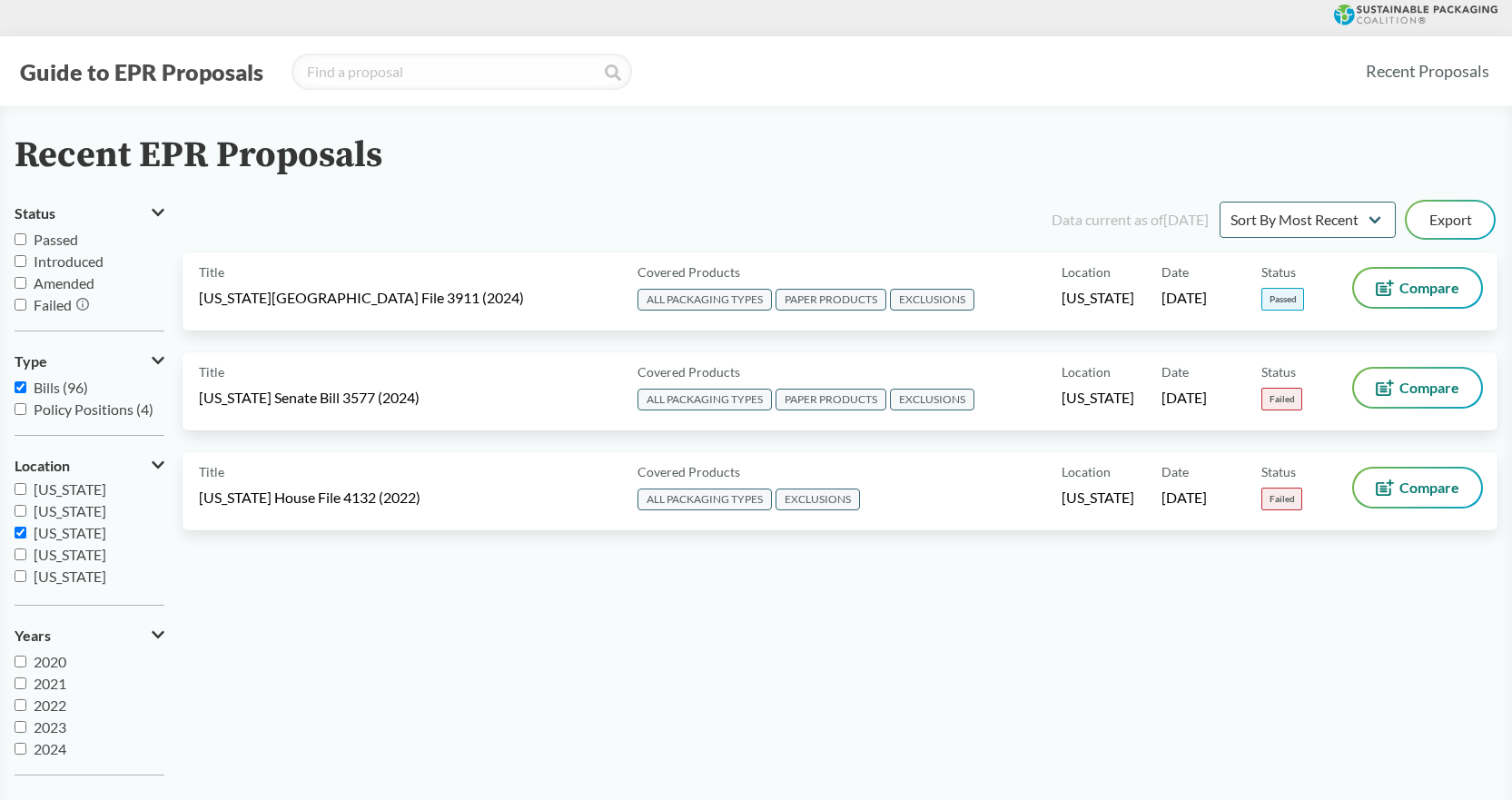
scroll to position [211, 0]
click at [22, 561] on input "[US_STATE]" at bounding box center [21, 564] width 12 height 12
checkbox input "false"
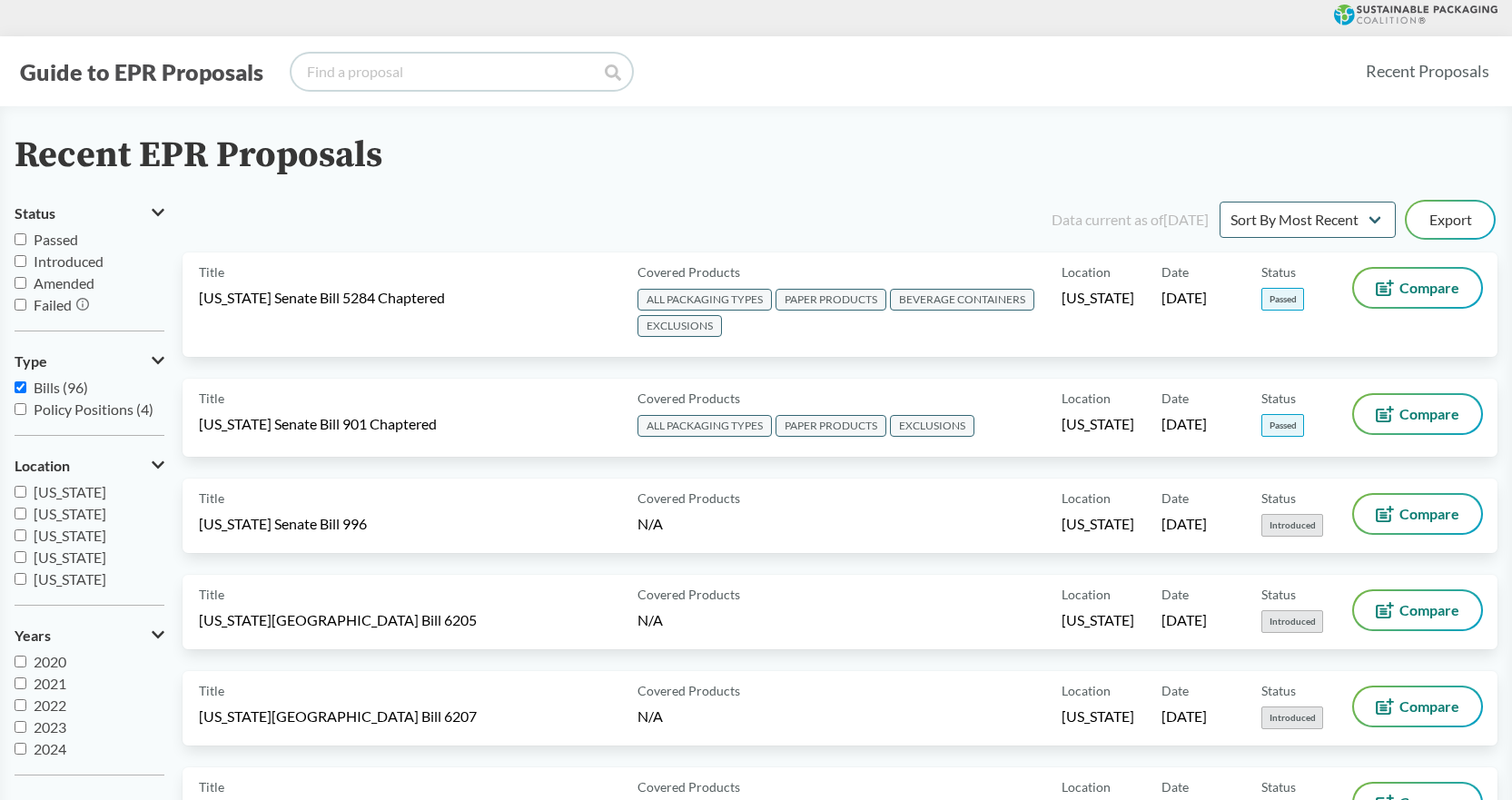
click at [350, 69] on input "search" at bounding box center [461, 72] width 340 height 36
type input "maine"
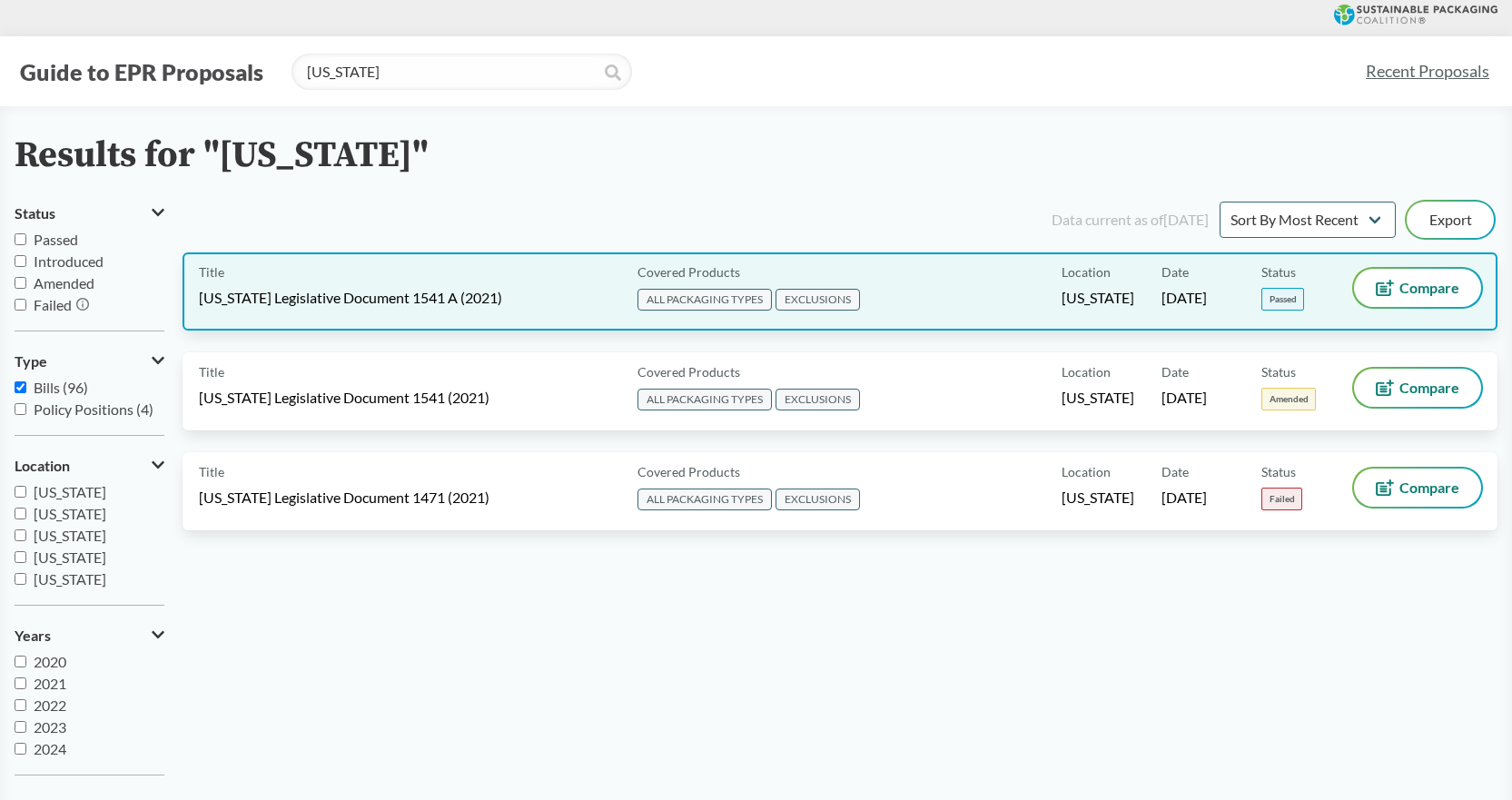
click at [816, 294] on span "EXCLUSIONS" at bounding box center [817, 299] width 84 height 22
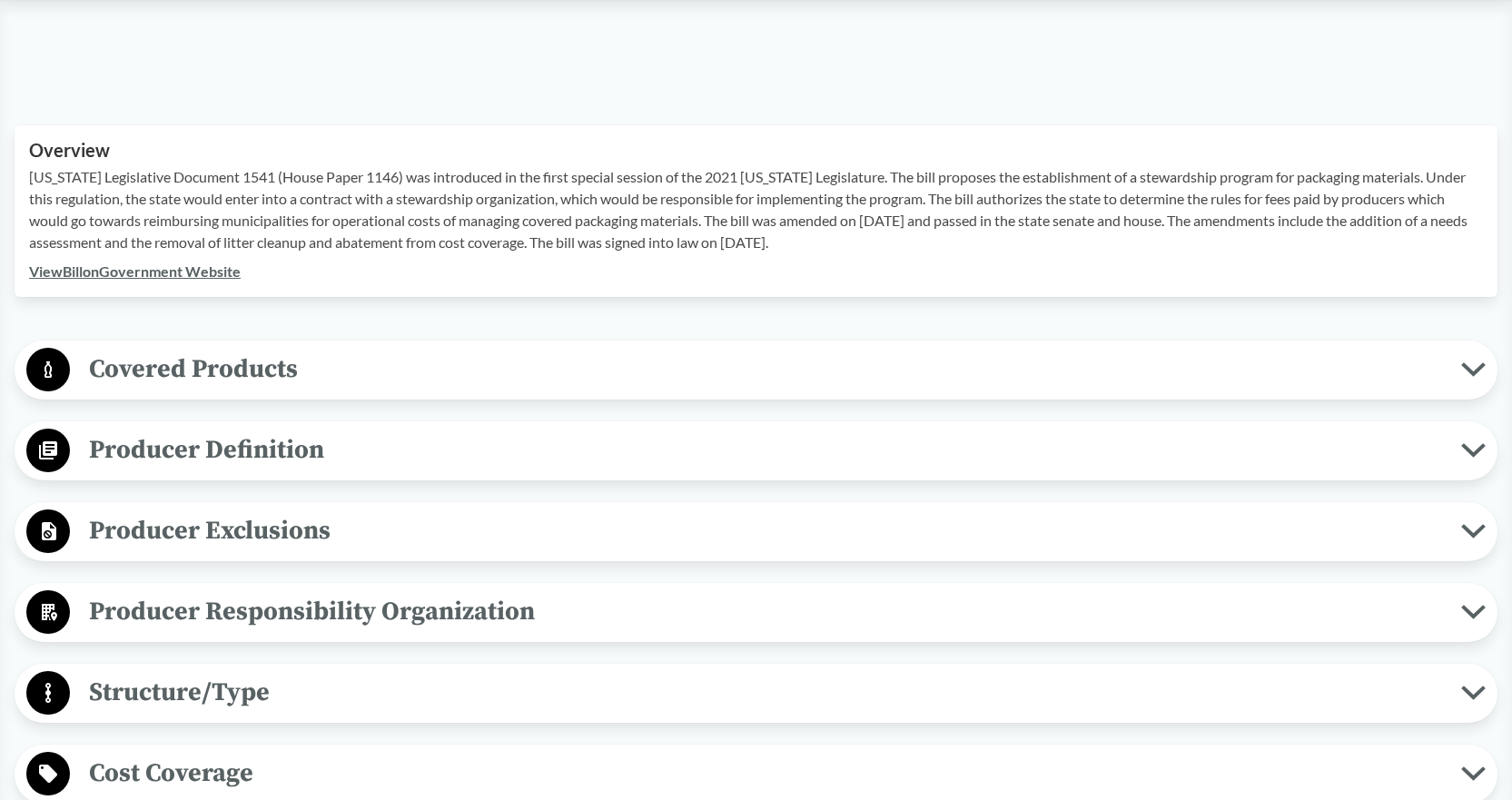
scroll to position [545, 0]
click at [135, 347] on span "Covered Products" at bounding box center [765, 368] width 1391 height 41
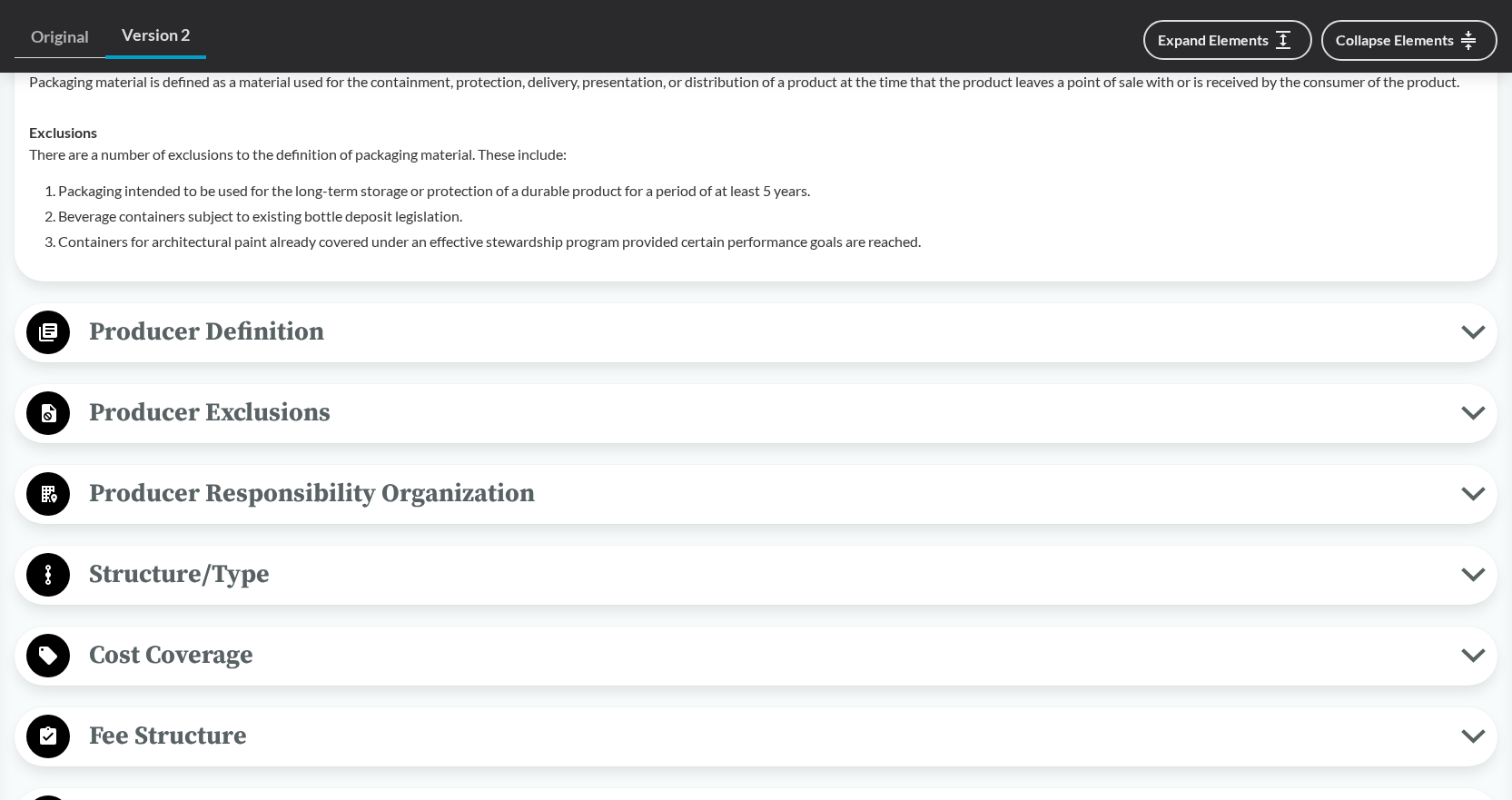
scroll to position [909, 0]
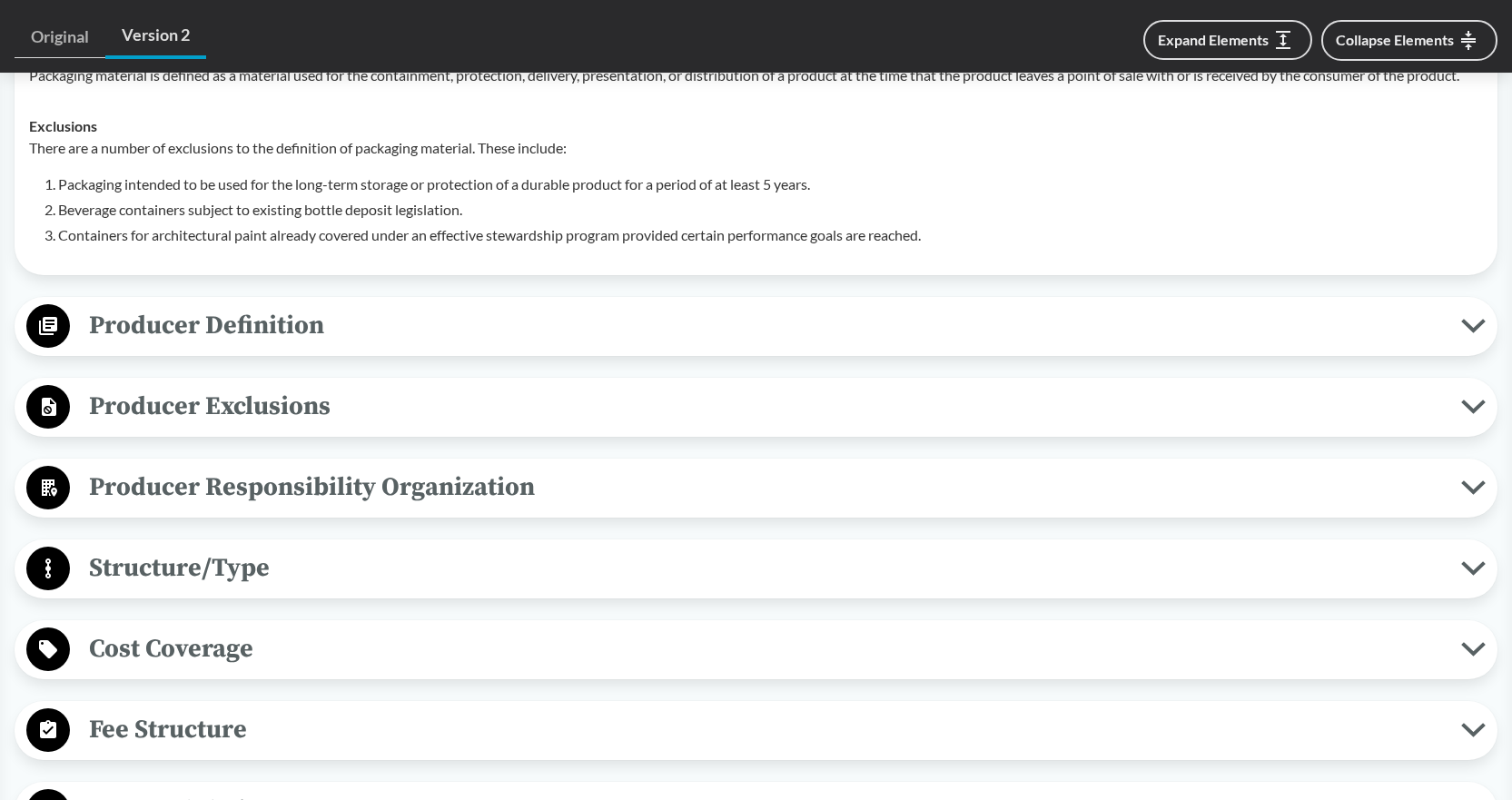
click at [237, 305] on span "Producer Definition" at bounding box center [765, 326] width 1391 height 41
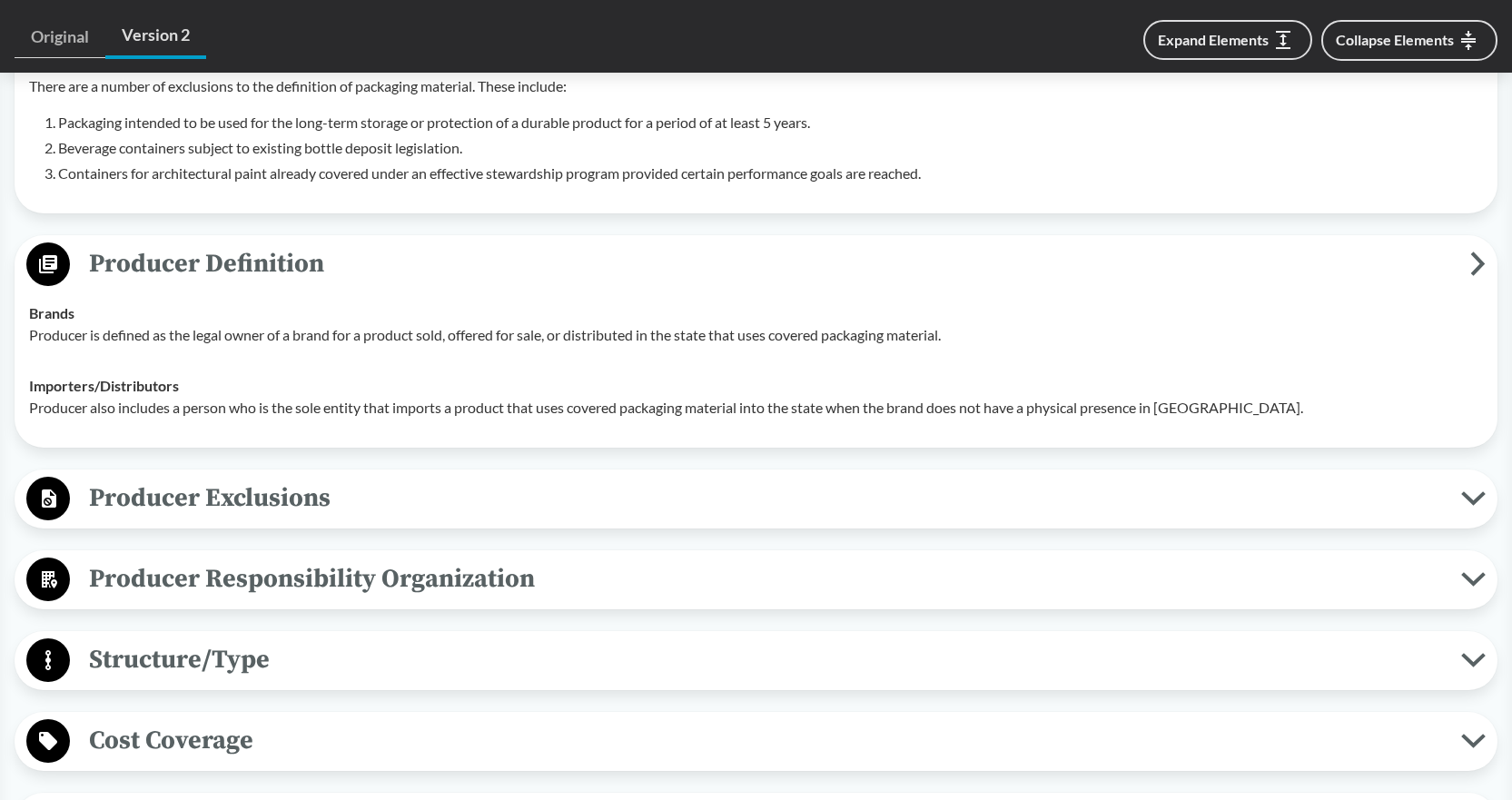
scroll to position [1091, 0]
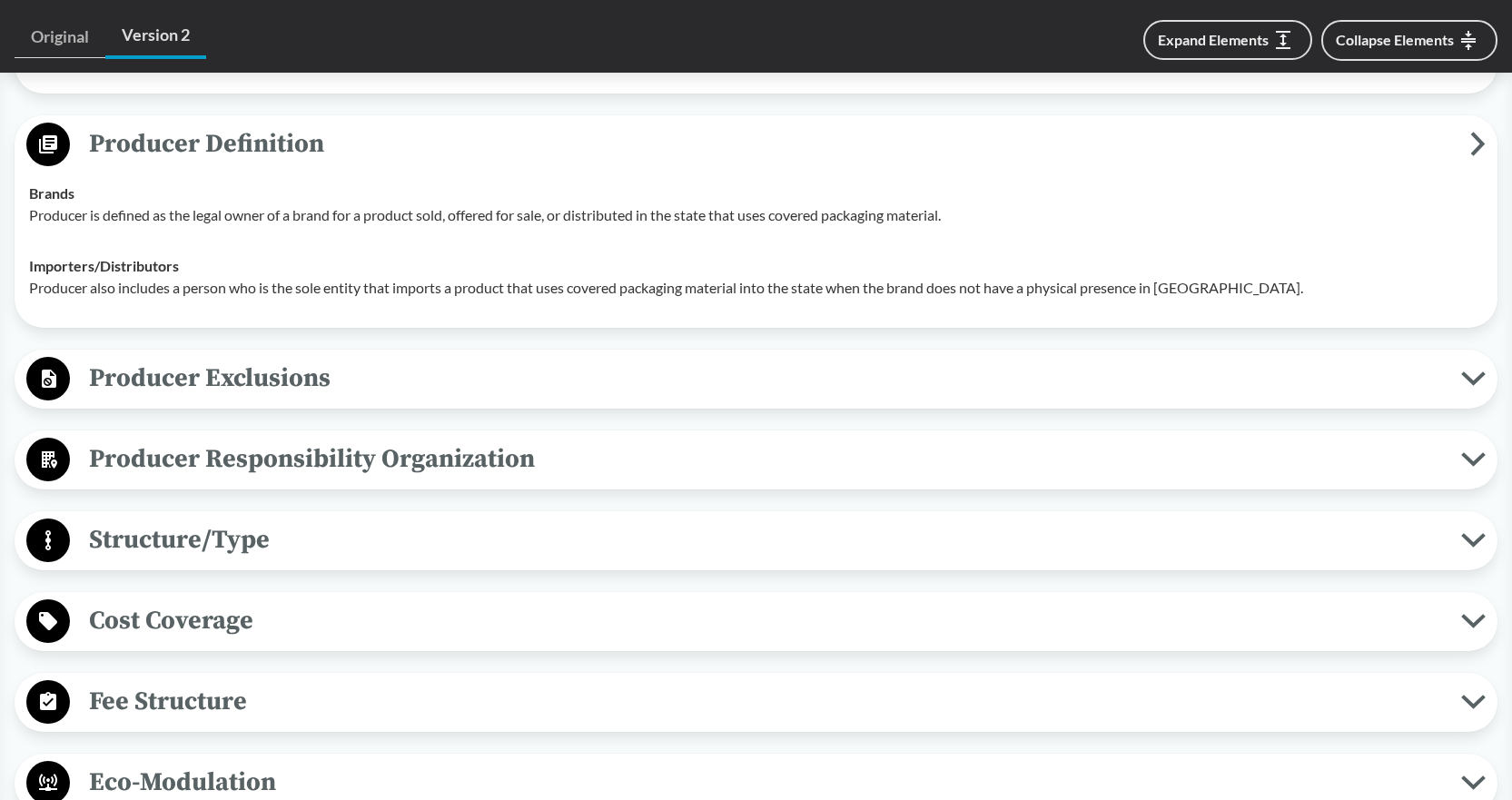
click at [218, 358] on span "Producer Exclusions" at bounding box center [765, 379] width 1391 height 41
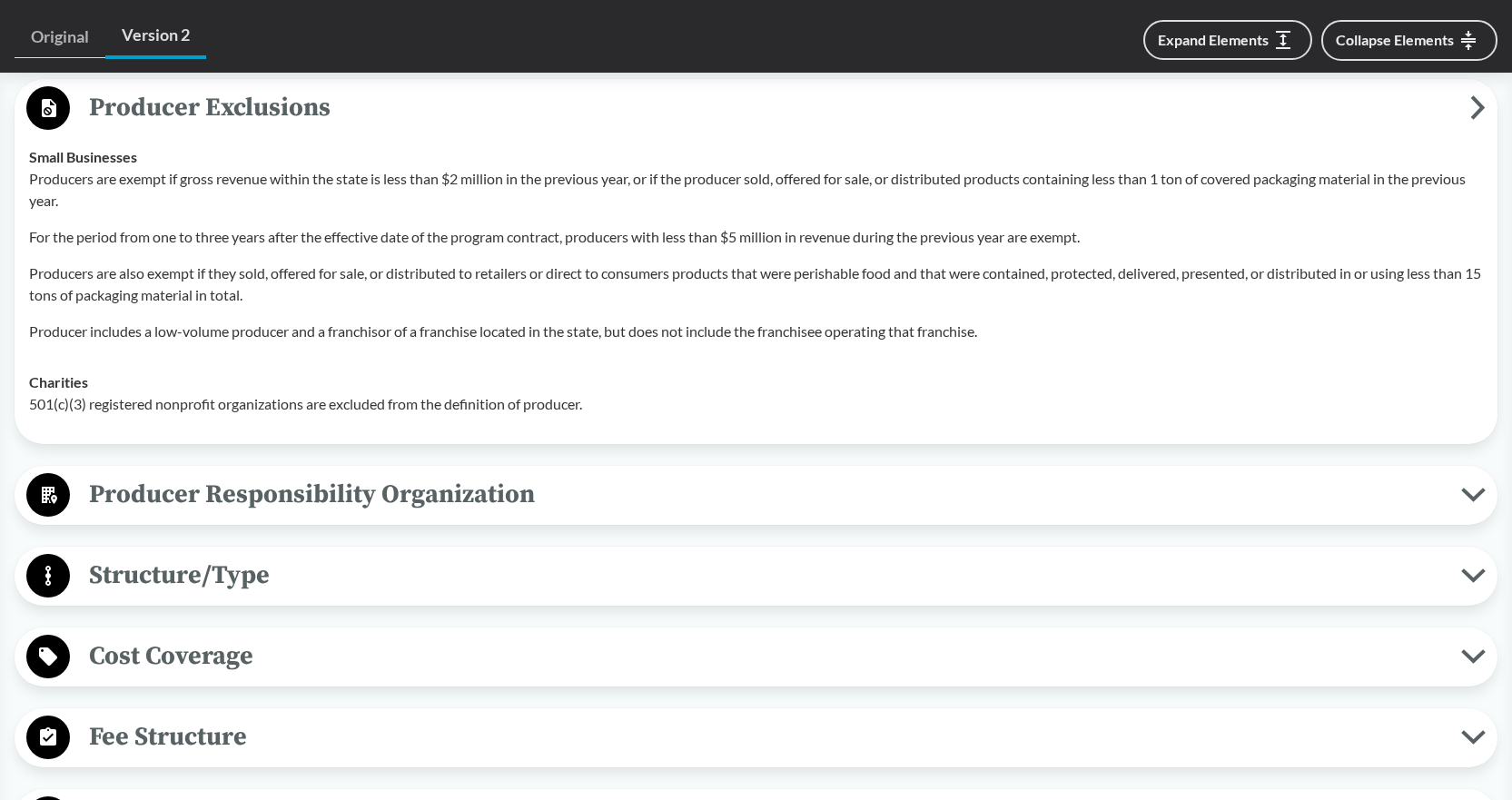
scroll to position [1362, 0]
click at [207, 472] on span "Producer Responsibility Organization" at bounding box center [765, 493] width 1391 height 41
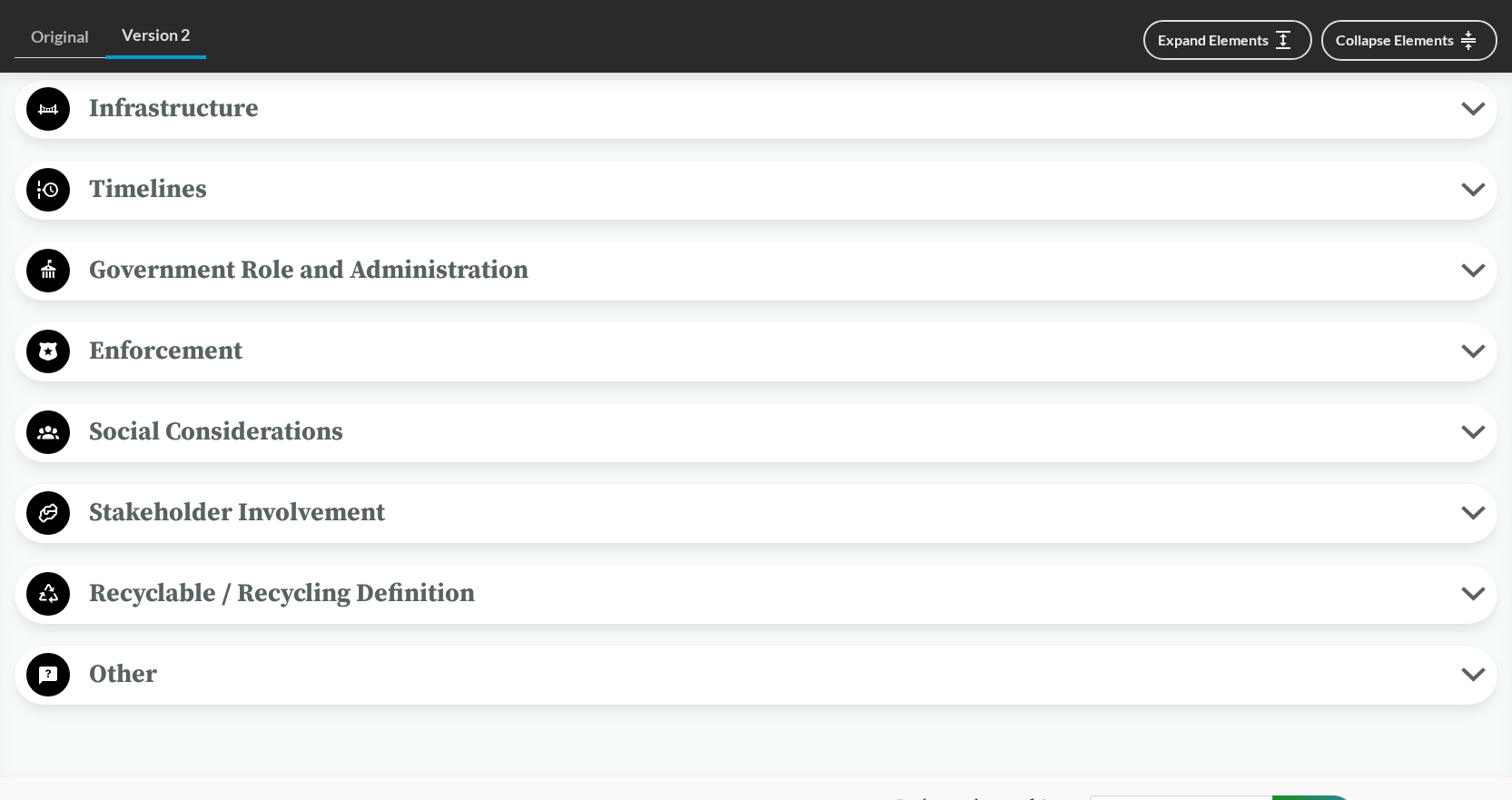
scroll to position [2362, 0]
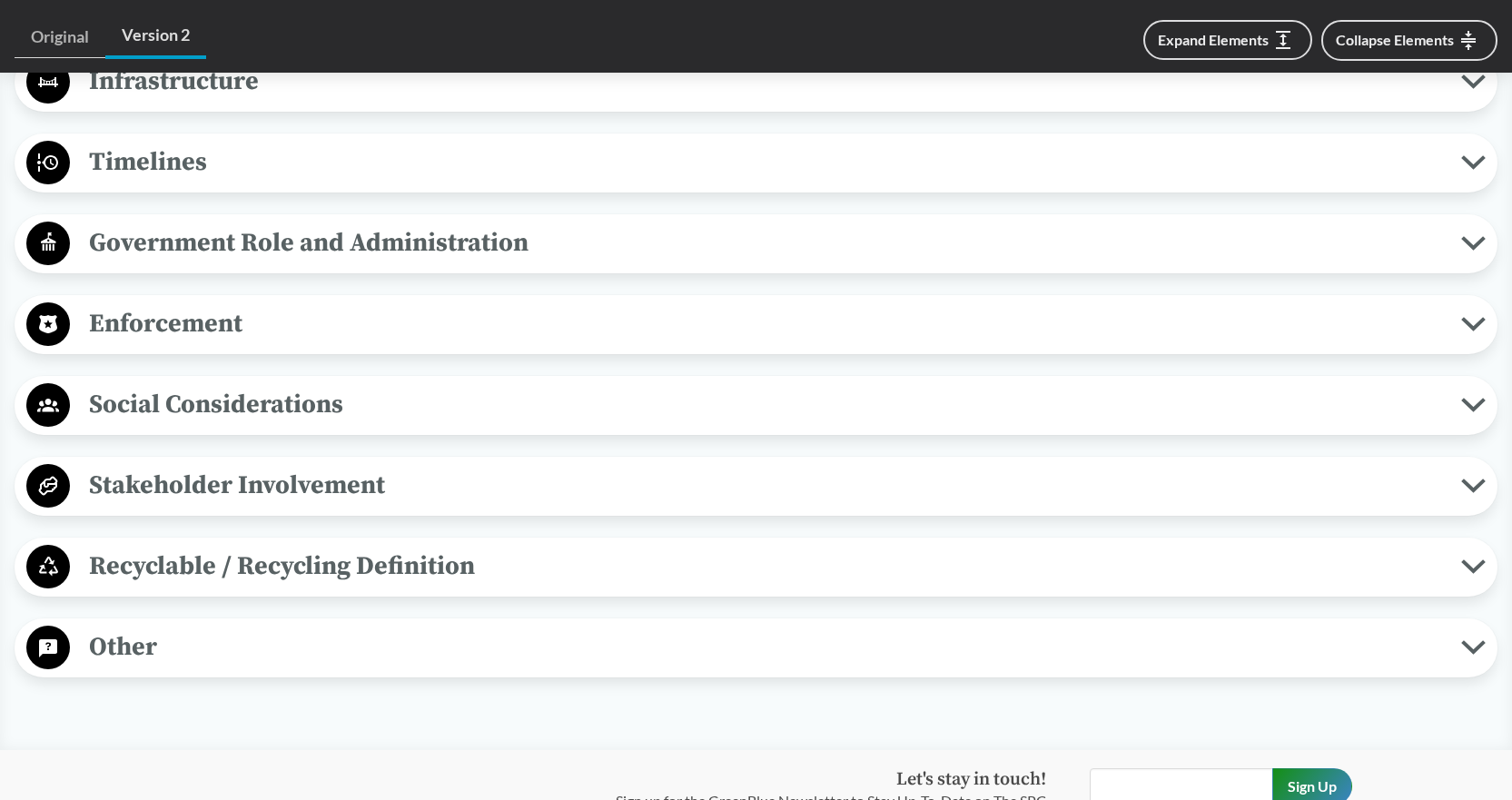
click at [211, 546] on span "Recyclable / Recycling Definition" at bounding box center [765, 566] width 1391 height 41
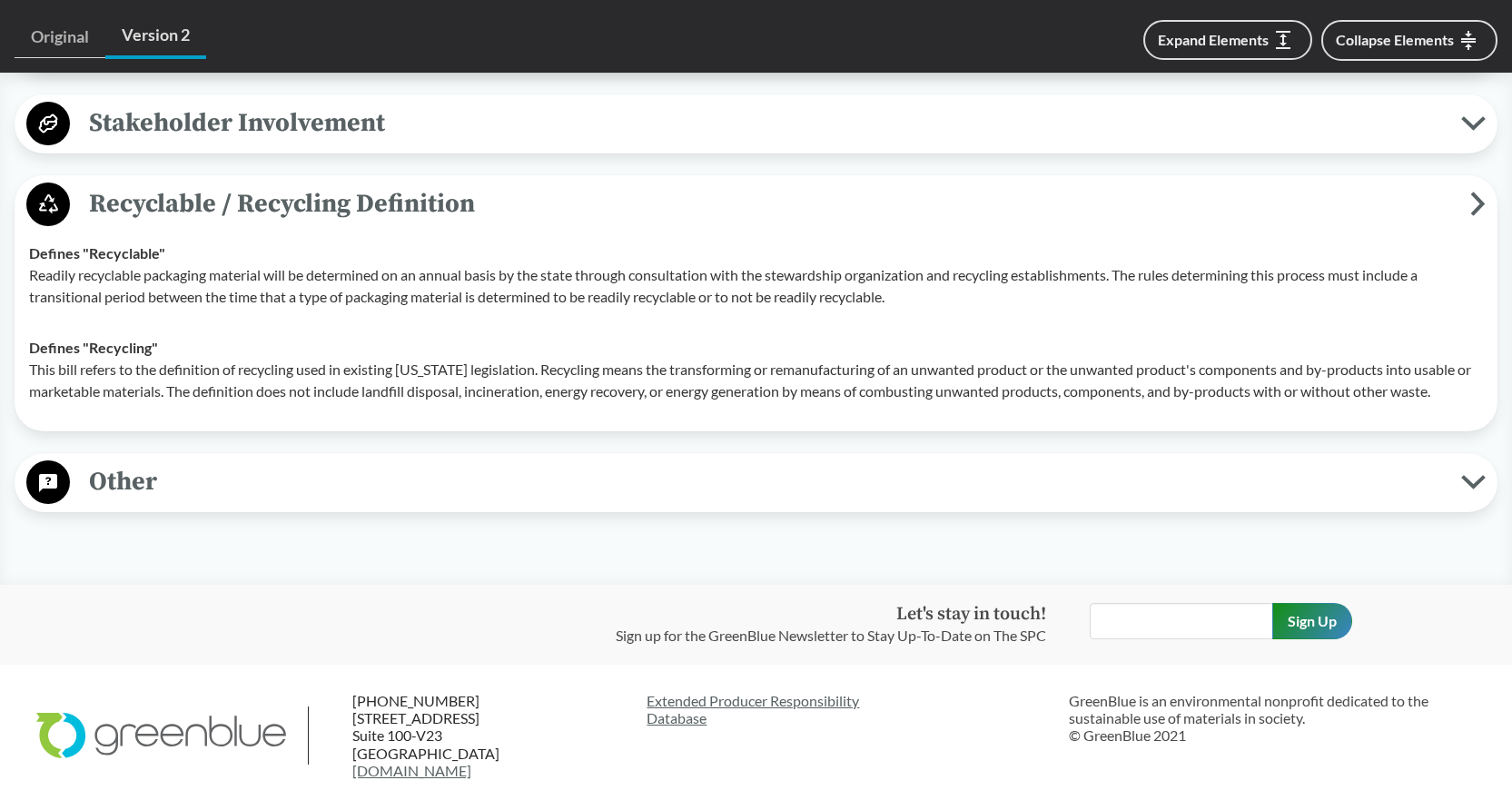
scroll to position [2726, 0]
click at [143, 460] on span "Other" at bounding box center [765, 481] width 1391 height 41
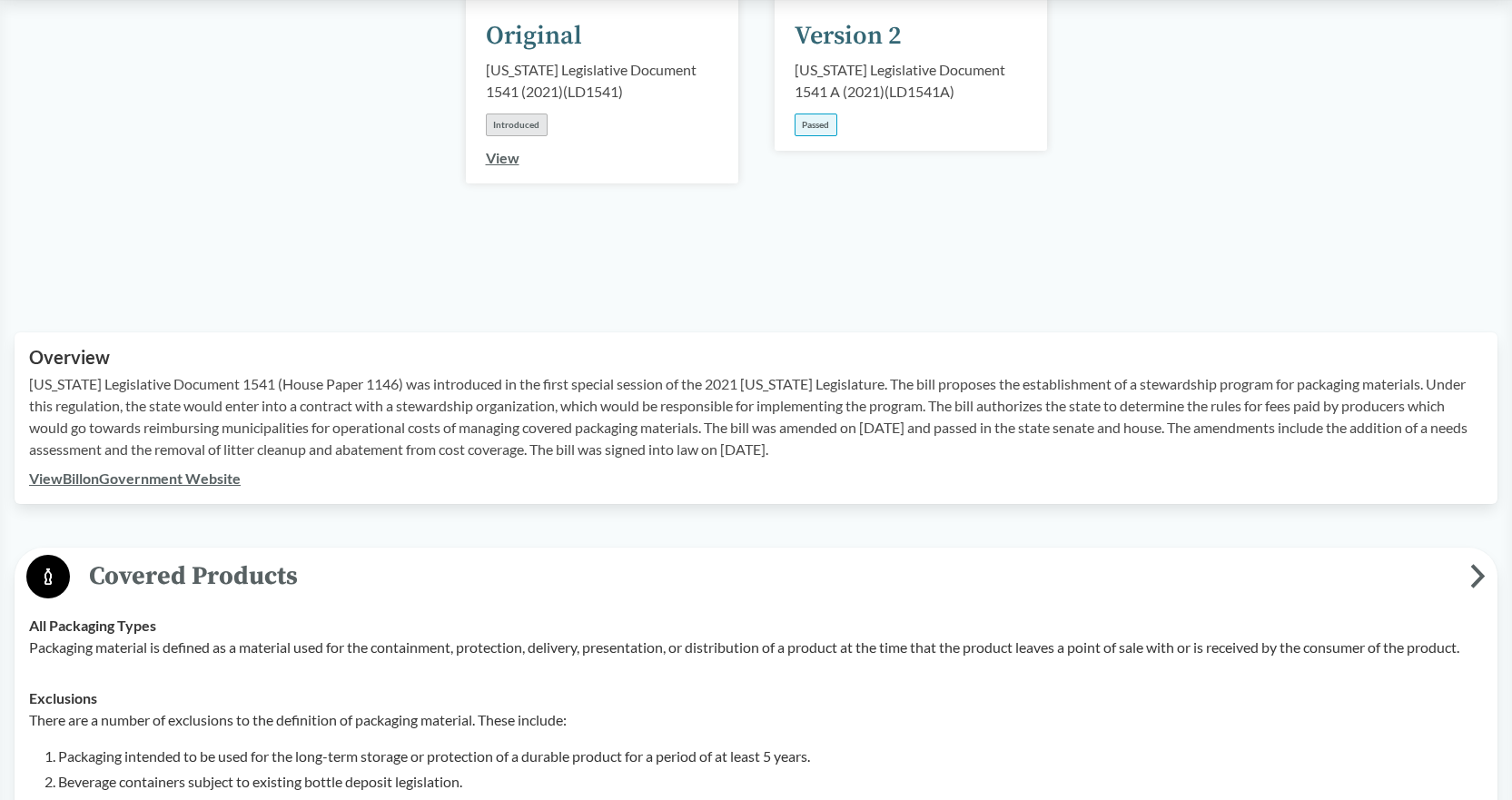
scroll to position [91, 0]
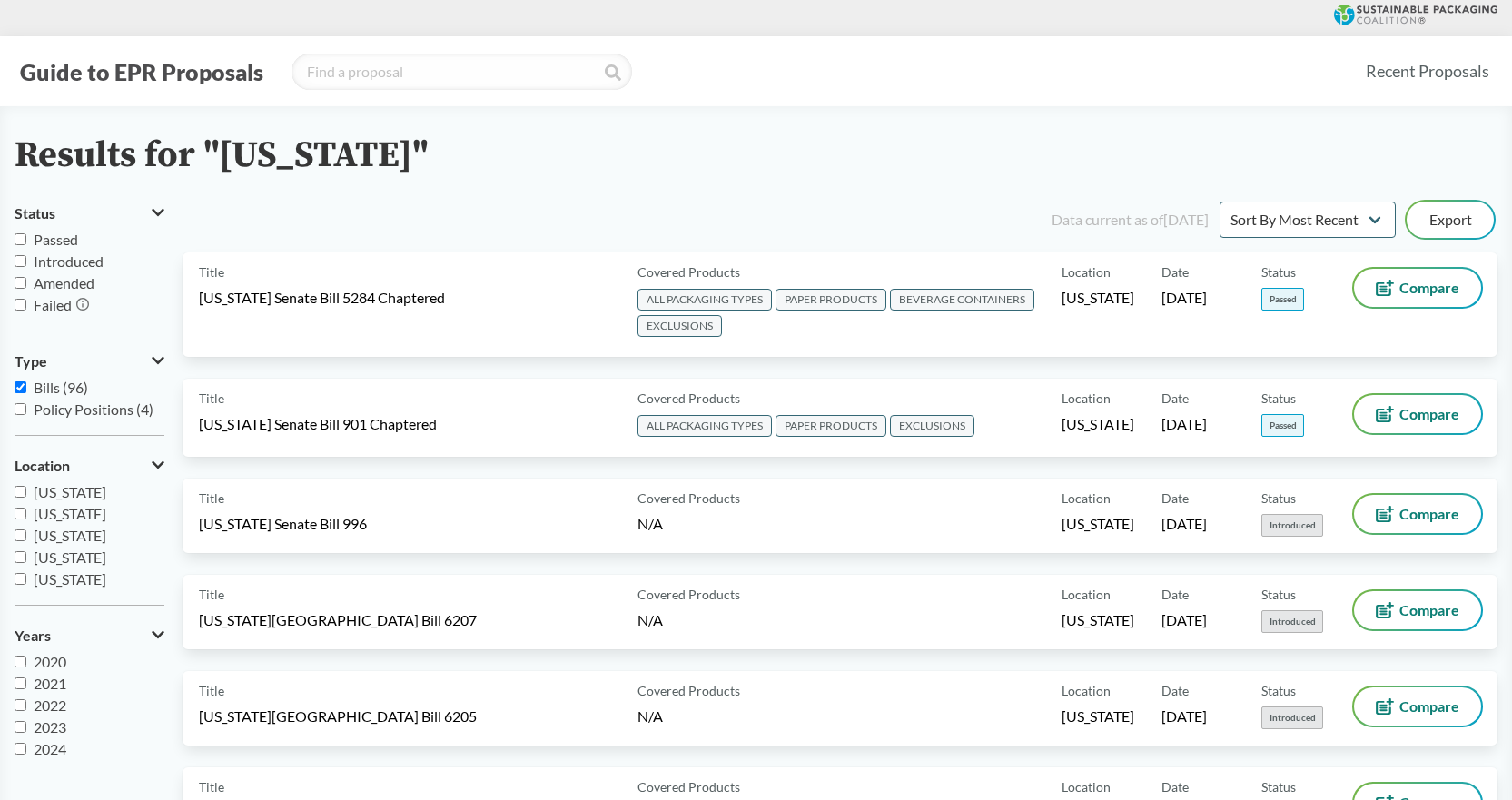
type input "maine"
drag, startPoint x: 367, startPoint y: 65, endPoint x: 214, endPoint y: 46, distance: 154.2
click at [214, 46] on div "Guide to EPR Proposals maine Recent Proposals" at bounding box center [756, 71] width 1512 height 70
click at [20, 543] on input "[US_STATE]" at bounding box center [21, 547] width 12 height 12
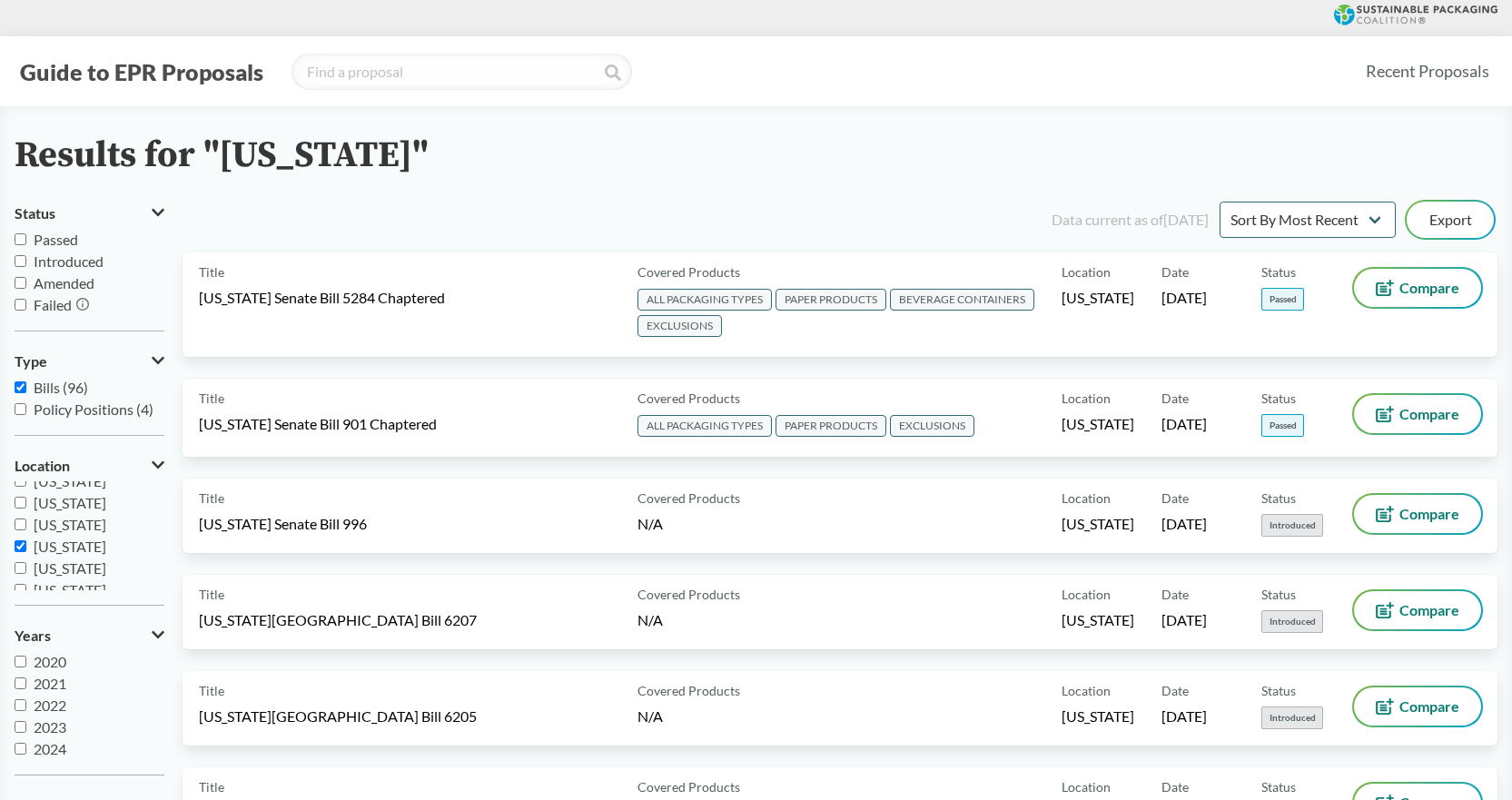
checkbox input "true"
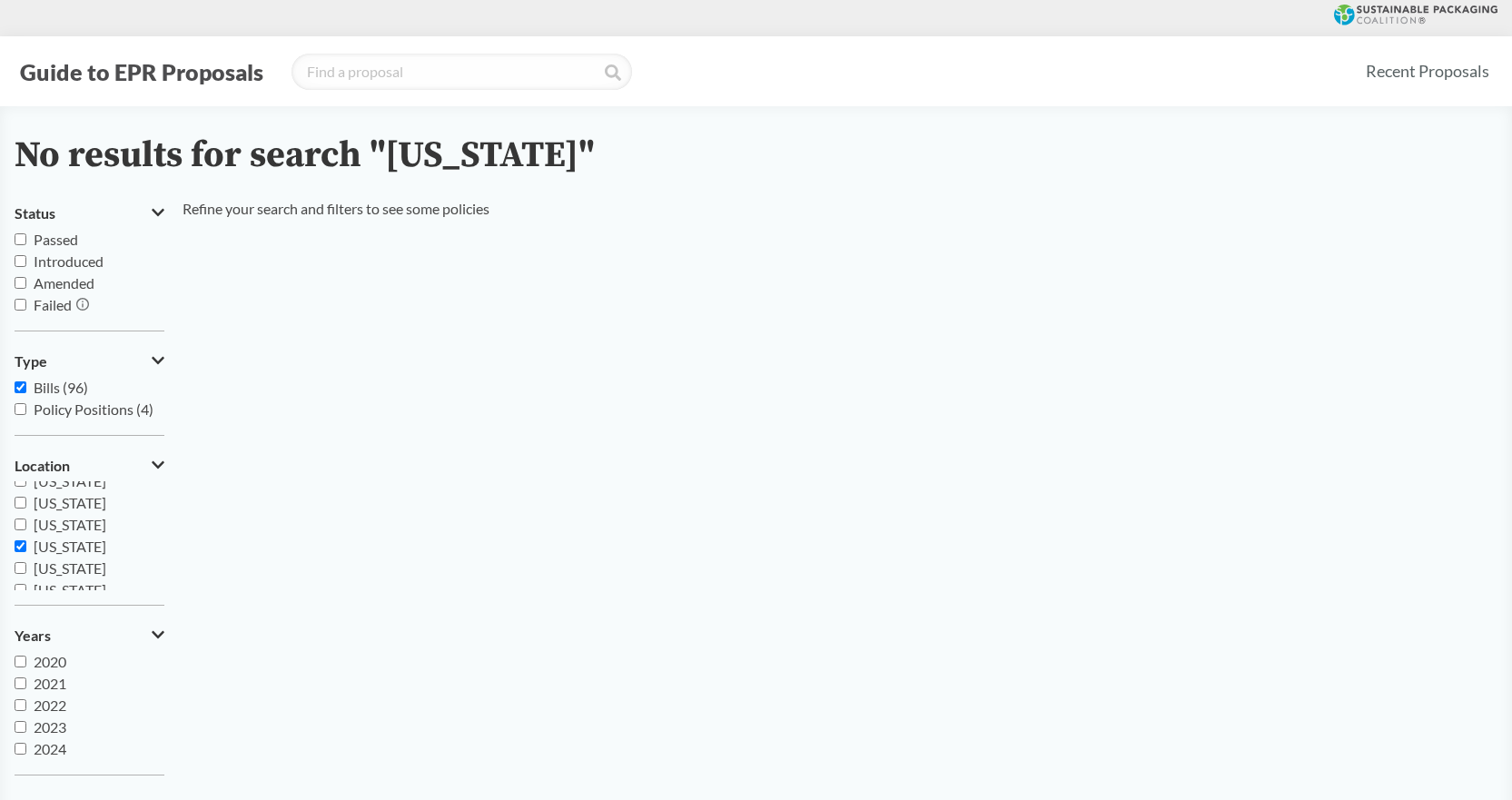
click at [23, 240] on input "Passed" at bounding box center [21, 240] width 12 height 12
click at [19, 237] on input "Passed" at bounding box center [21, 240] width 12 height 12
checkbox input "false"
click at [339, 72] on input "search" at bounding box center [461, 72] width 340 height 36
click at [21, 503] on input "[US_STATE]" at bounding box center [21, 503] width 12 height 12
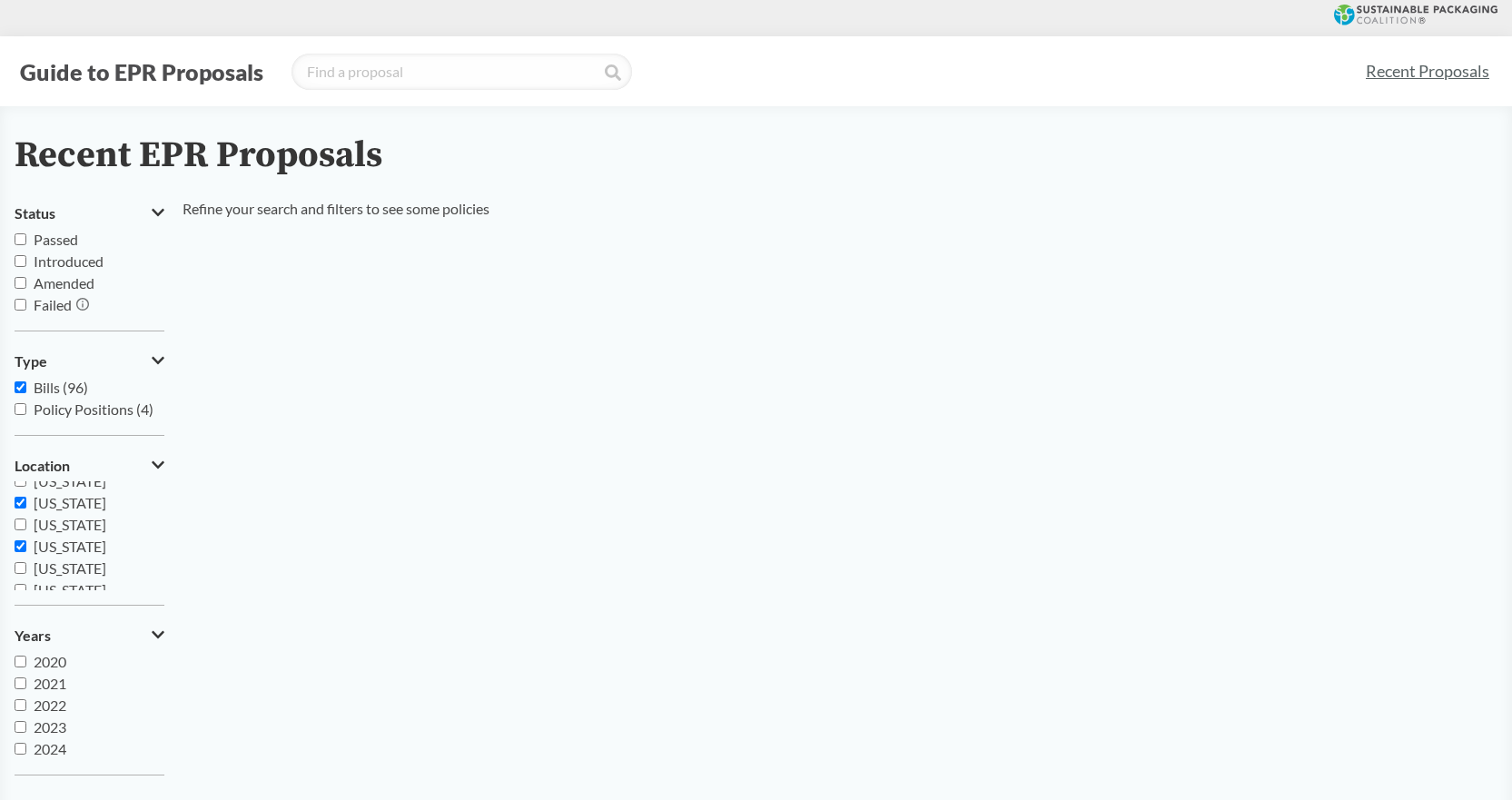
checkbox input "true"
click at [358, 67] on input "search" at bounding box center [461, 72] width 340 height 36
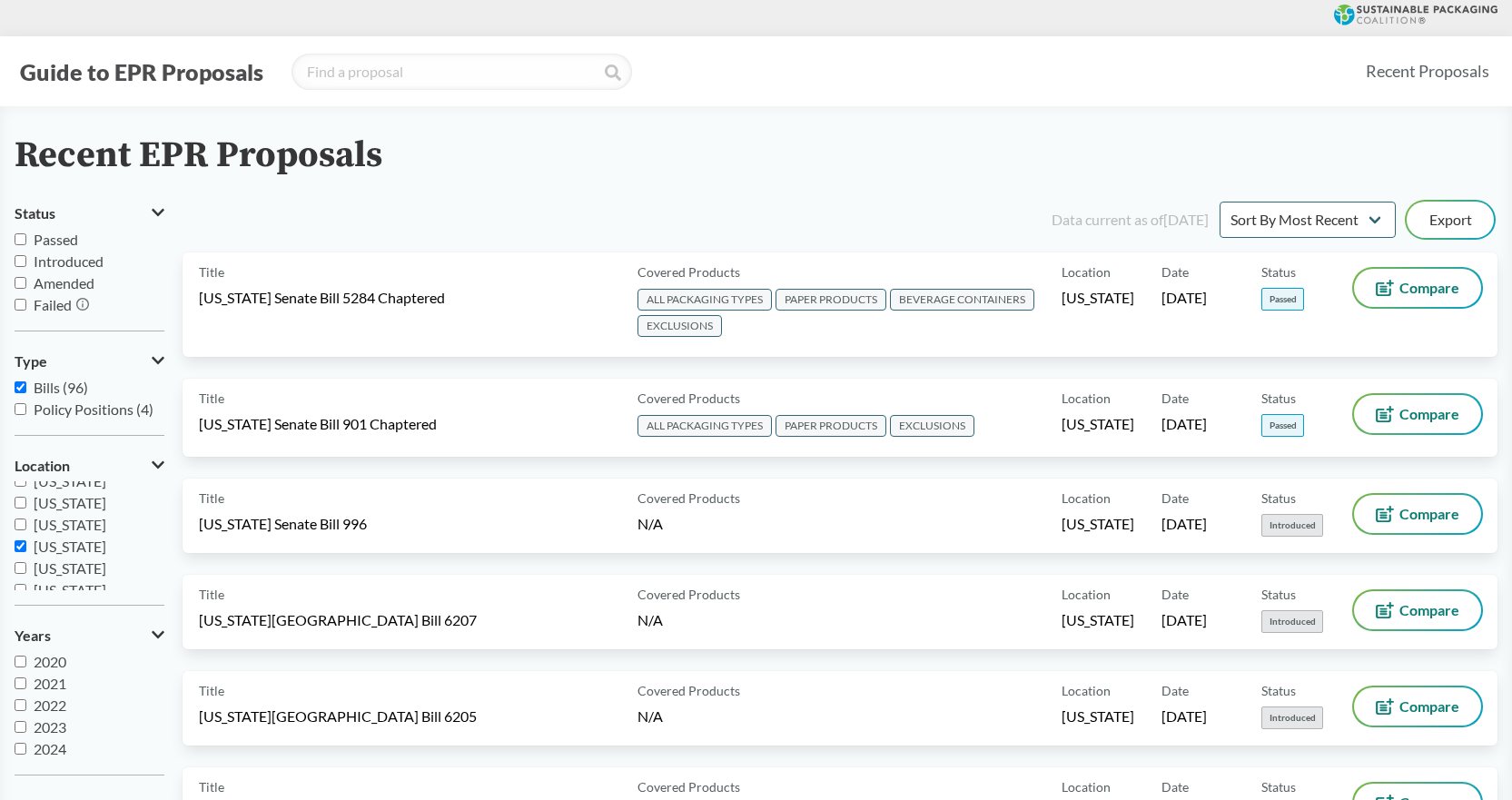
click at [19, 236] on input "Passed" at bounding box center [21, 240] width 12 height 12
checkbox input "true"
click at [21, 484] on input "[US_STATE]" at bounding box center [21, 486] width 12 height 12
checkbox input "true"
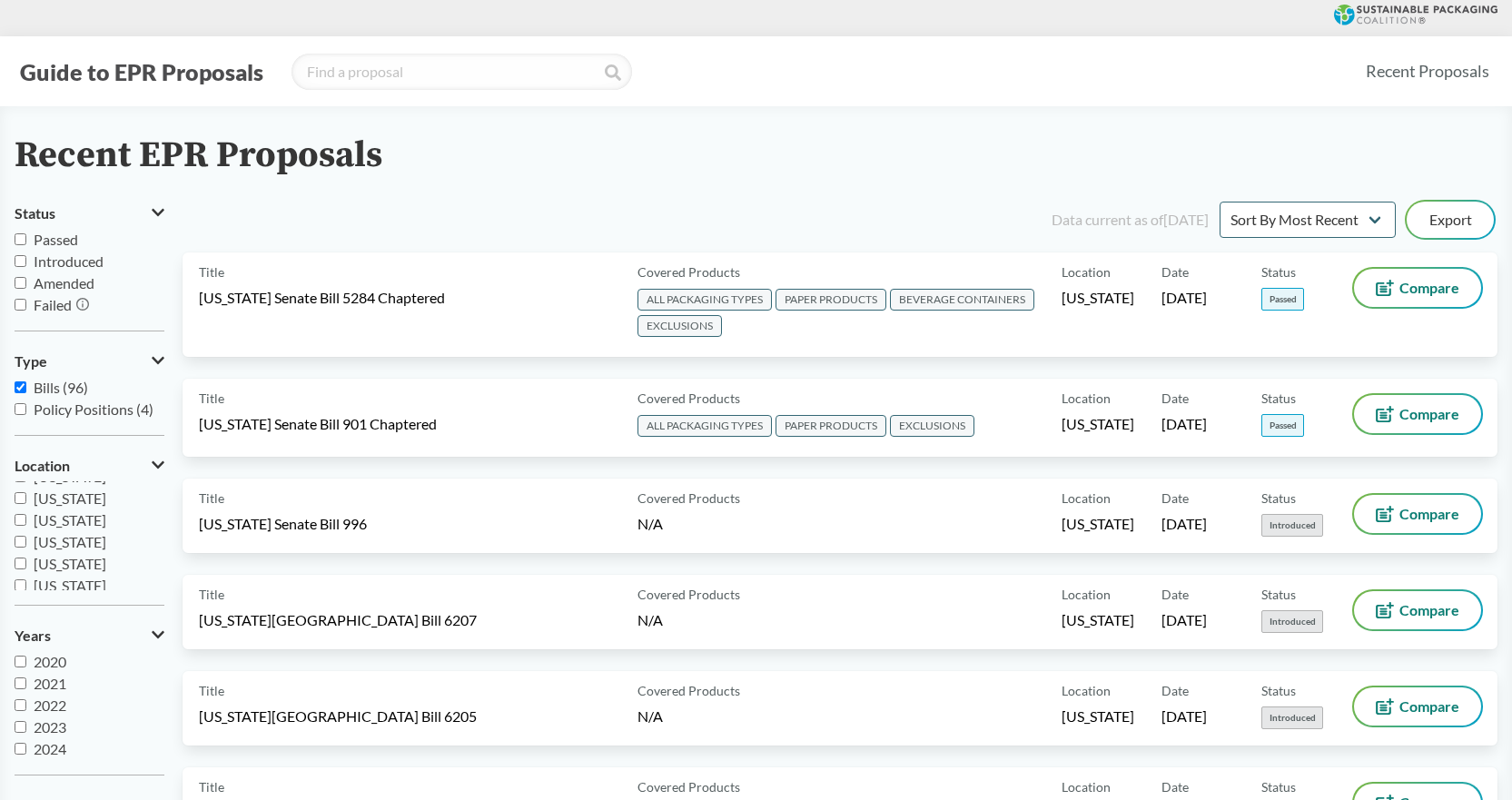
scroll to position [393, 0]
type input "california"
click at [610, 71] on icon at bounding box center [612, 73] width 17 height 17
click at [389, 77] on input "california" at bounding box center [461, 72] width 340 height 36
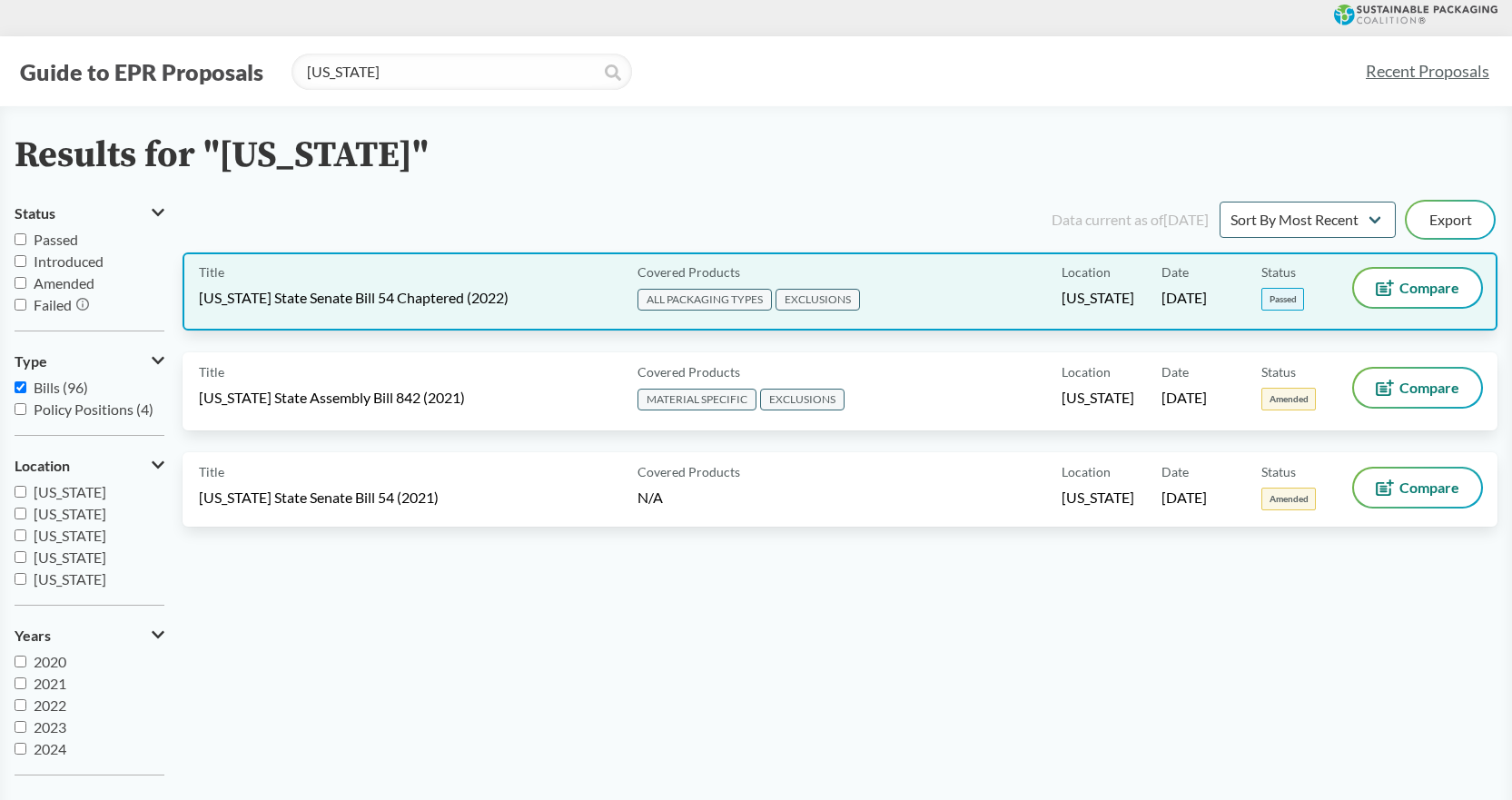
click at [805, 295] on span "EXCLUSIONS" at bounding box center [817, 299] width 84 height 22
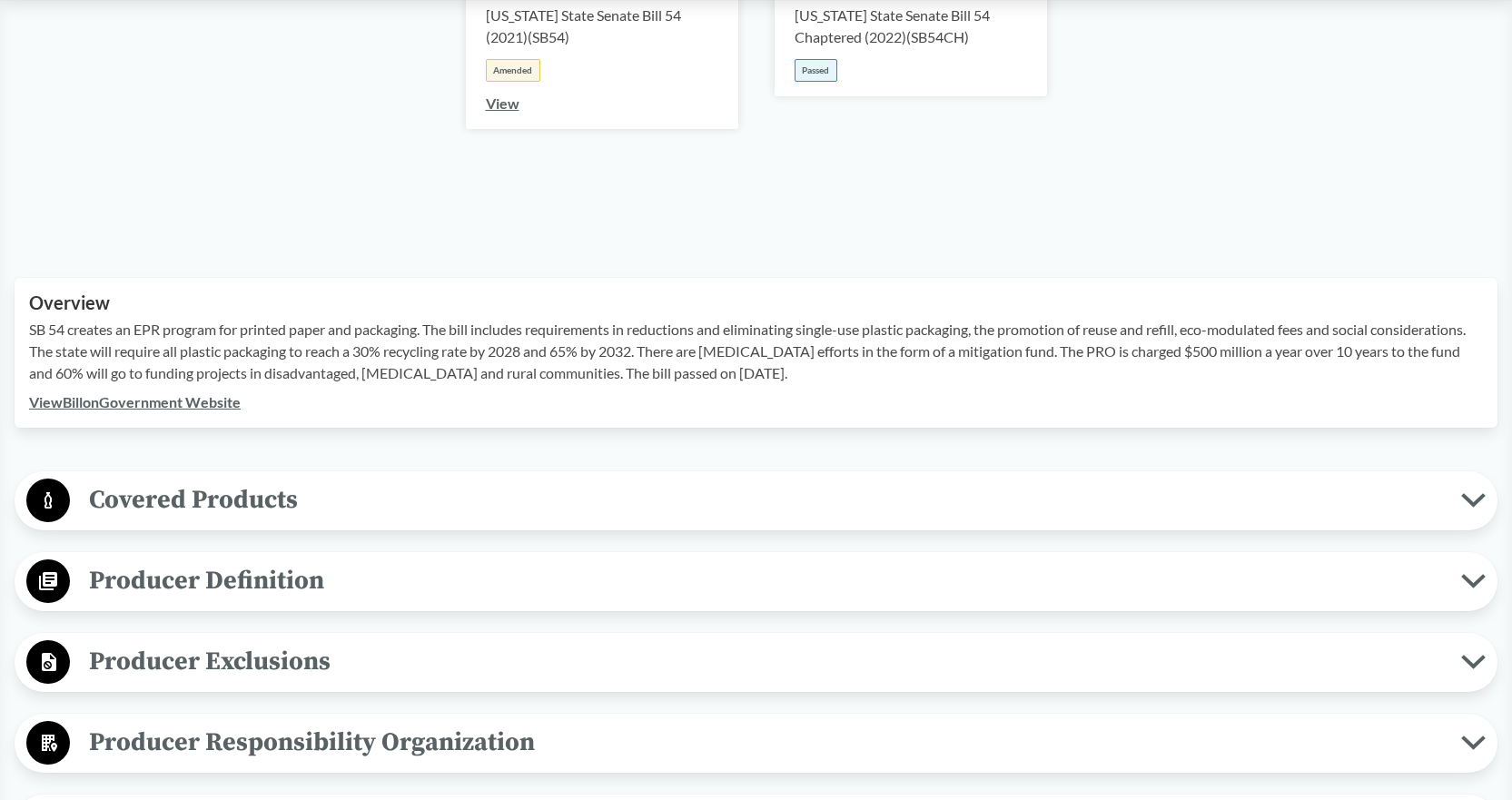
scroll to position [454, 0]
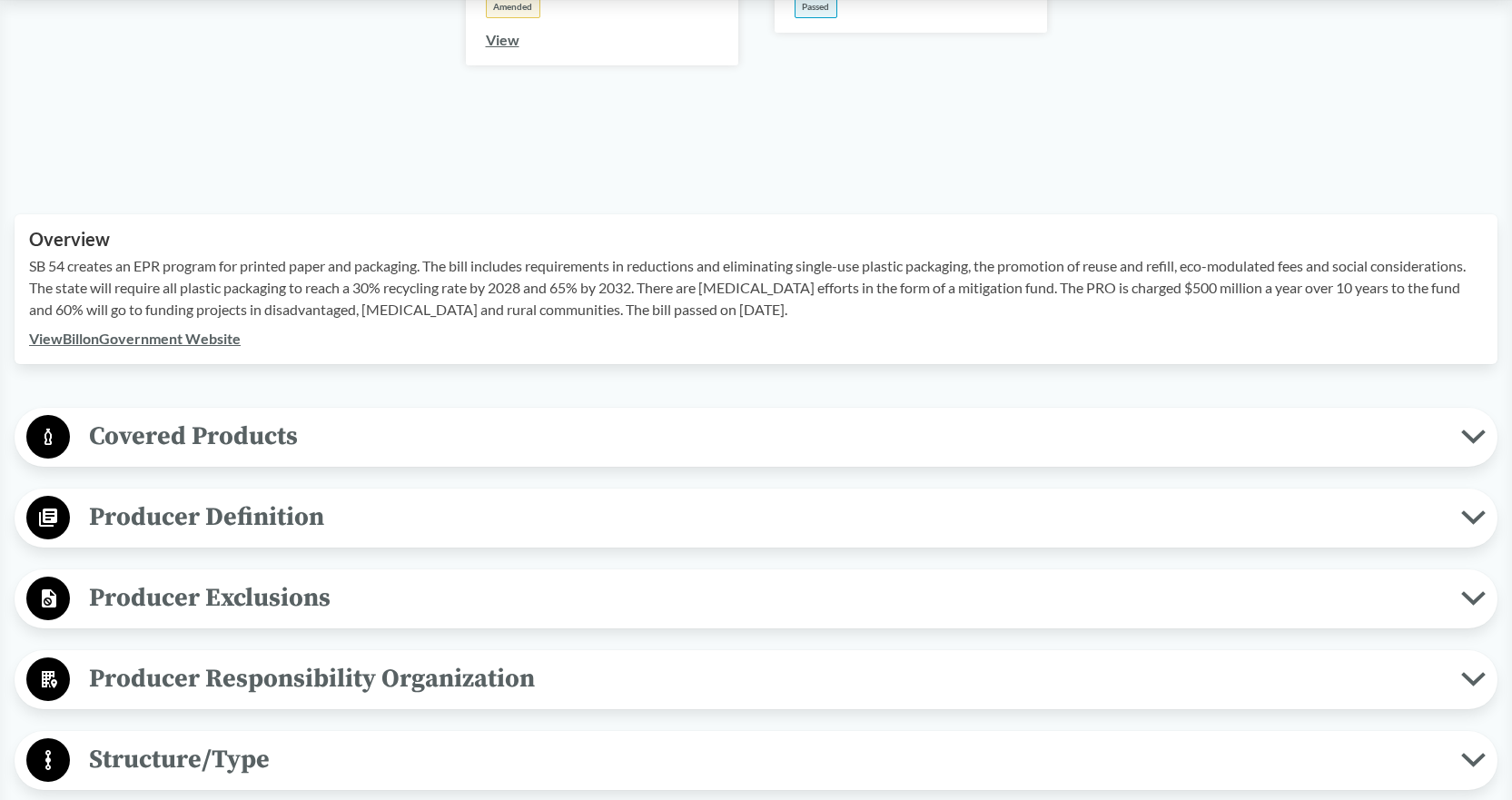
click at [248, 443] on span "Covered Products" at bounding box center [765, 437] width 1391 height 41
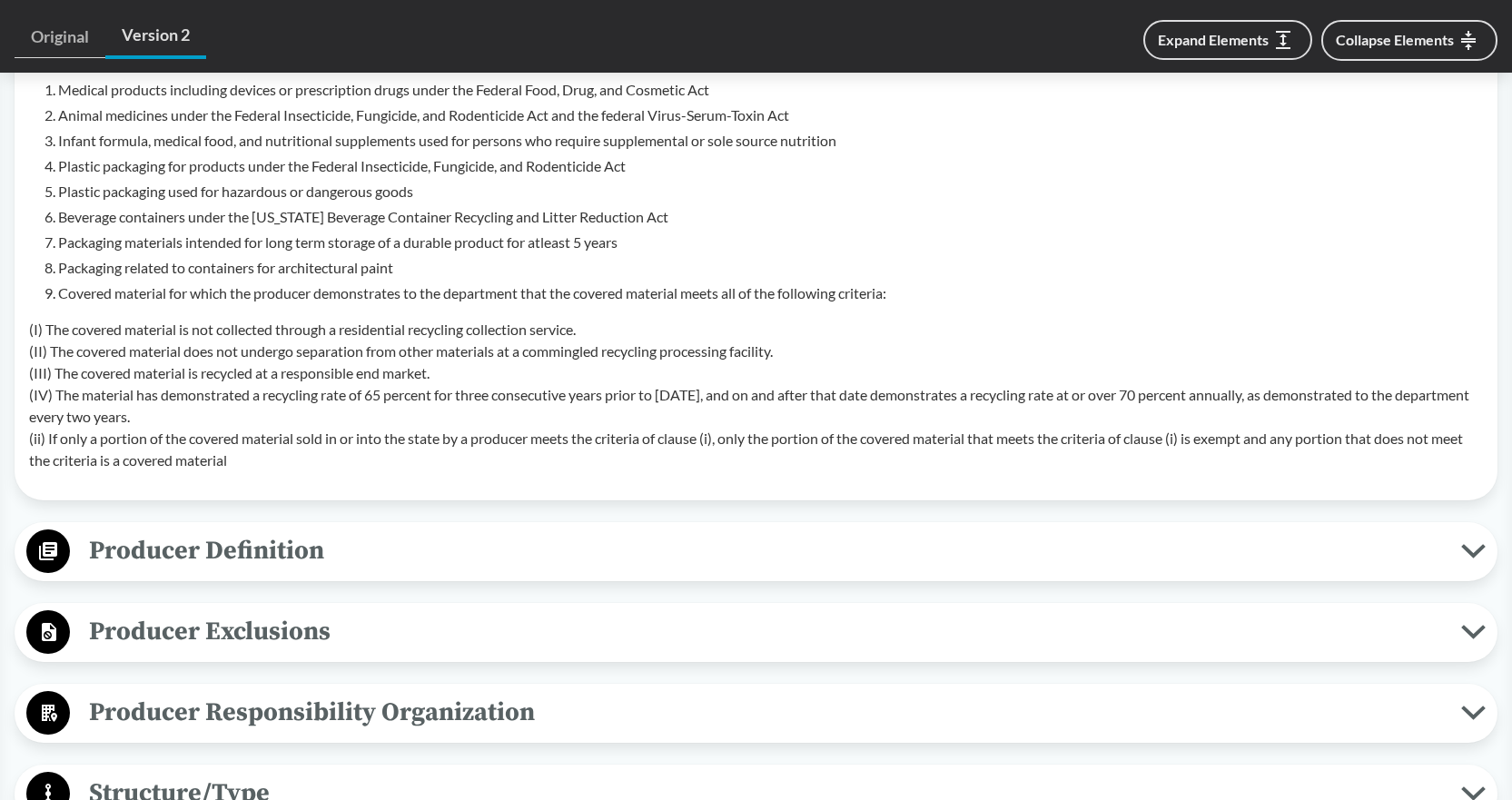
scroll to position [1091, 0]
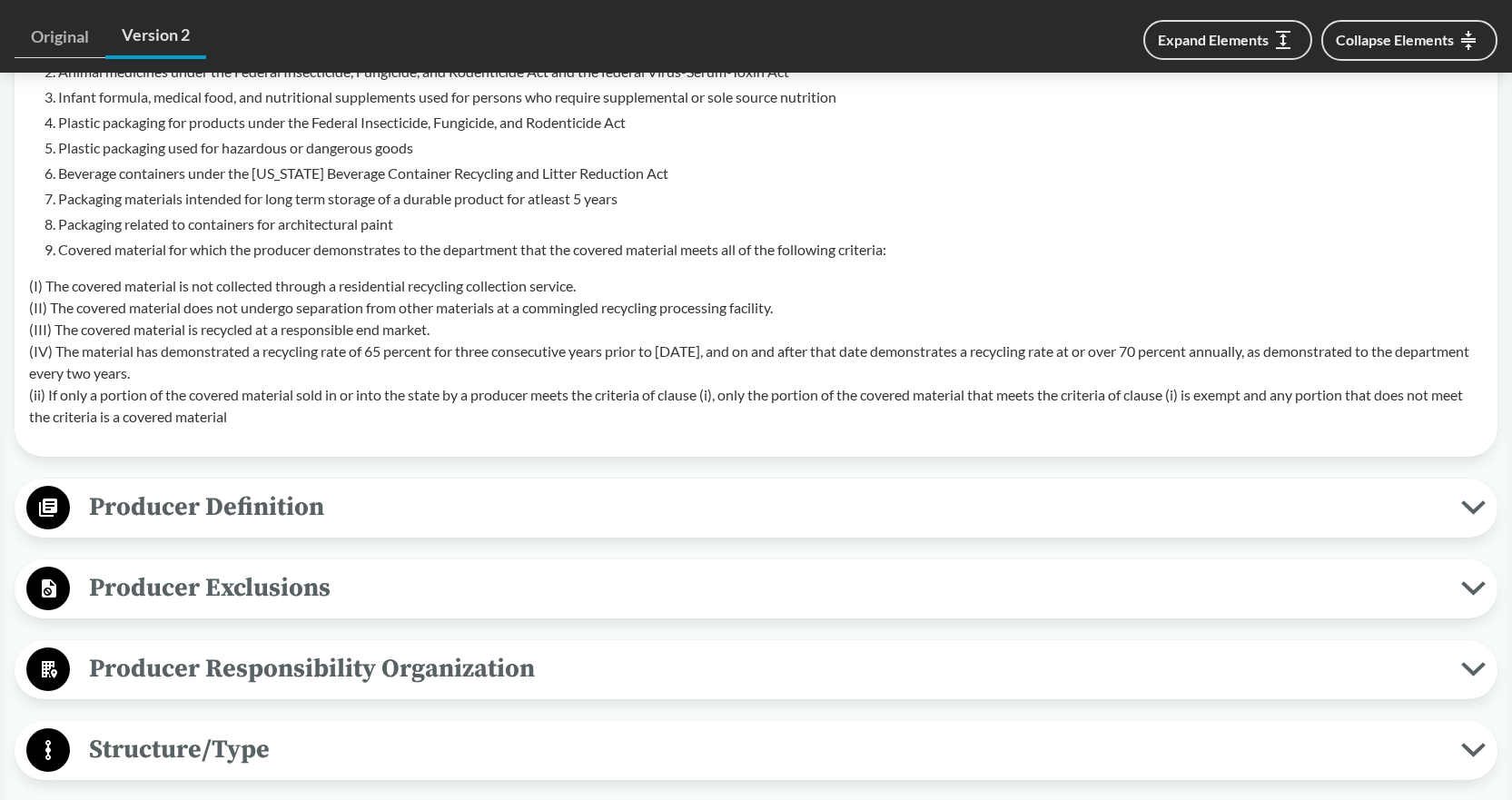
click at [277, 507] on span "Producer Definition" at bounding box center [765, 507] width 1391 height 41
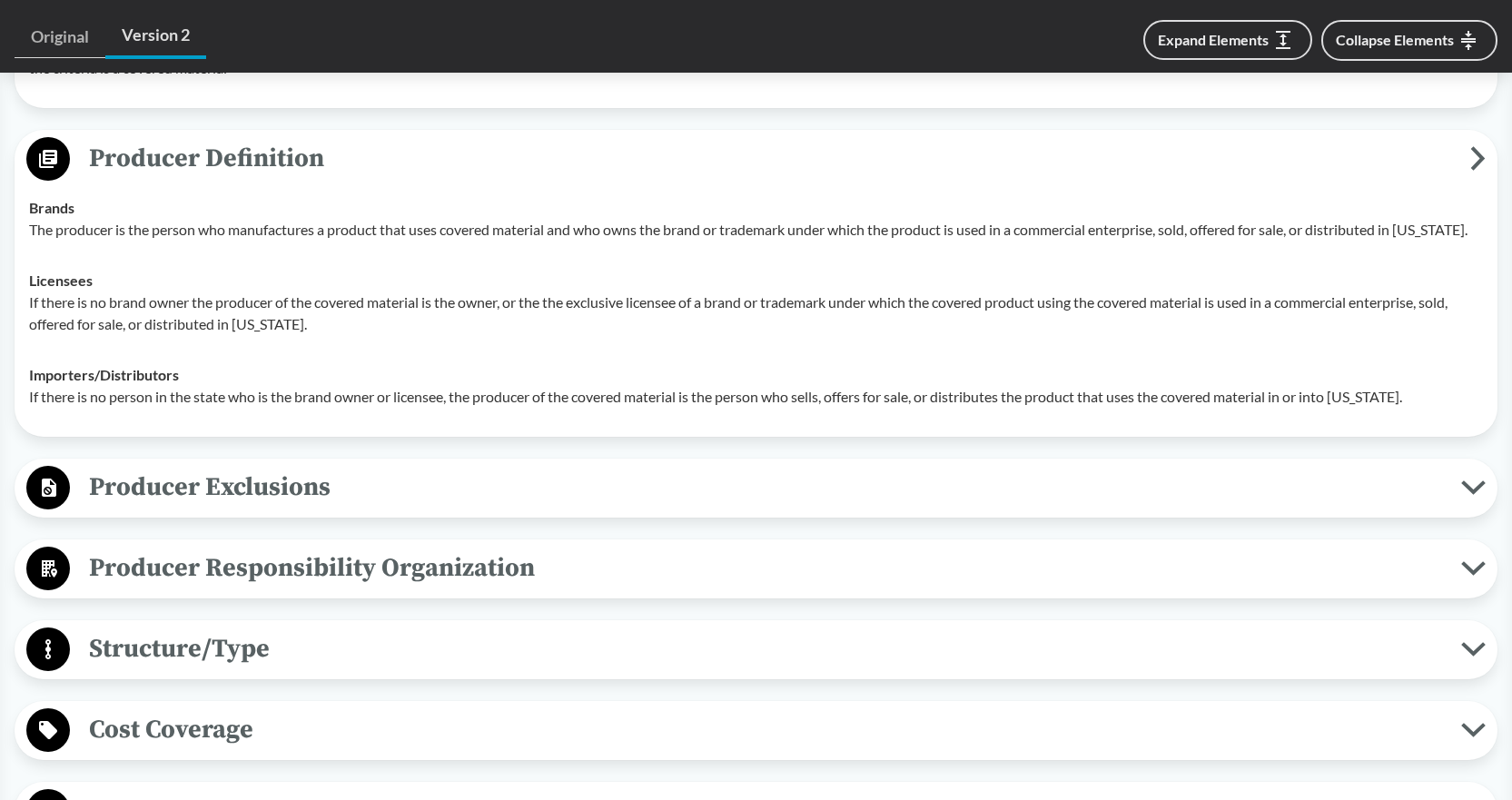
scroll to position [1454, 0]
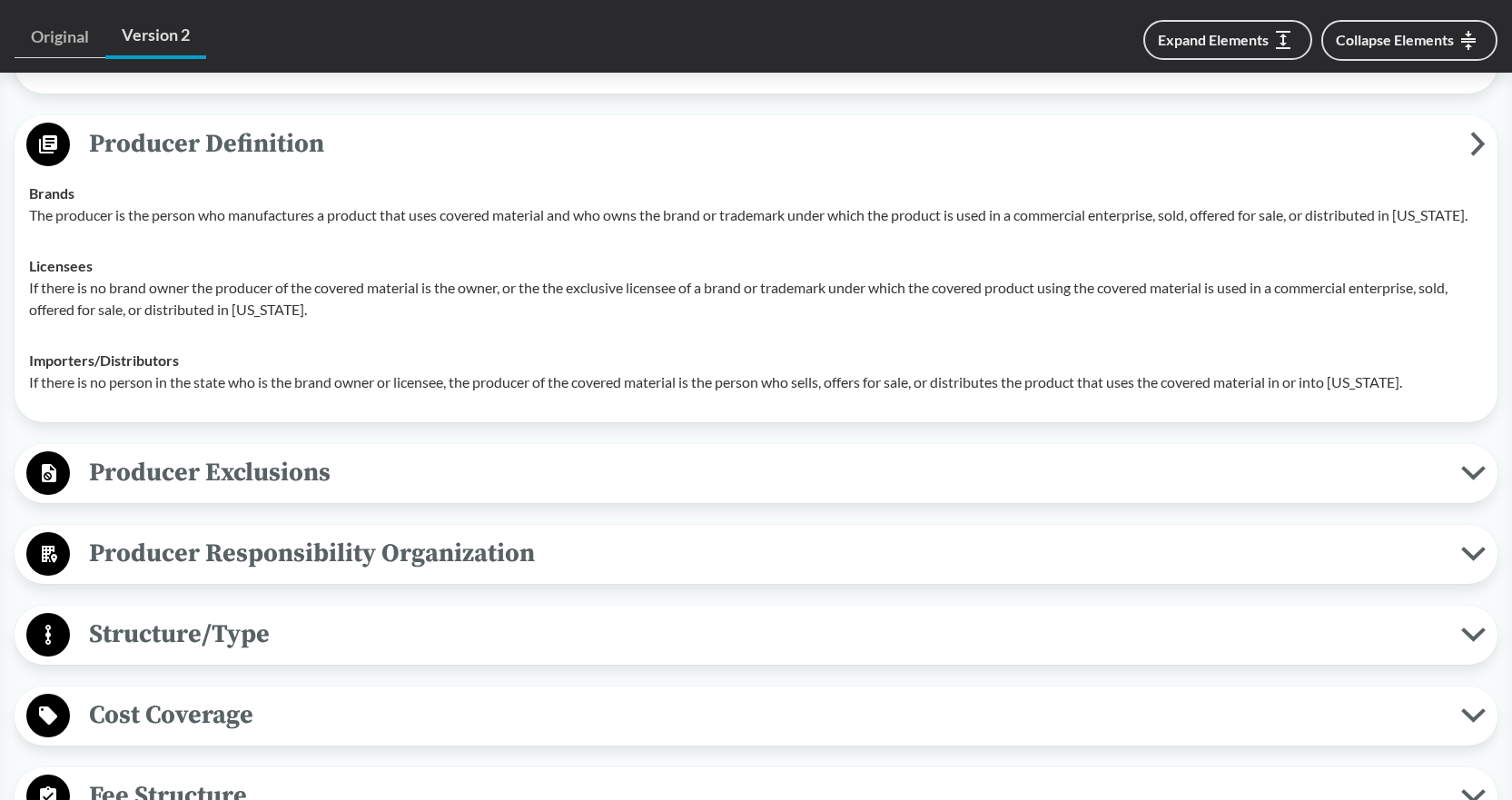
click at [227, 475] on span "Producer Exclusions" at bounding box center [765, 473] width 1391 height 41
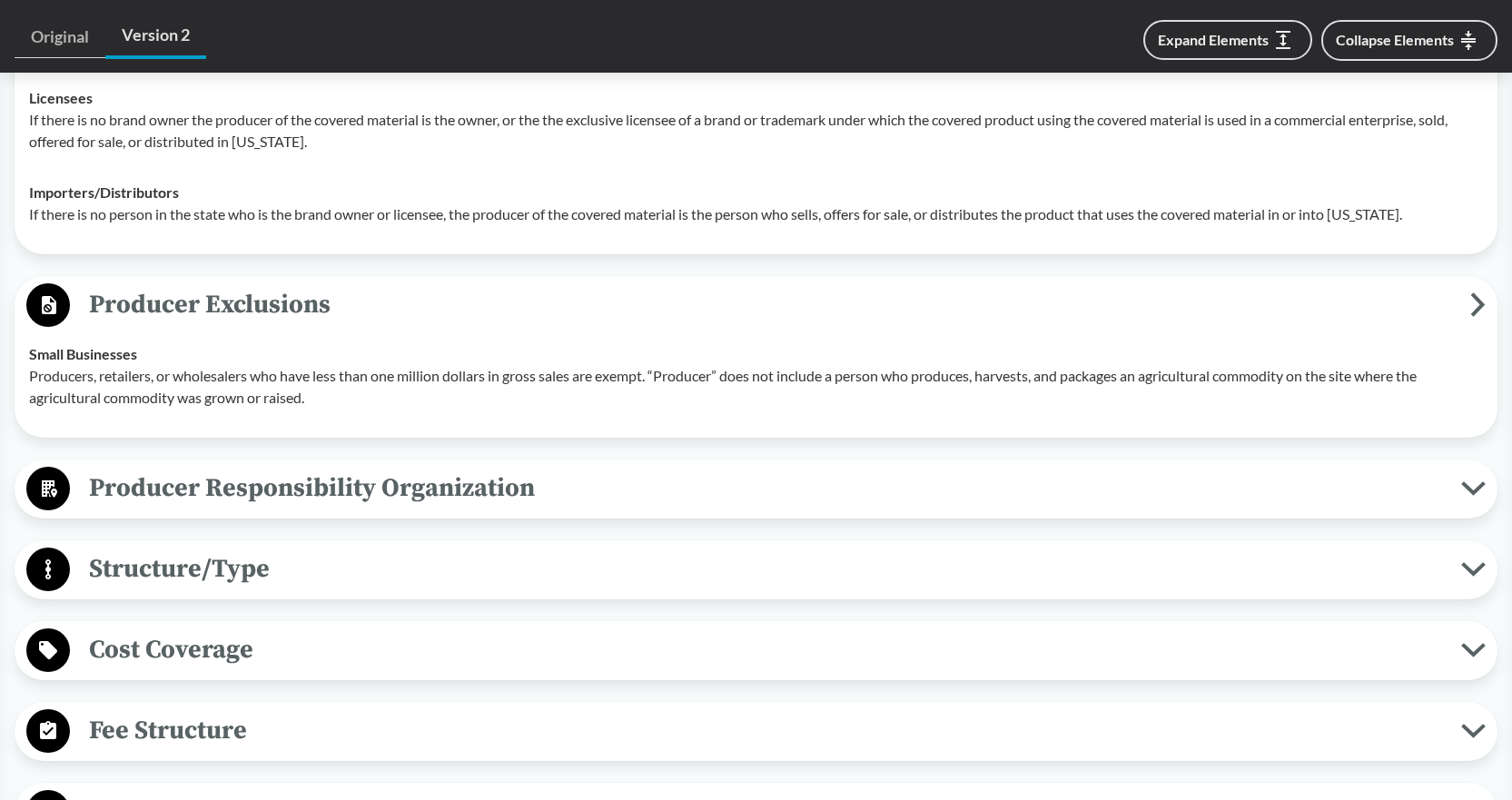
scroll to position [1635, 0]
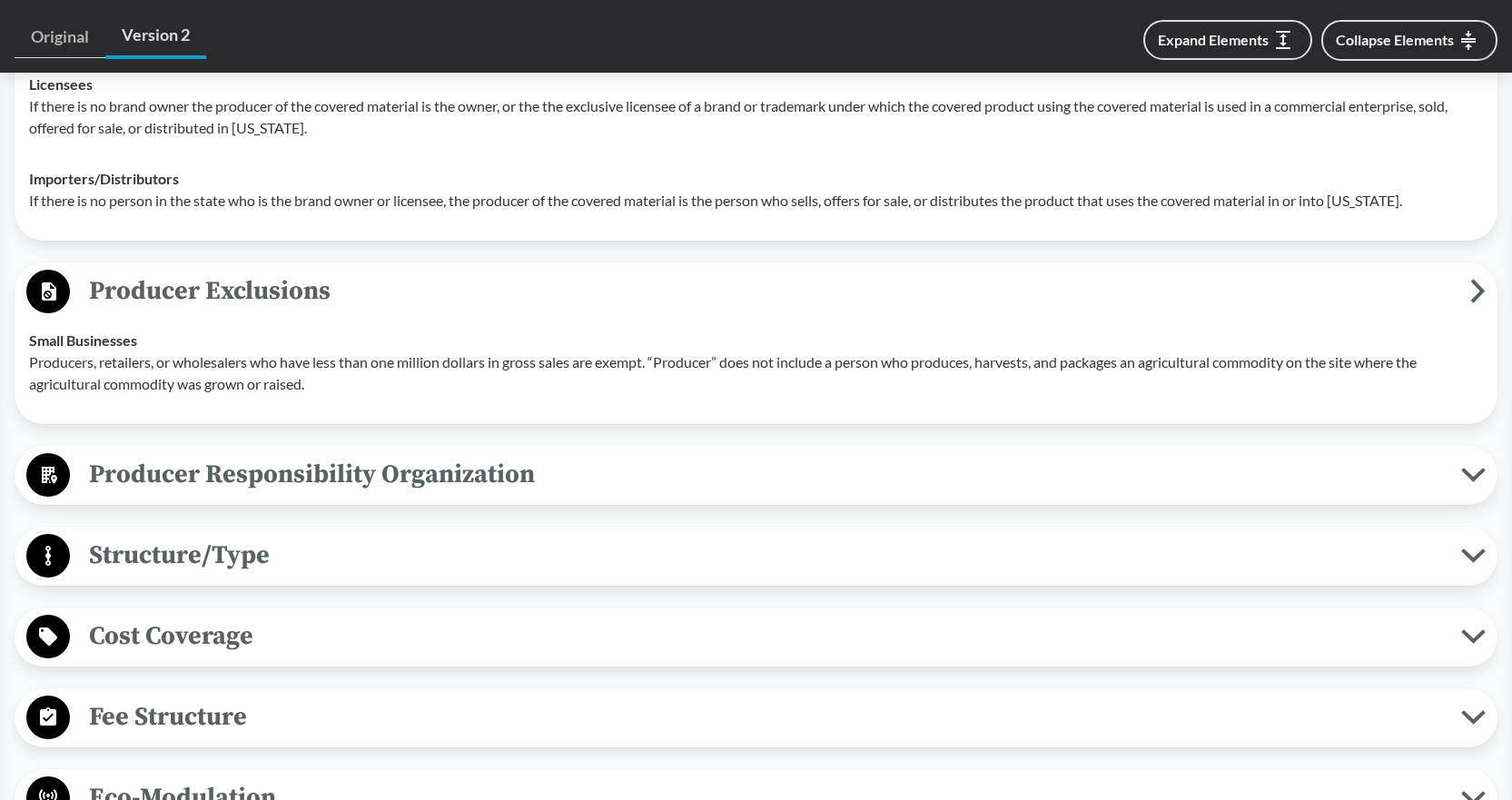
click at [385, 481] on span "Producer Responsibility Organization" at bounding box center [765, 475] width 1391 height 41
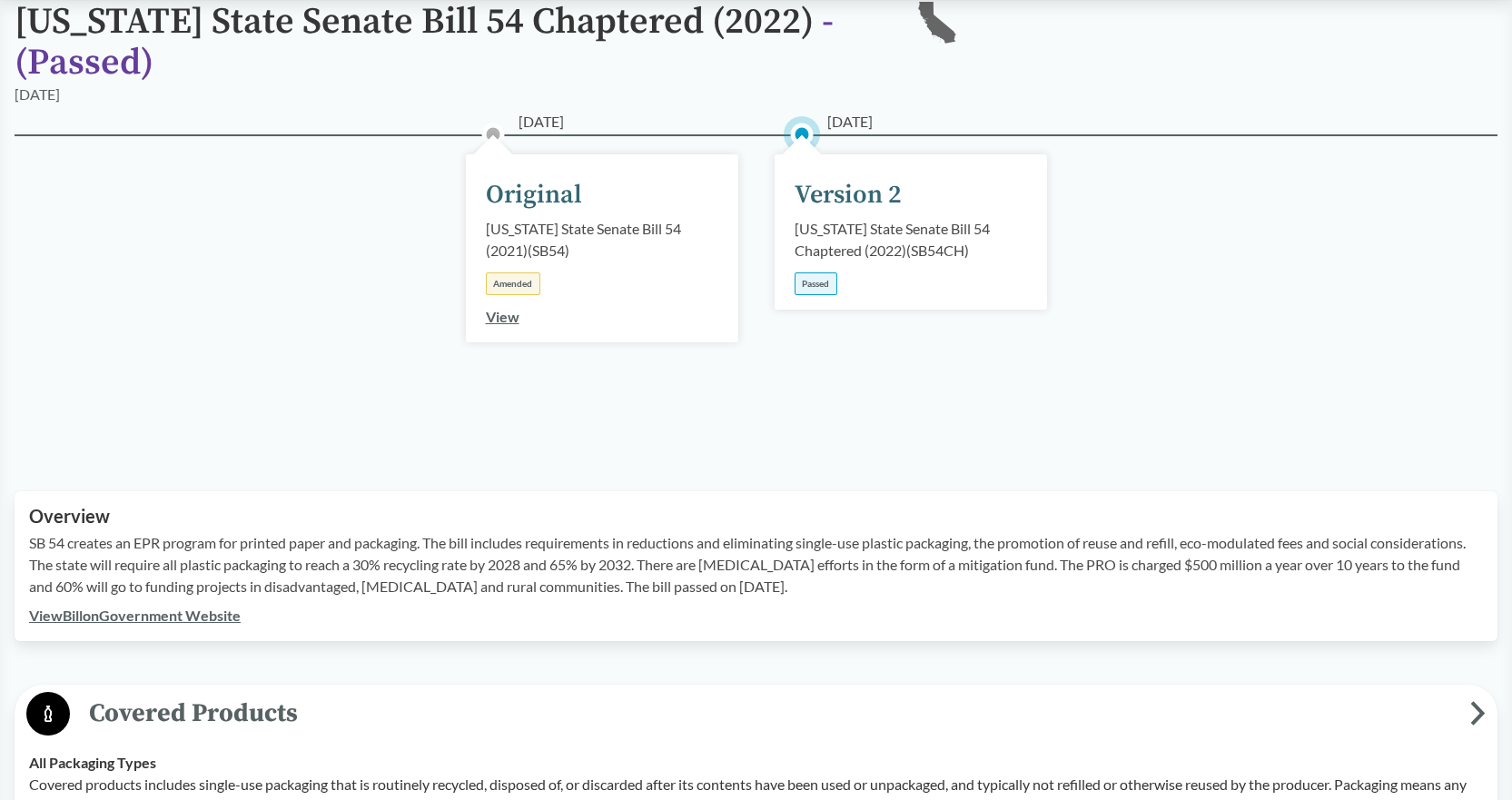
scroll to position [0, 0]
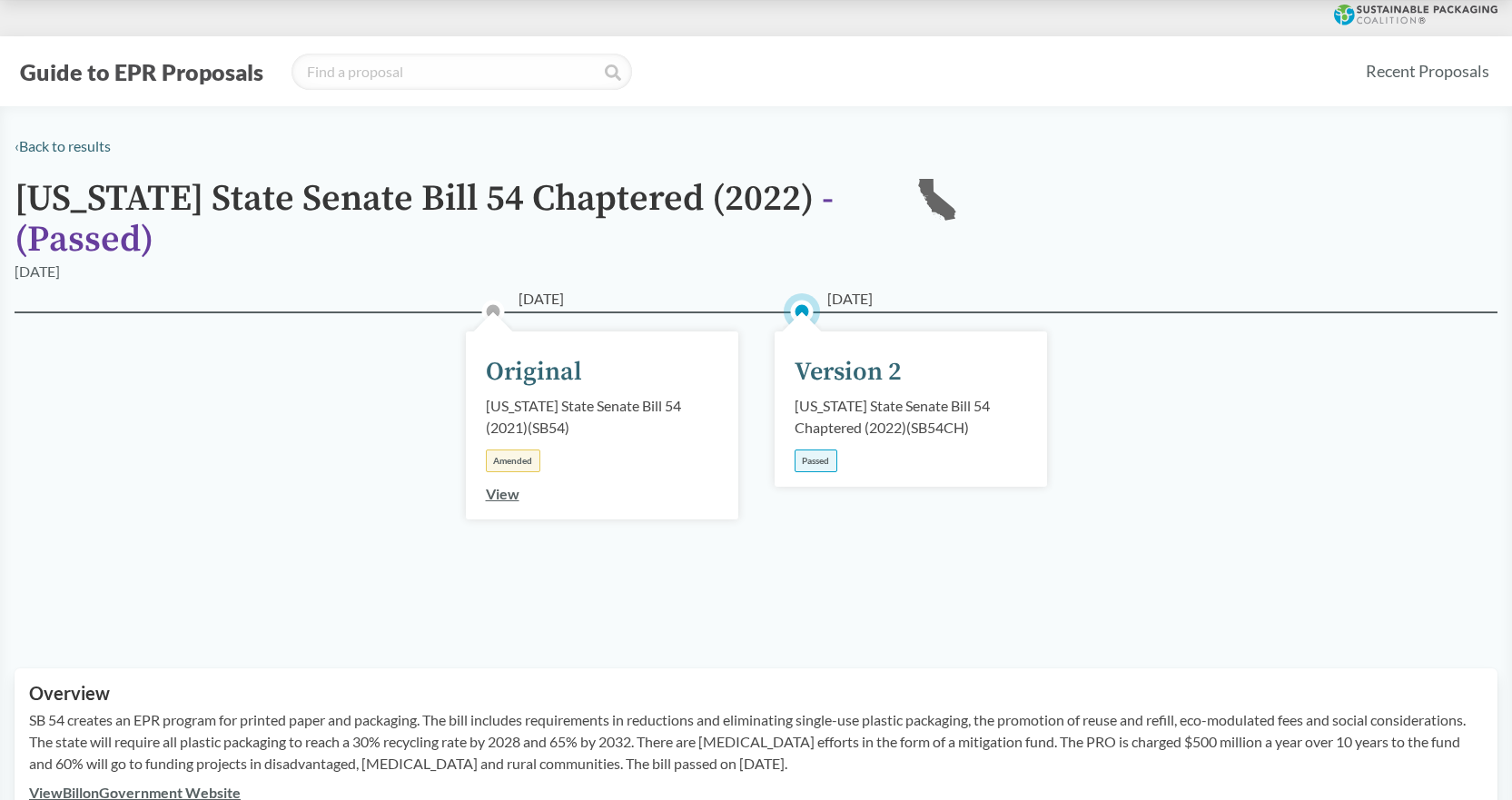
type input "[US_STATE]"
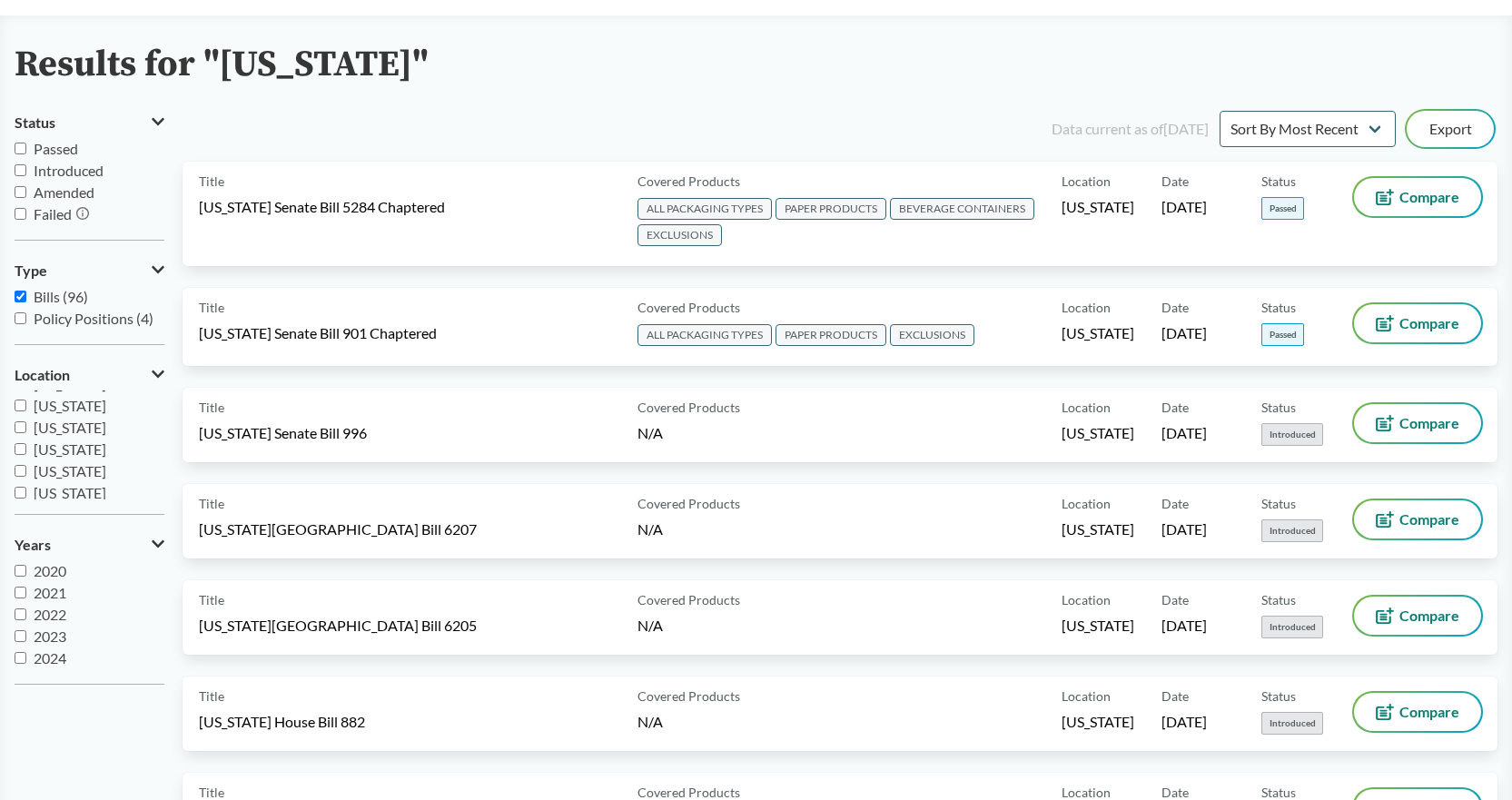
scroll to position [91, 0]
click at [18, 419] on input "[US_STATE]" at bounding box center [21, 419] width 12 height 12
checkbox input "true"
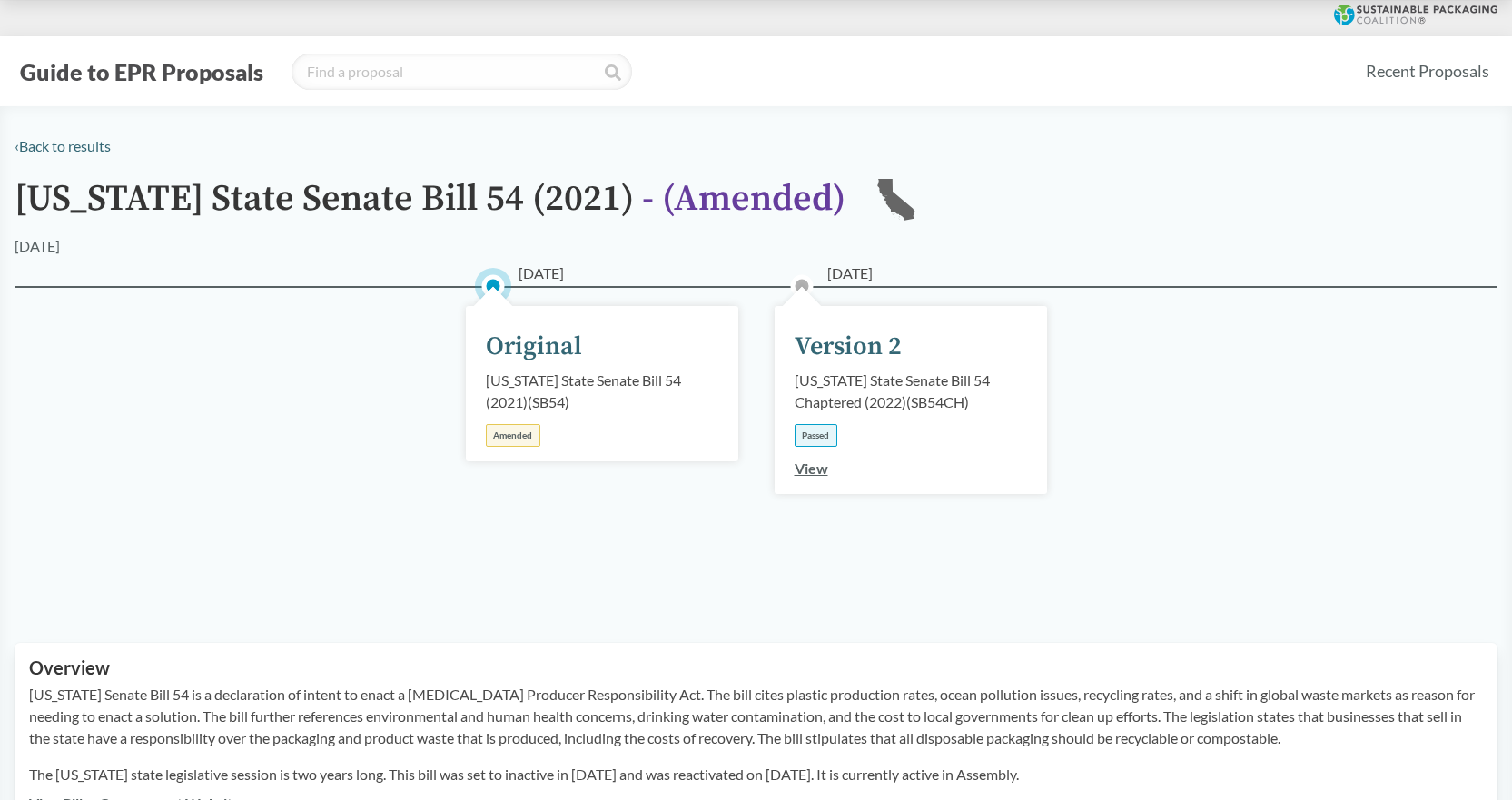
click at [811, 471] on link "View" at bounding box center [811, 468] width 33 height 18
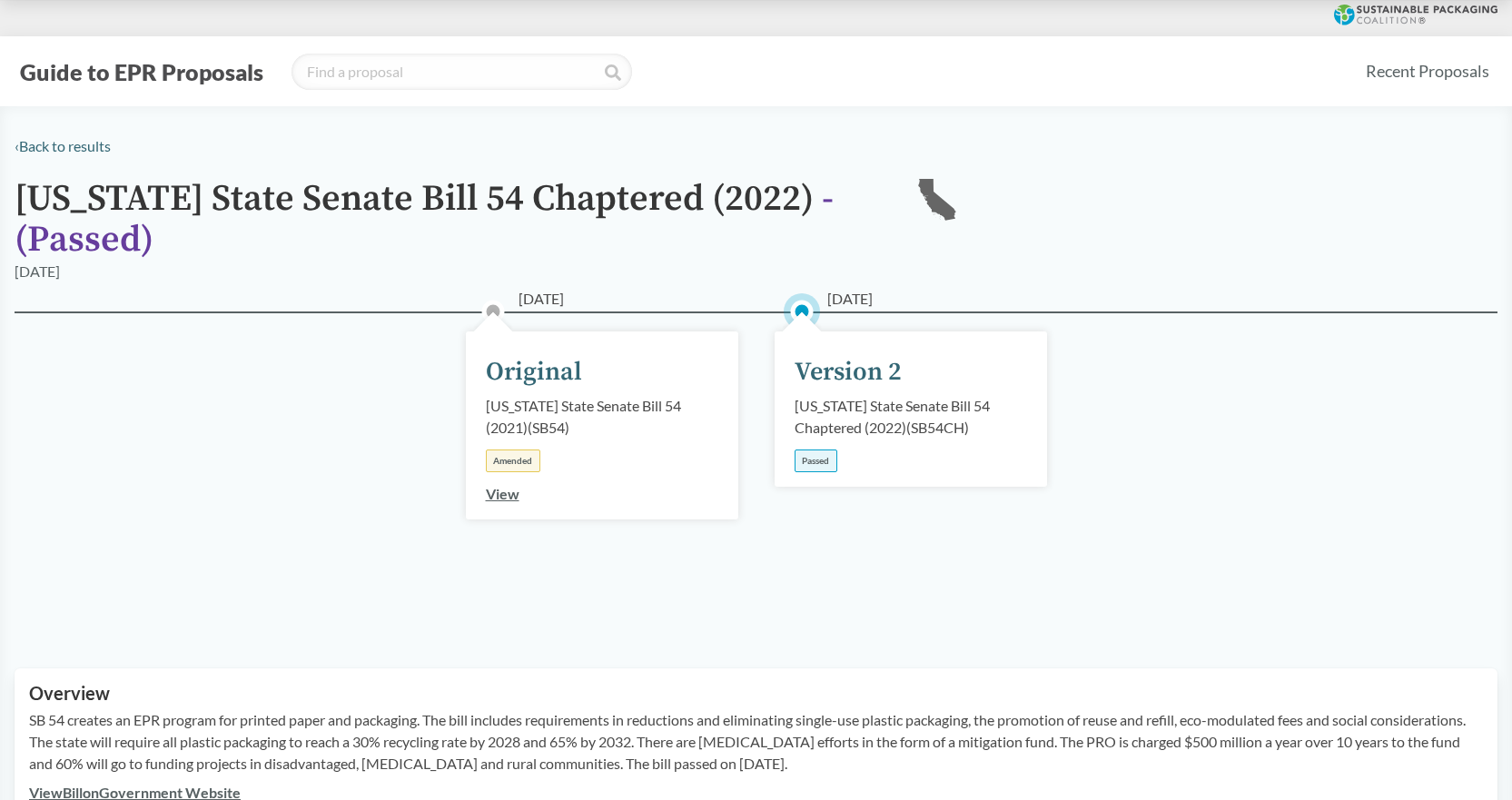
click at [482, 495] on div "[DATE] Original [US_STATE] State Senate Bill 54 (2021) ( SB54 ) Amended View" at bounding box center [602, 426] width 273 height 188
click at [495, 499] on link "View" at bounding box center [502, 494] width 33 height 18
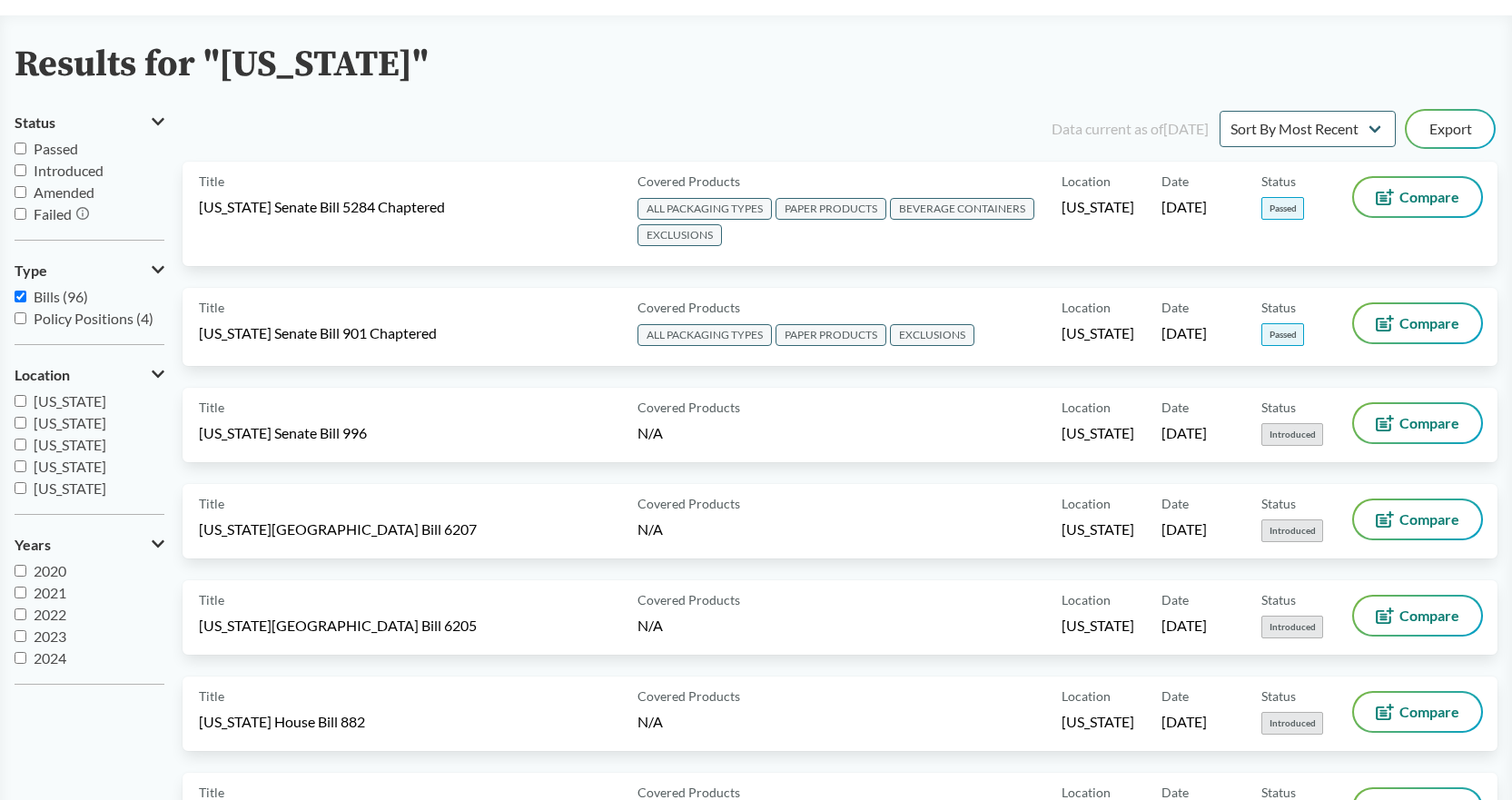
scroll to position [91, 0]
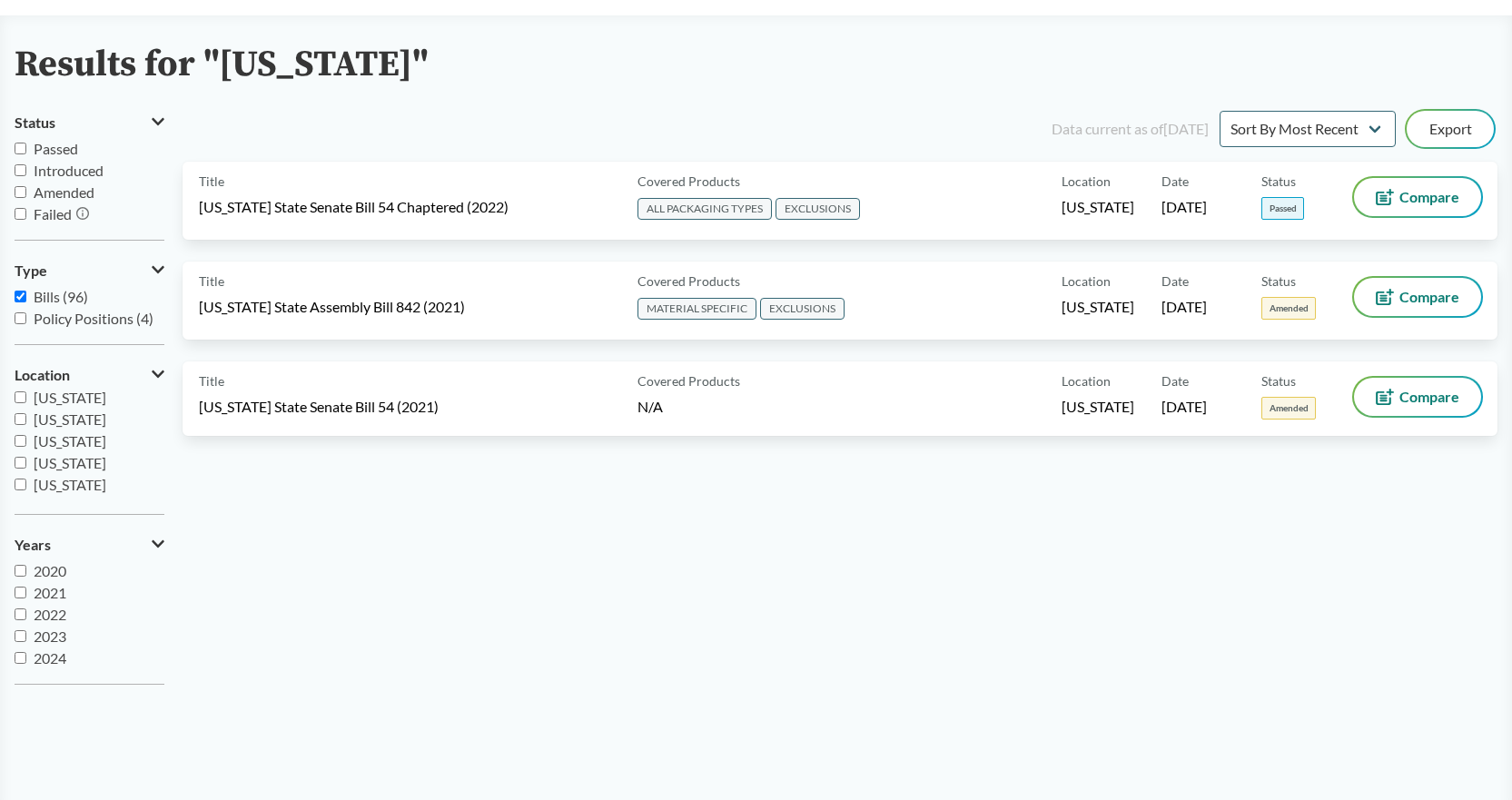
click at [20, 421] on input "[US_STATE]" at bounding box center [21, 419] width 12 height 12
checkbox input "true"
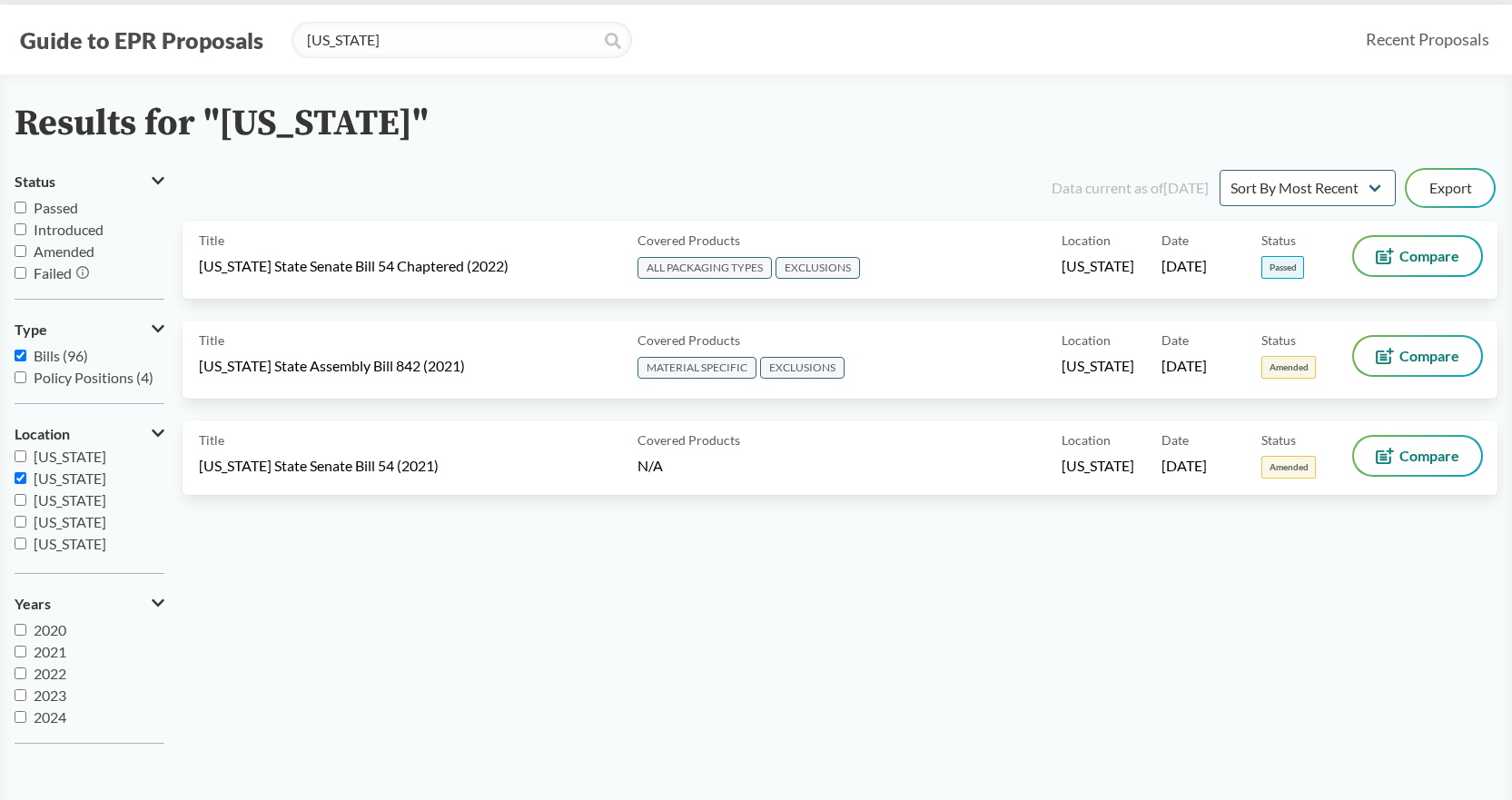
scroll to position [0, 0]
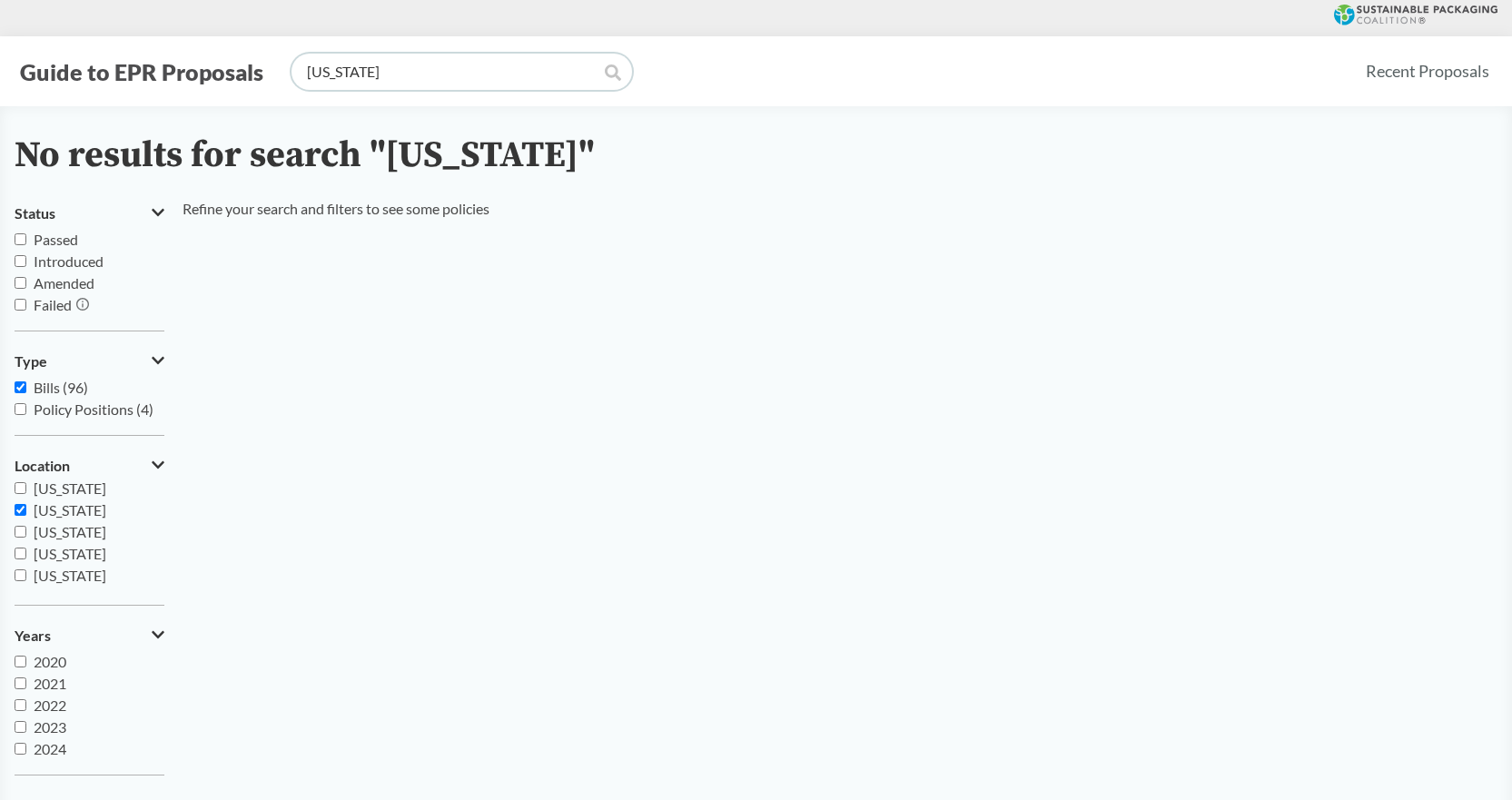
drag, startPoint x: 406, startPoint y: 69, endPoint x: 264, endPoint y: 80, distance: 142.4
click at [264, 80] on div "Guide to EPR Proposals california" at bounding box center [682, 72] width 1335 height 36
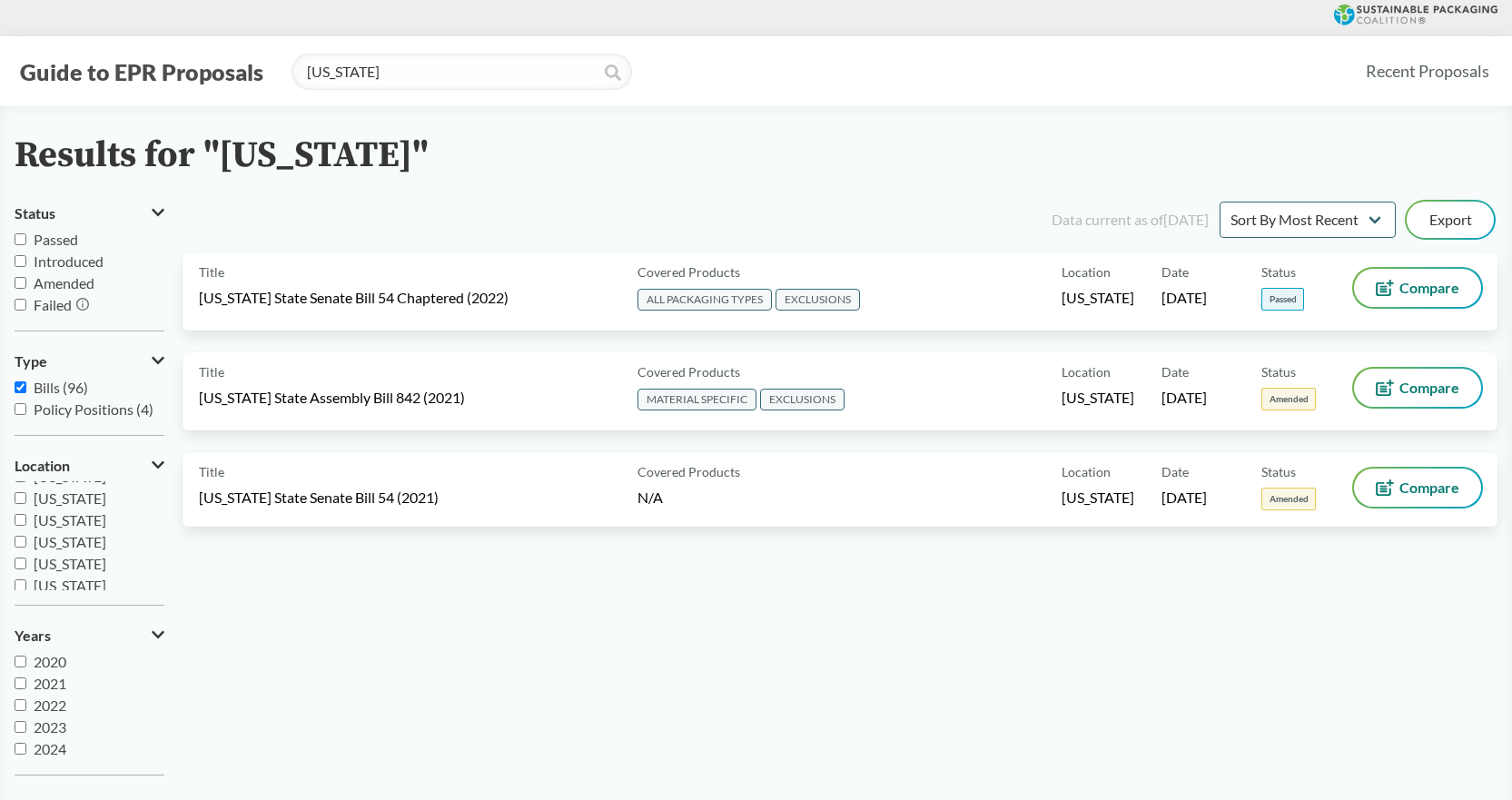
scroll to position [91, 0]
click at [606, 73] on icon at bounding box center [612, 73] width 17 height 17
click at [606, 69] on icon at bounding box center [612, 73] width 17 height 17
drag, startPoint x: 463, startPoint y: 81, endPoint x: 225, endPoint y: 87, distance: 238.1
click at [225, 87] on div "Guide to EPR Proposals [US_STATE]" at bounding box center [682, 72] width 1335 height 36
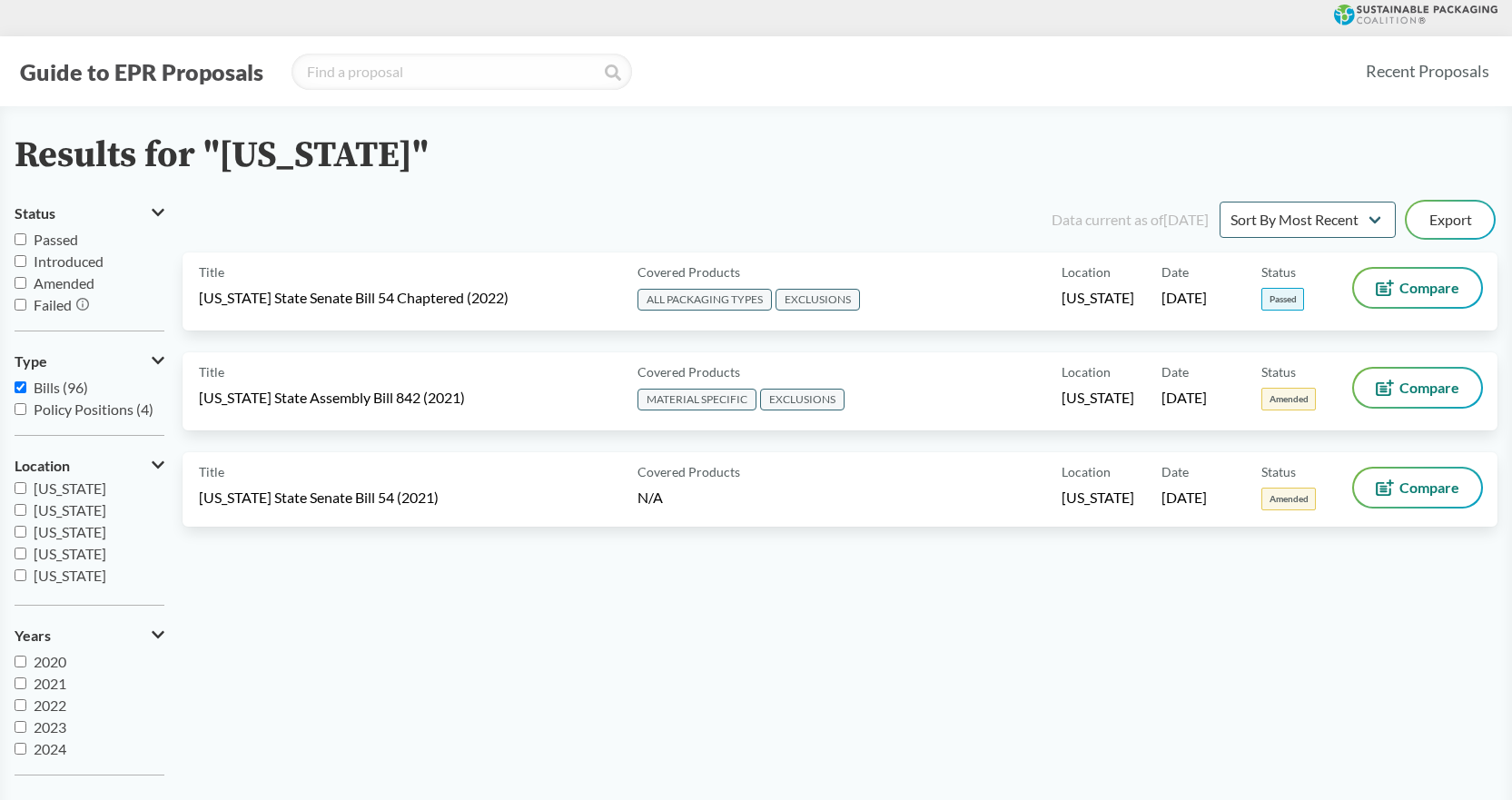
click at [611, 71] on icon at bounding box center [612, 73] width 17 height 17
click at [19, 239] on input "Passed" at bounding box center [21, 240] width 12 height 12
checkbox input "false"
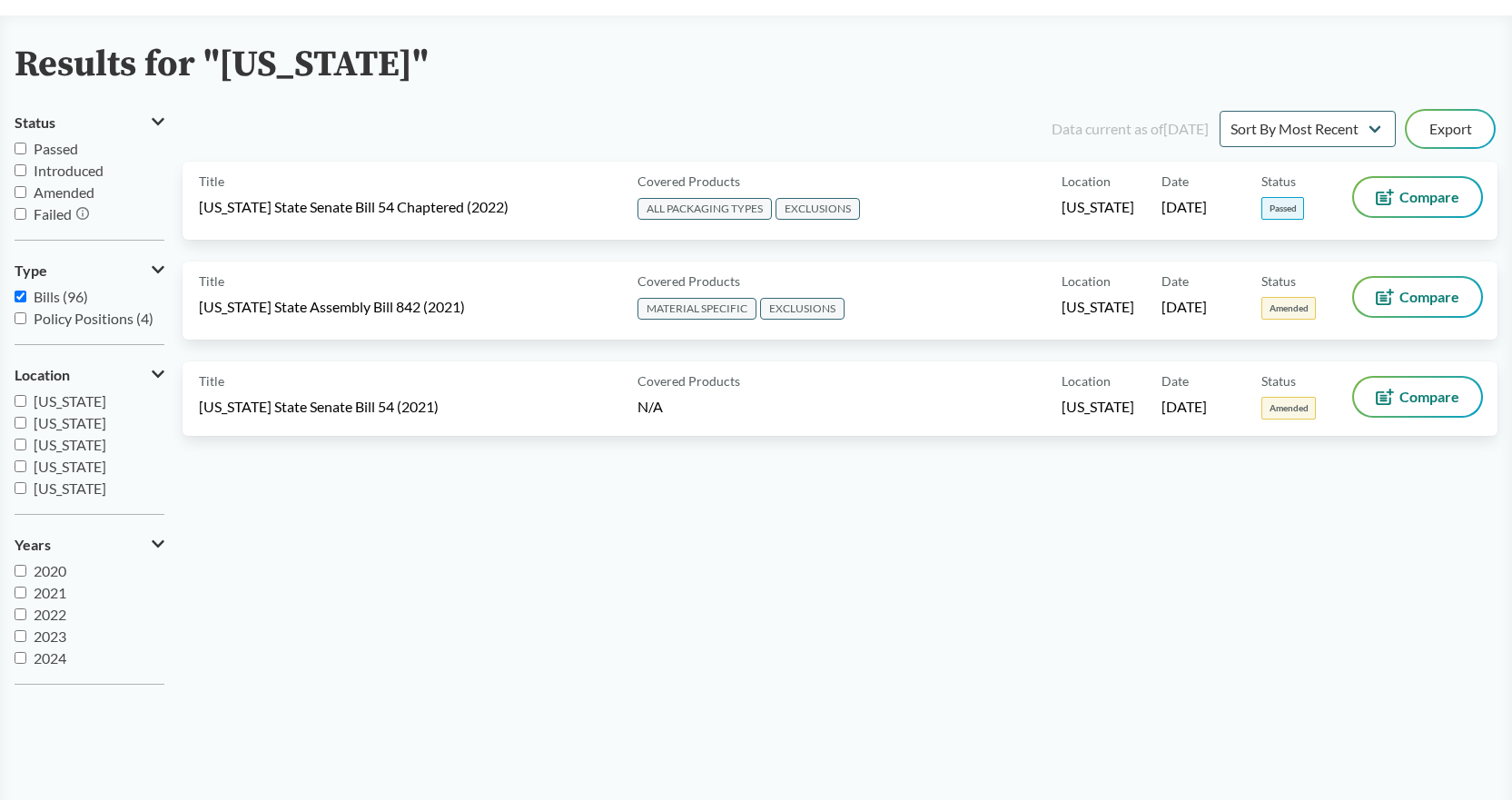
click at [19, 443] on input "[US_STATE]" at bounding box center [21, 445] width 12 height 12
checkbox input "true"
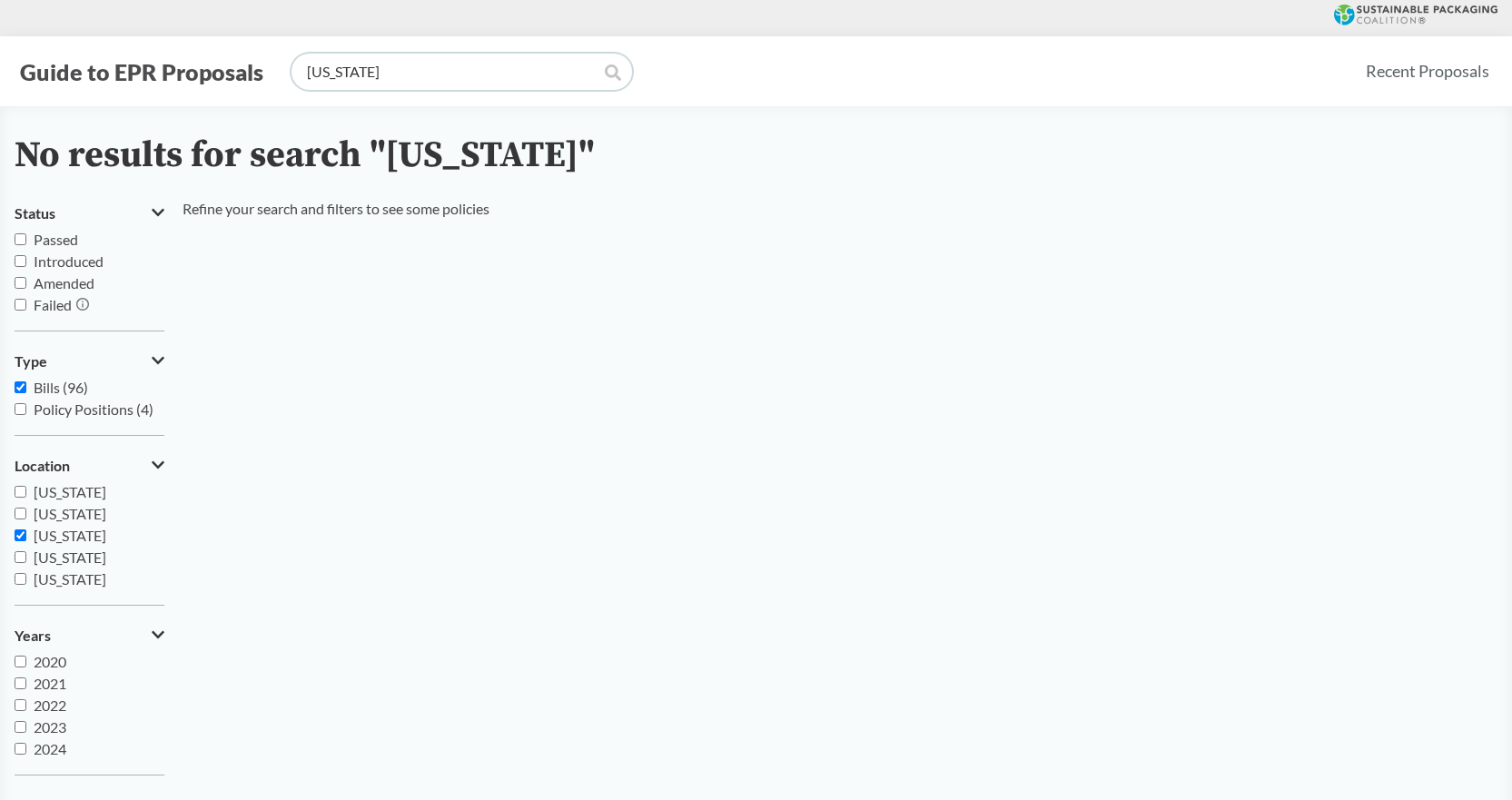
drag, startPoint x: 382, startPoint y: 69, endPoint x: 61, endPoint y: 25, distance: 324.0
click at [240, 66] on div "Guide to EPR Proposals california" at bounding box center [682, 72] width 1335 height 36
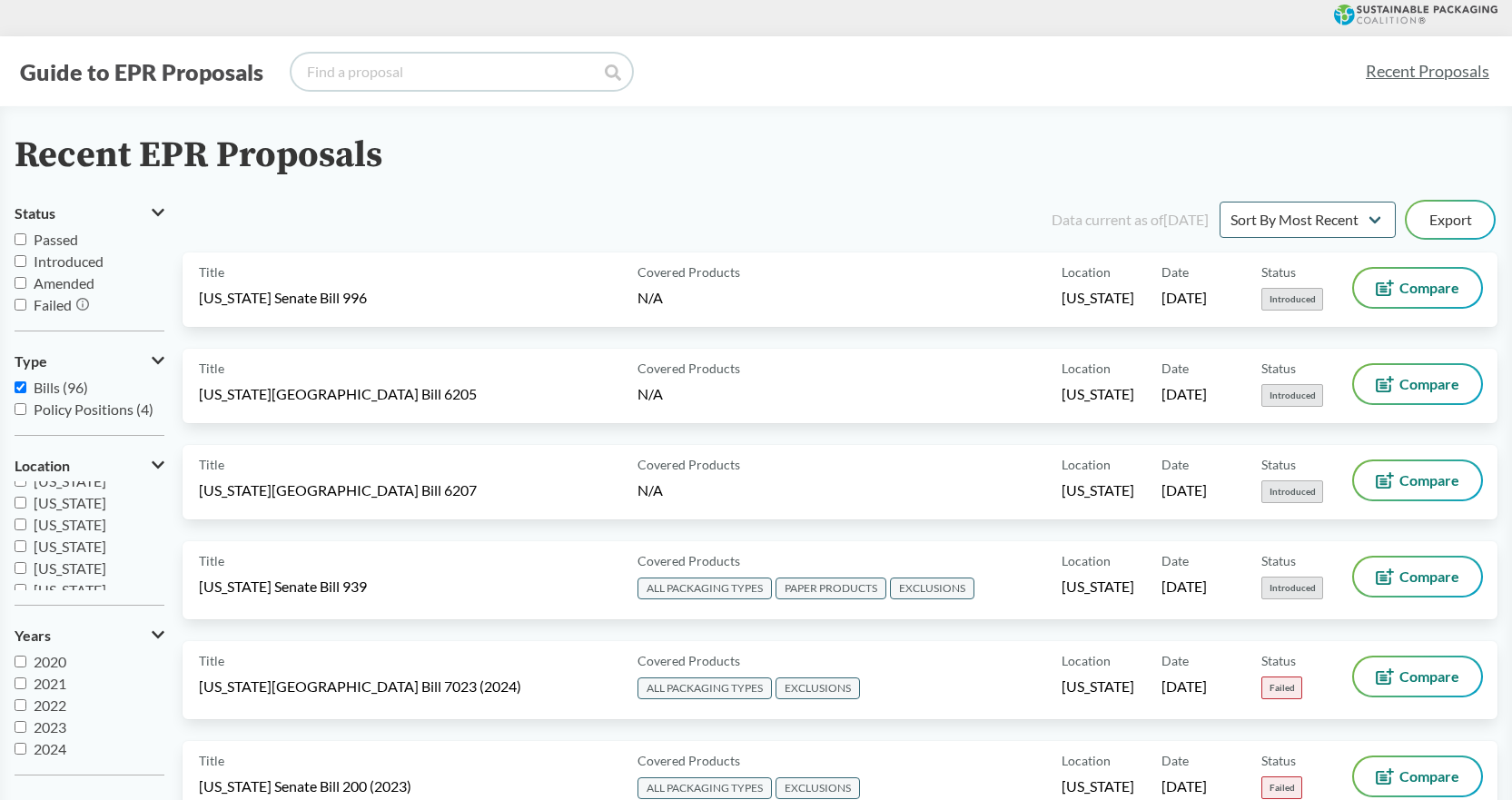
scroll to position [182, 0]
click at [26, 569] on input "[US_STATE]" at bounding box center [21, 572] width 12 height 12
checkbox input "true"
click at [21, 534] on input "[US_STATE]" at bounding box center [21, 536] width 12 height 12
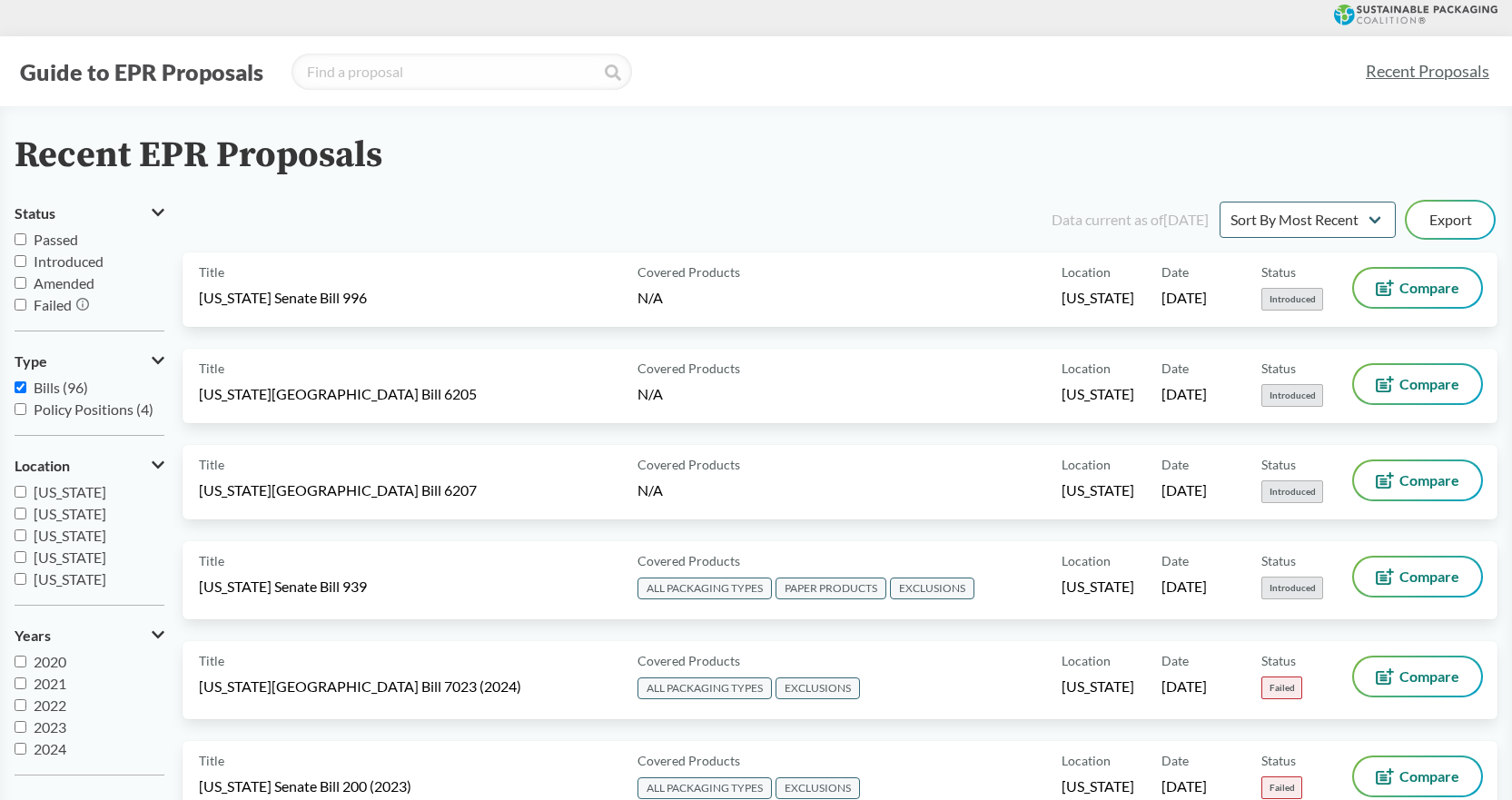
checkbox input "false"
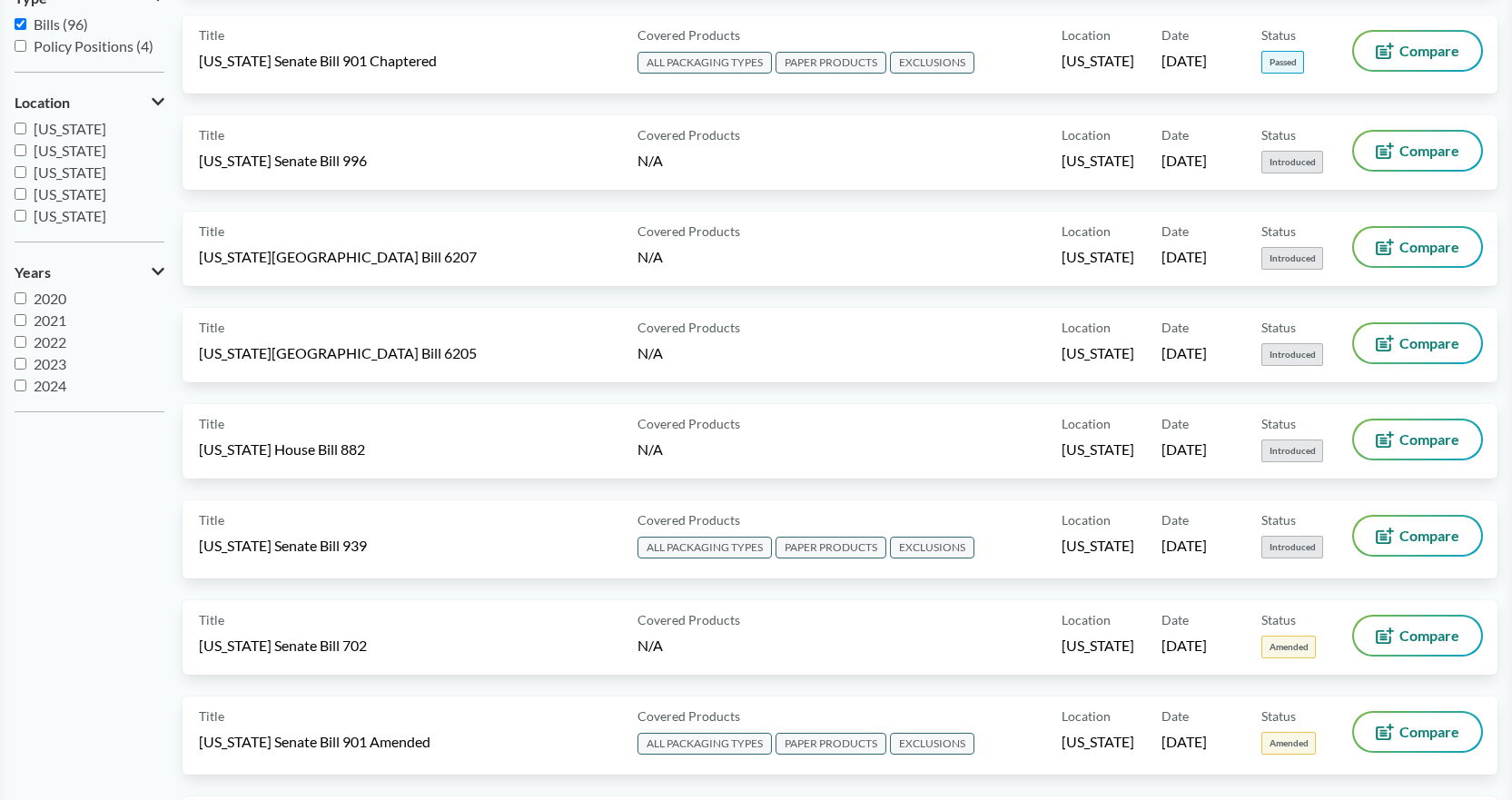
scroll to position [182, 0]
click at [19, 209] on input "[US_STATE]" at bounding box center [21, 208] width 12 height 12
checkbox input "true"
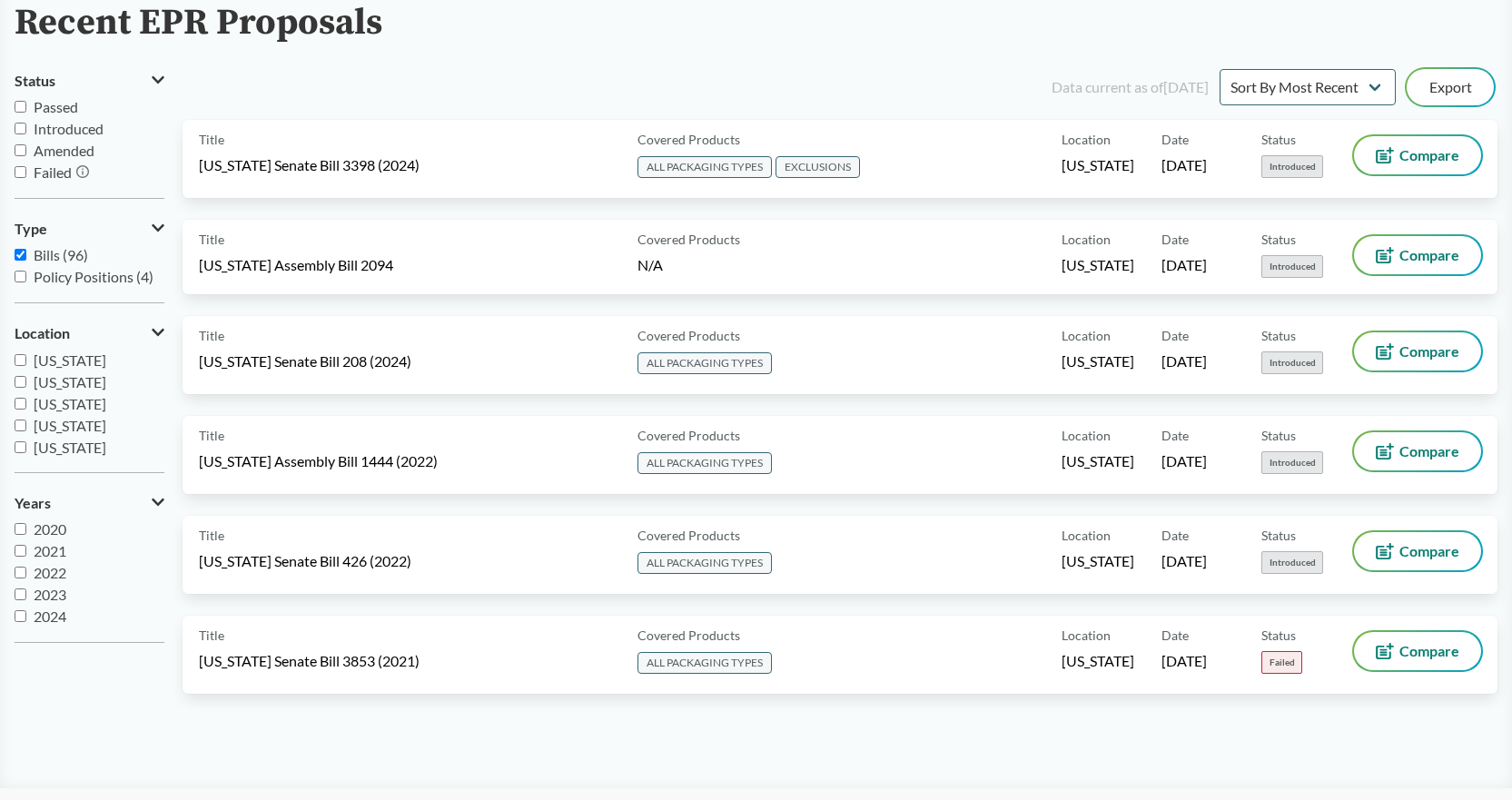
scroll to position [71, 0]
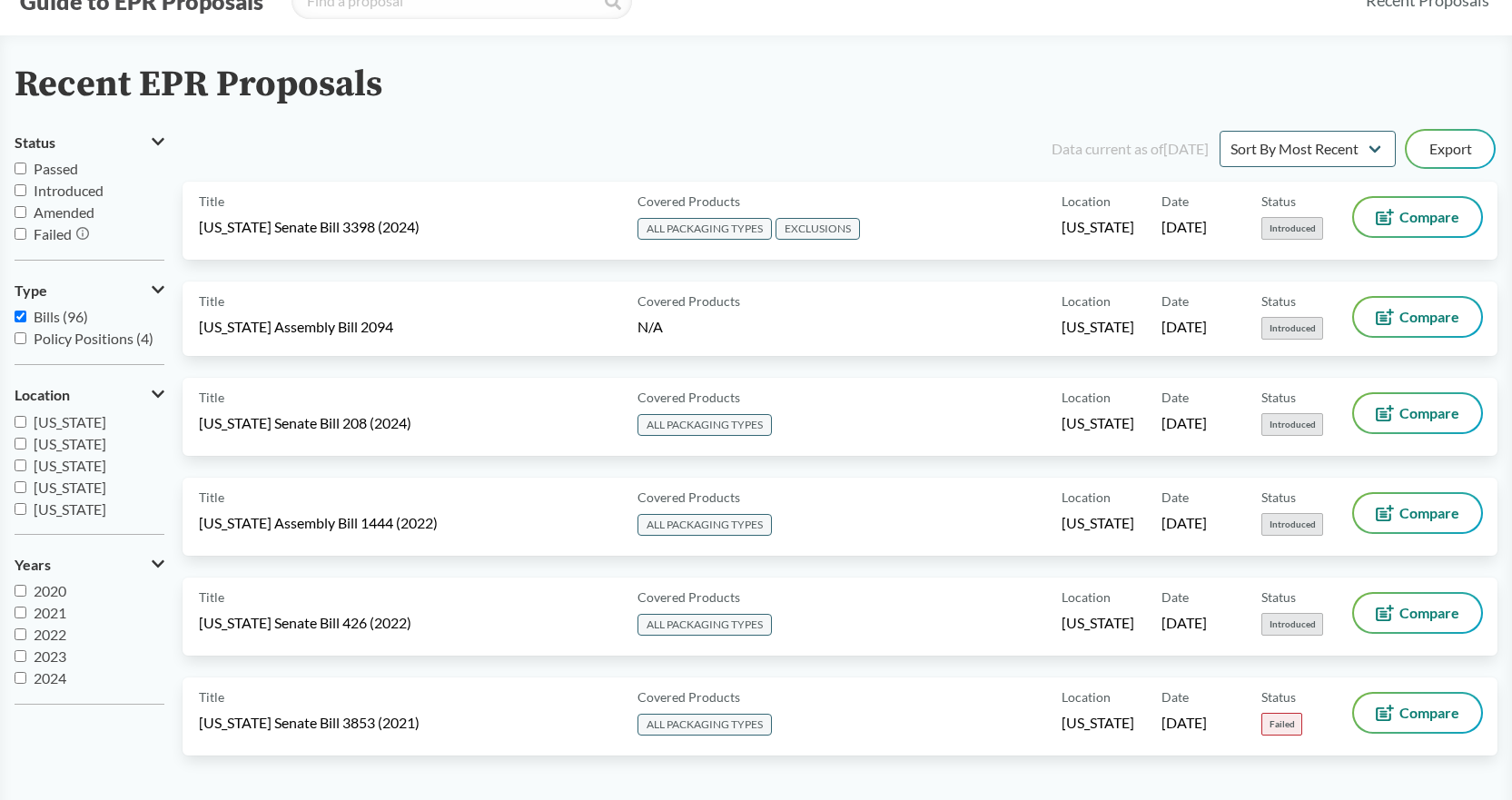
click at [22, 467] on input "[US_STATE]" at bounding box center [21, 465] width 12 height 12
checkbox input "true"
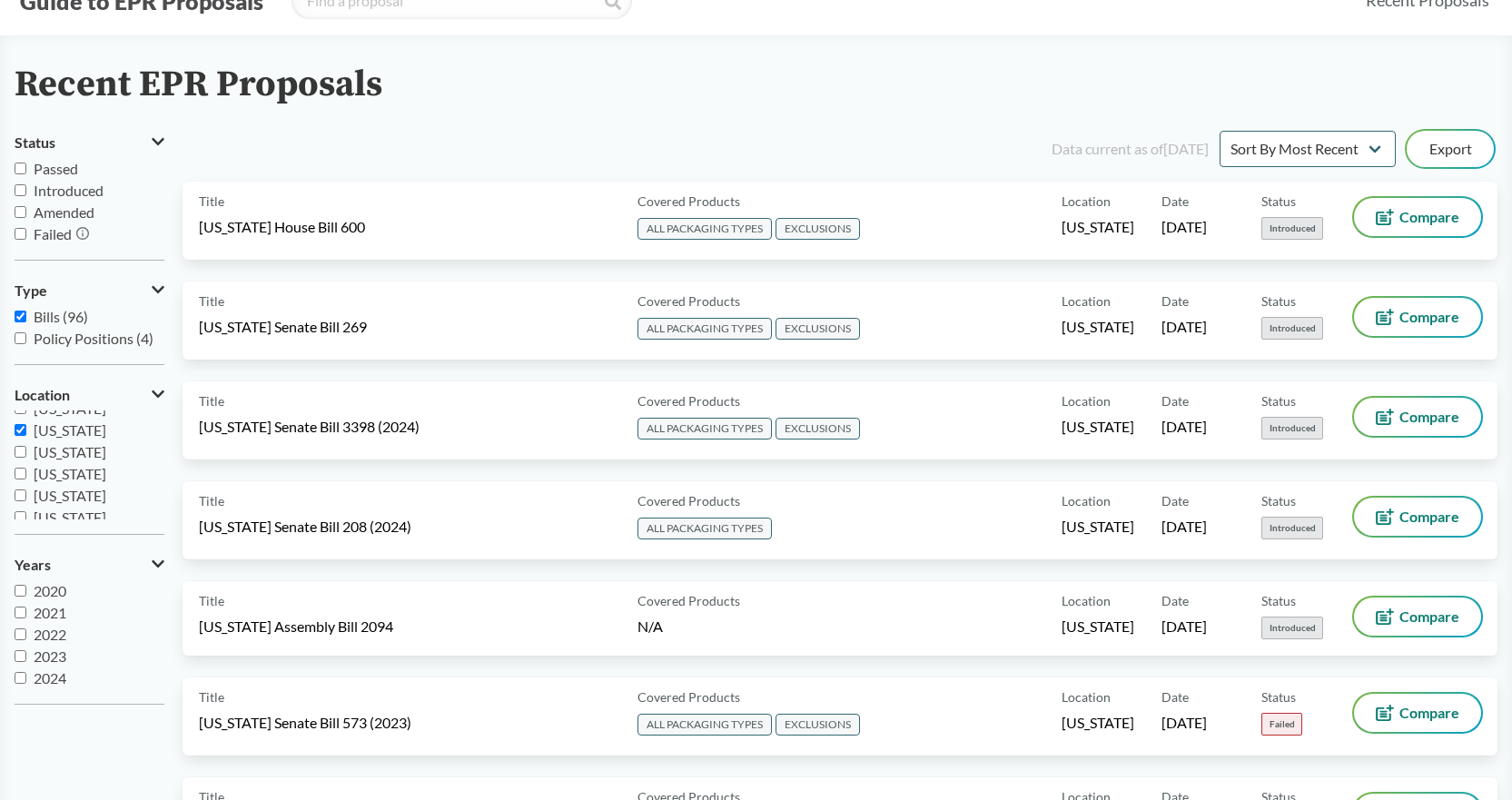
click at [21, 432] on input "[US_STATE]" at bounding box center [21, 430] width 12 height 12
checkbox input "false"
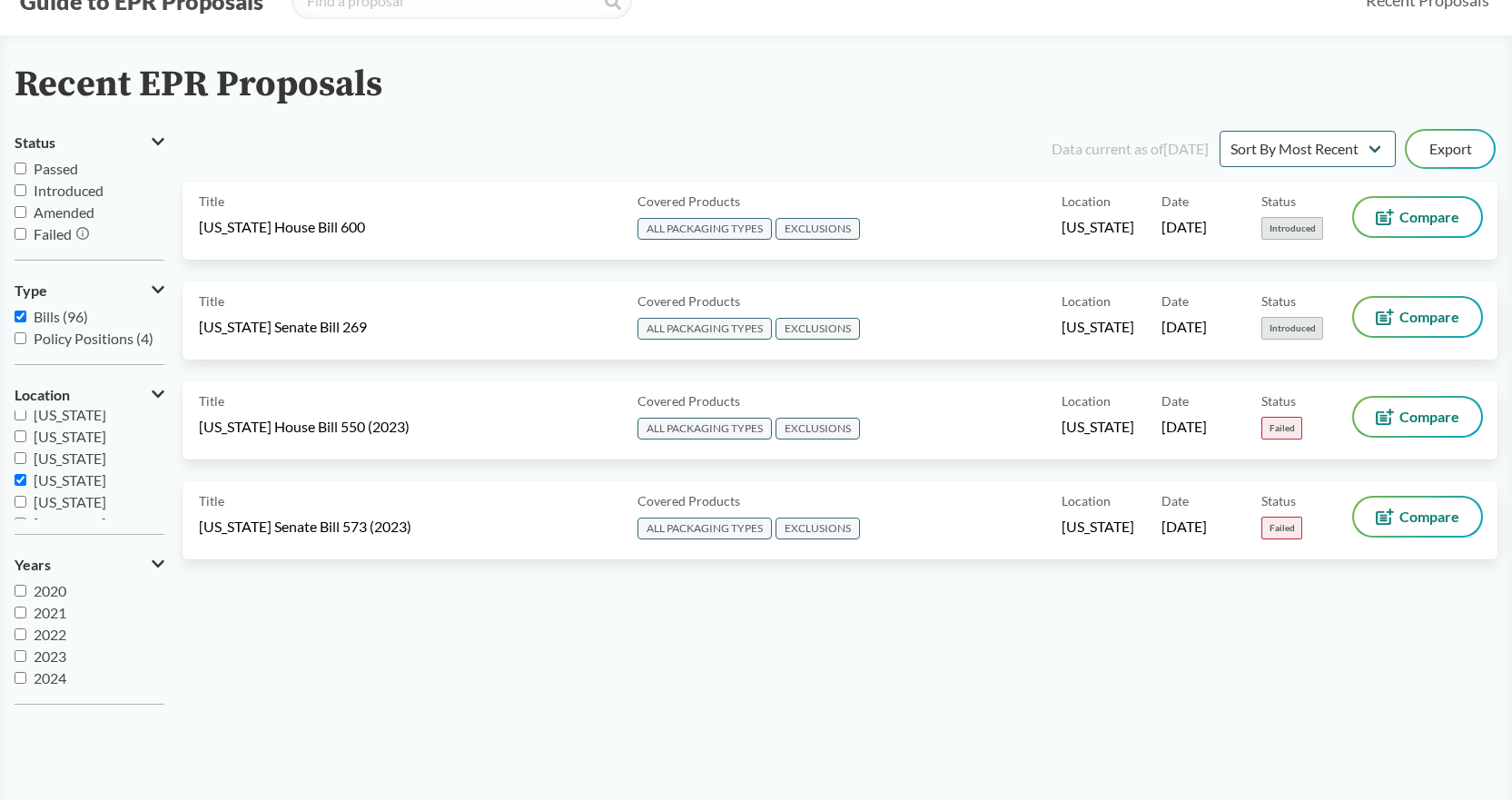
scroll to position [71, 0]
click at [25, 434] on input "[US_STATE]" at bounding box center [21, 438] width 12 height 12
checkbox input "true"
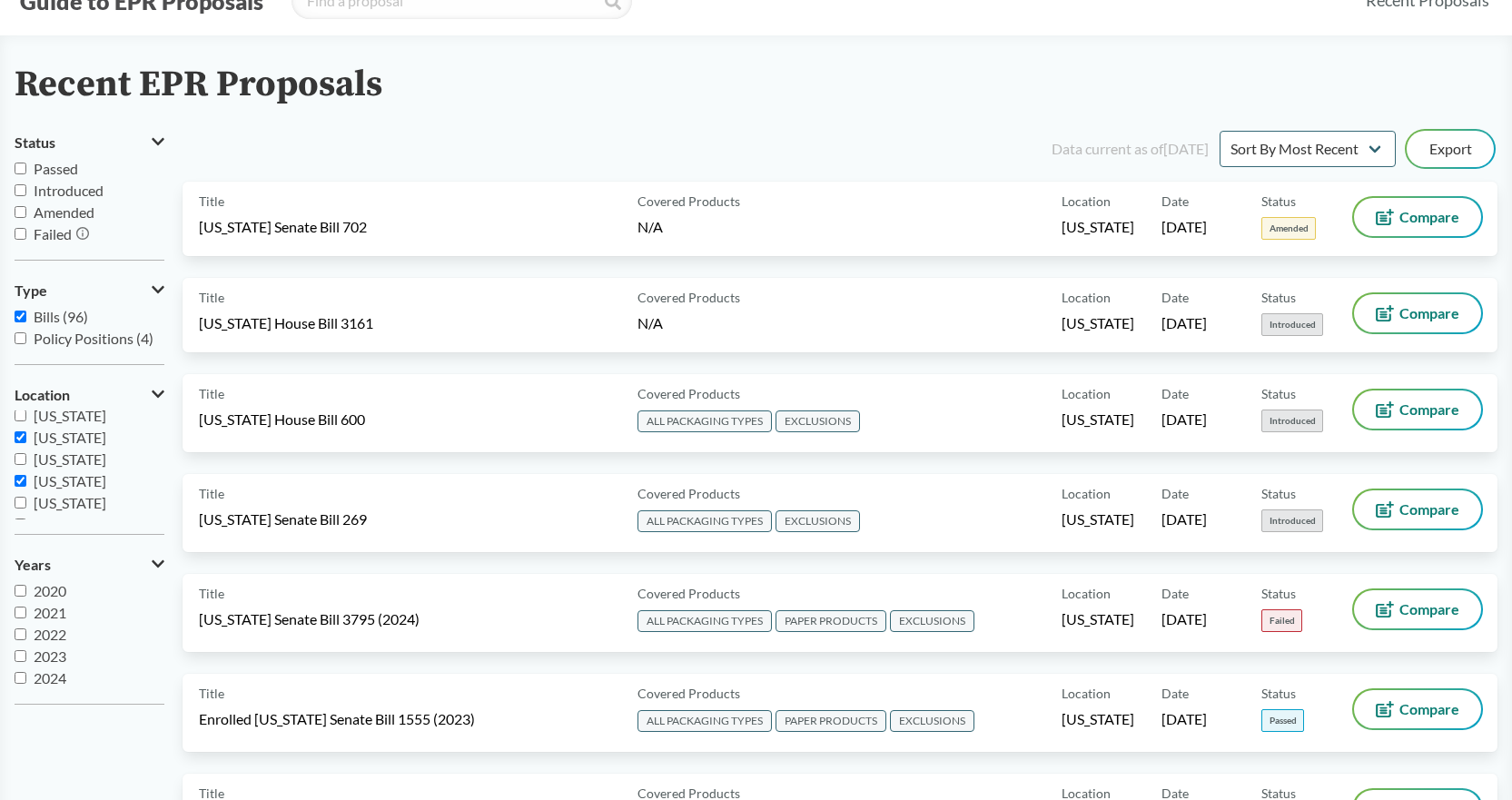
click at [20, 481] on input "[US_STATE]" at bounding box center [21, 481] width 12 height 12
checkbox input "false"
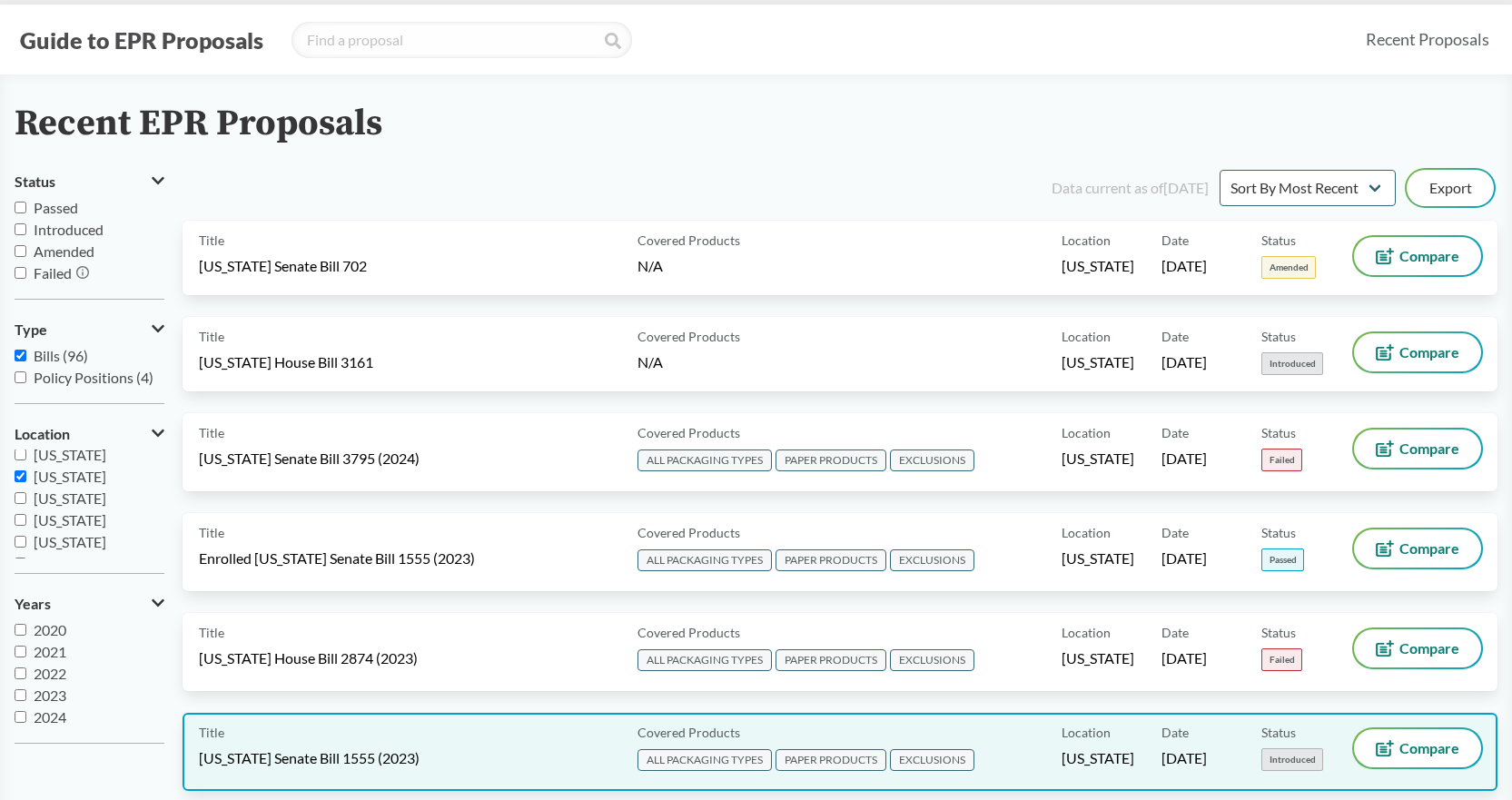
scroll to position [0, 0]
